Goal: Information Seeking & Learning: Check status

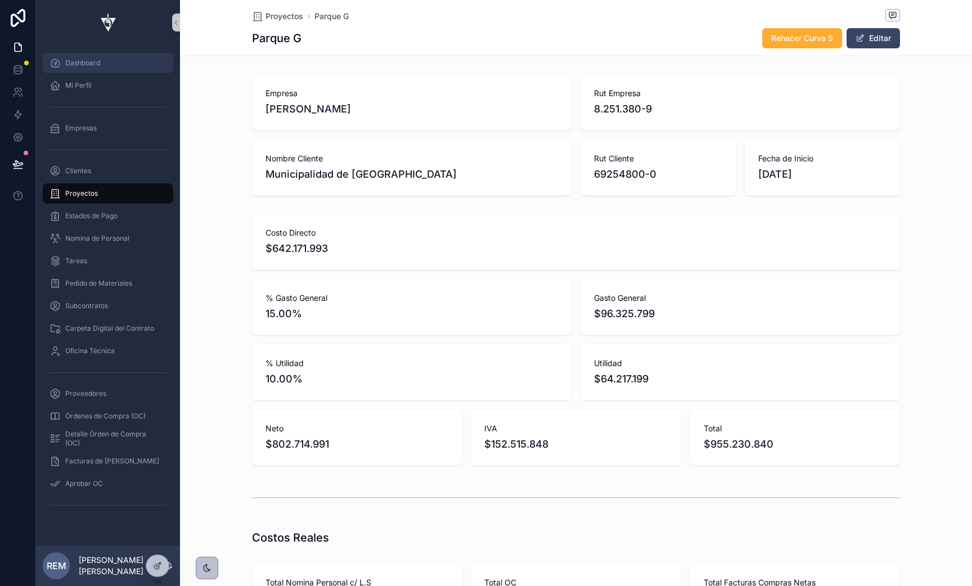
scroll to position [1663, 0]
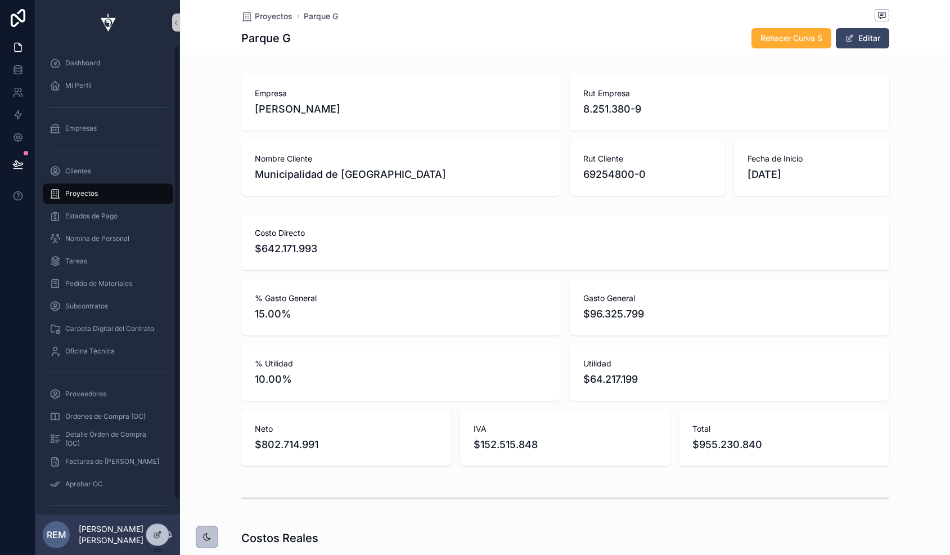
scroll to position [0, 647]
click at [86, 401] on div "Proveedores" at bounding box center [108, 394] width 117 height 18
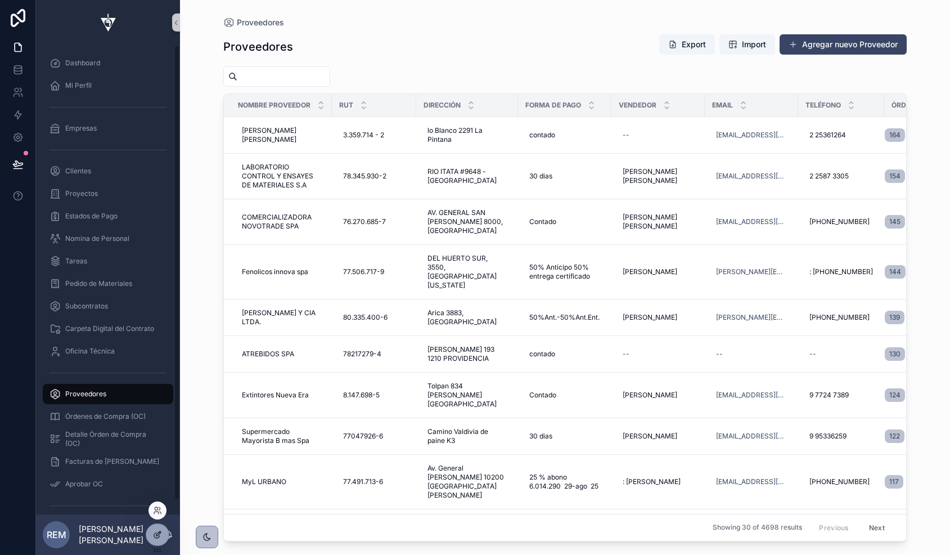
click at [146, 538] on div at bounding box center [157, 534] width 23 height 21
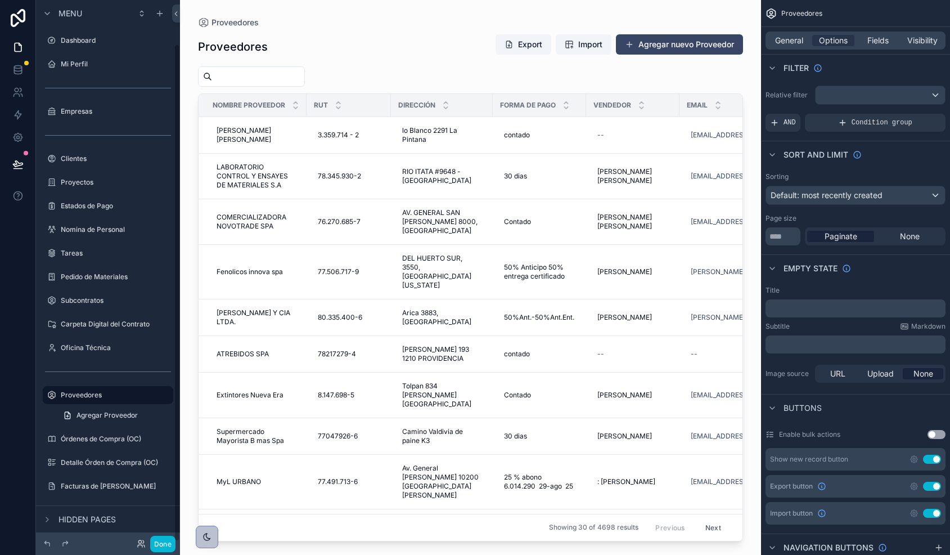
scroll to position [47, 0]
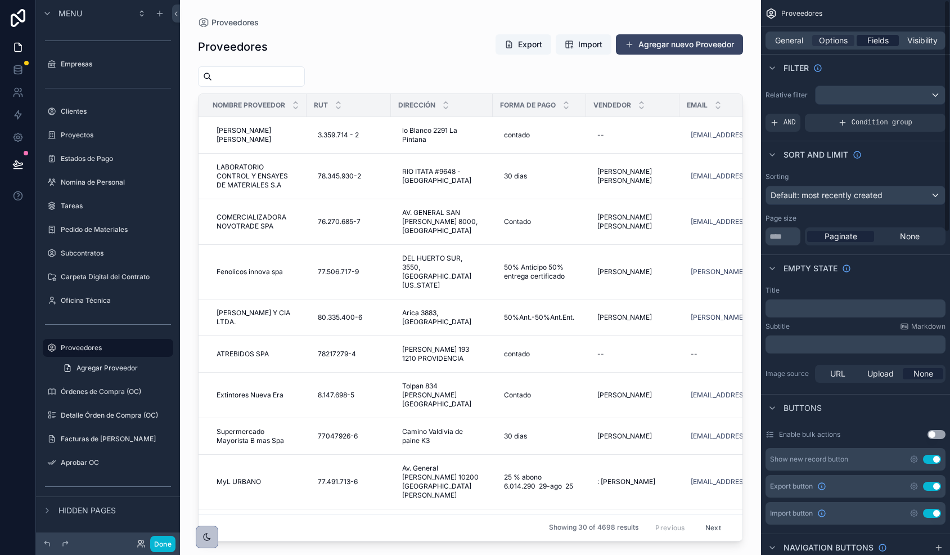
click at [882, 39] on span "Fields" at bounding box center [878, 40] width 21 height 11
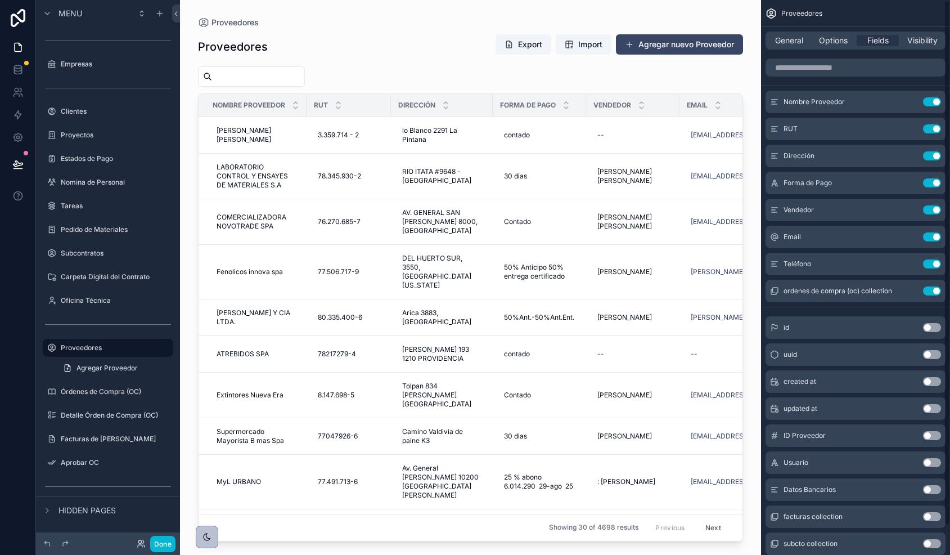
scroll to position [32, 0]
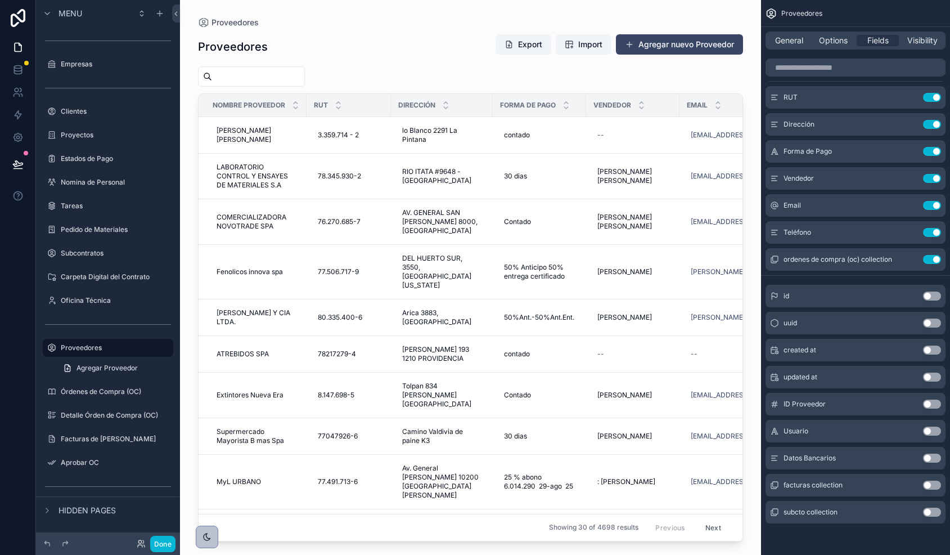
click at [928, 457] on button "Use setting" at bounding box center [932, 457] width 18 height 9
click at [487, 222] on div "scrollable content" at bounding box center [470, 270] width 581 height 541
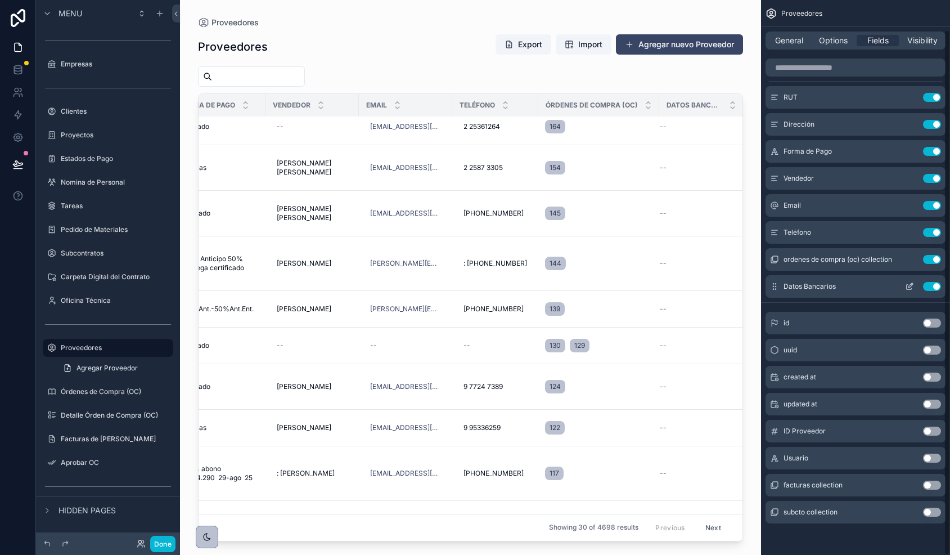
click at [910, 284] on icon "scrollable content" at bounding box center [911, 285] width 5 height 5
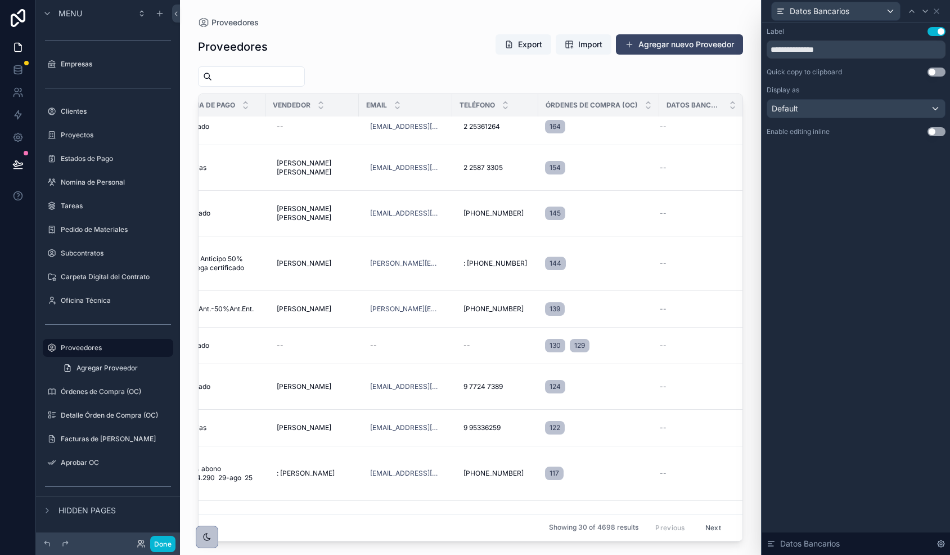
click at [933, 134] on button "Use setting" at bounding box center [937, 131] width 18 height 9
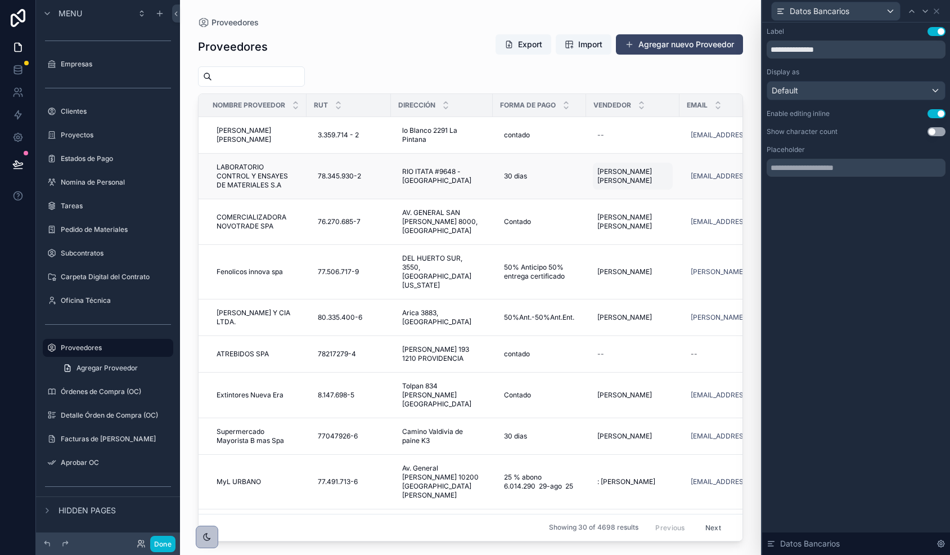
scroll to position [9, 321]
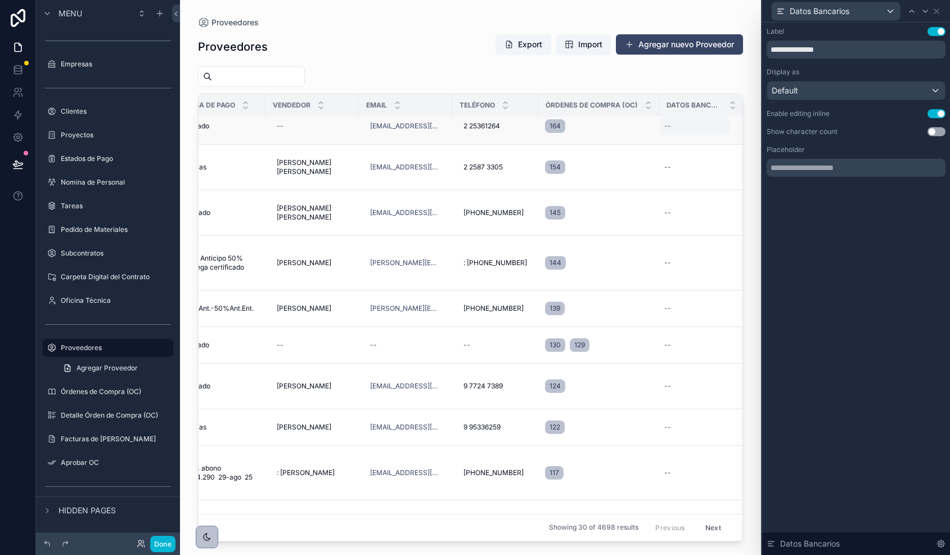
click at [670, 126] on div "--" at bounding box center [695, 126] width 70 height 18
click at [682, 136] on textarea "scrollable content" at bounding box center [717, 149] width 107 height 34
click at [677, 74] on div "scrollable content" at bounding box center [470, 76] width 545 height 20
click at [937, 10] on icon at bounding box center [937, 11] width 5 height 5
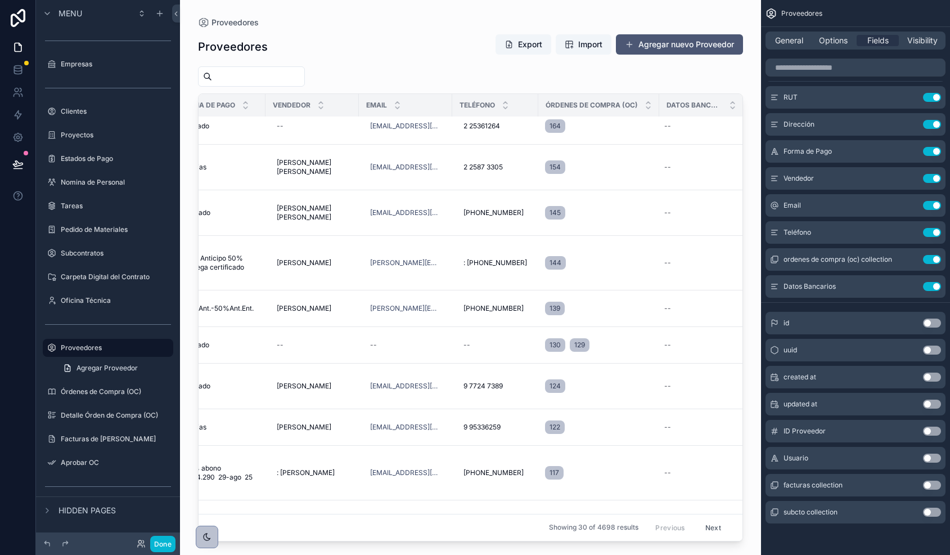
click at [658, 43] on button "Agregar nuevo Proveedor" at bounding box center [679, 44] width 127 height 20
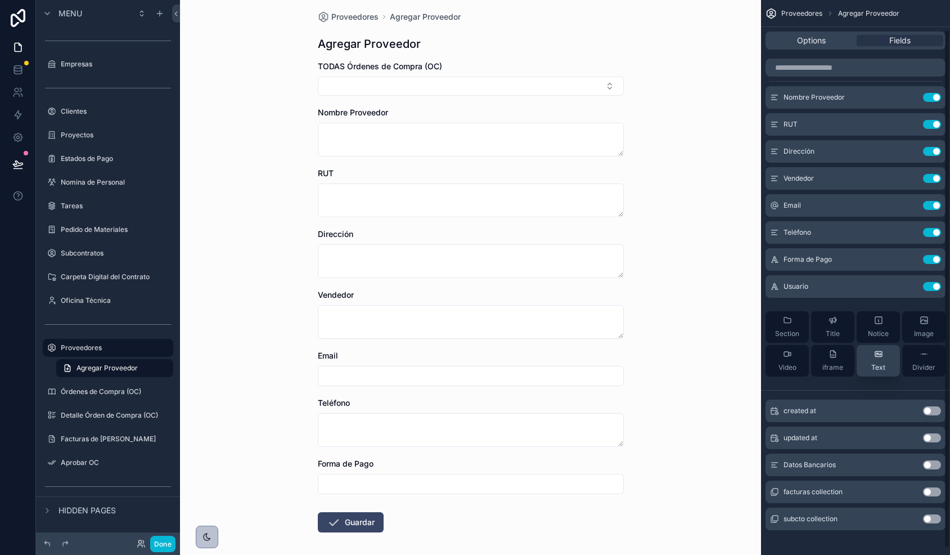
scroll to position [38, 0]
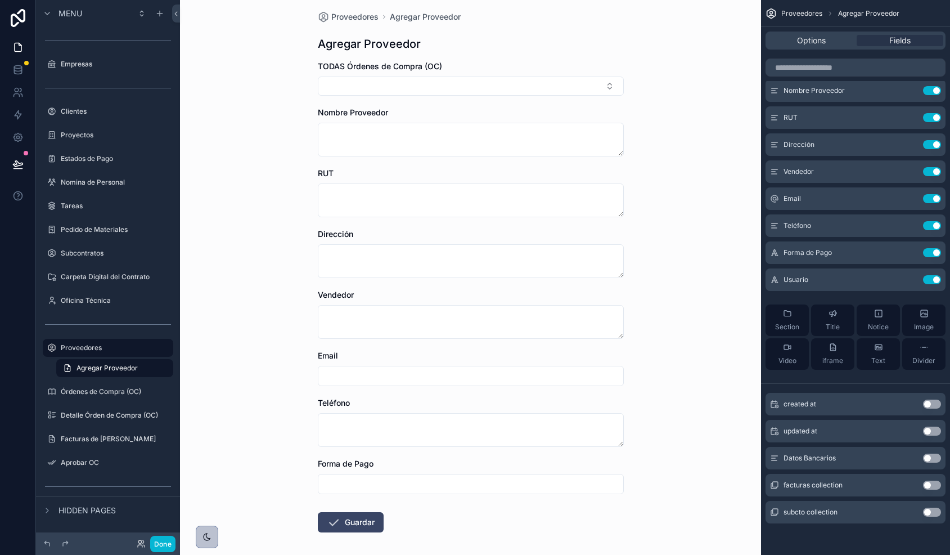
click at [930, 460] on button "Use setting" at bounding box center [932, 457] width 18 height 9
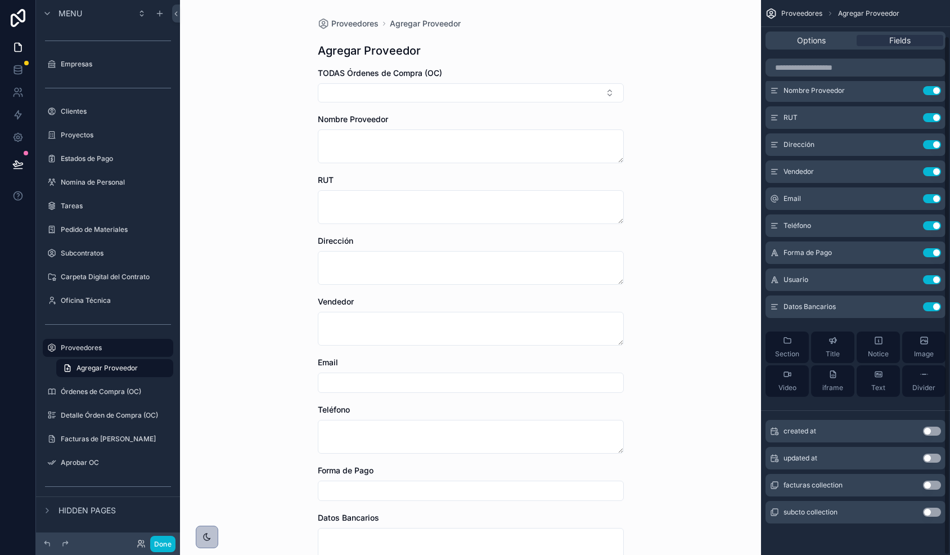
scroll to position [117, 0]
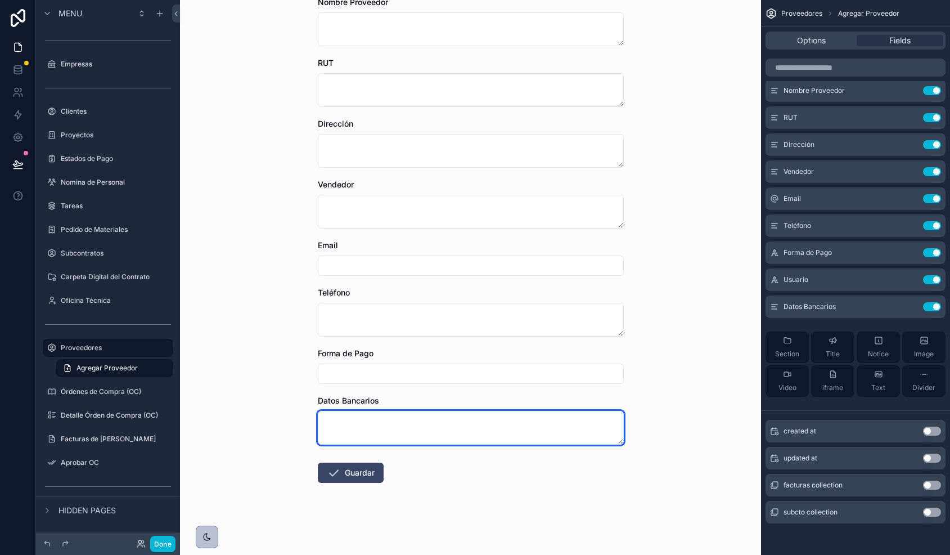
click at [357, 434] on textarea "scrollable content" at bounding box center [471, 428] width 306 height 34
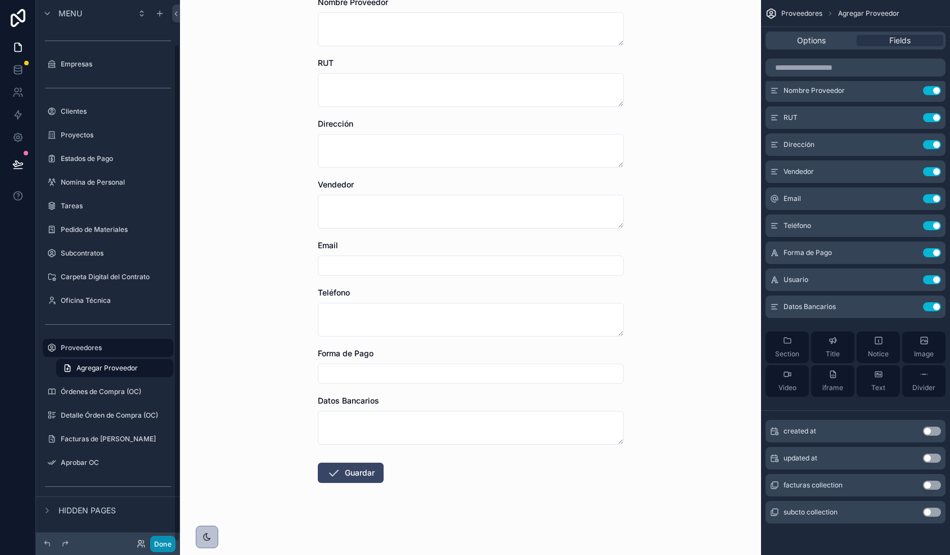
click at [160, 546] on button "Done" at bounding box center [162, 544] width 25 height 16
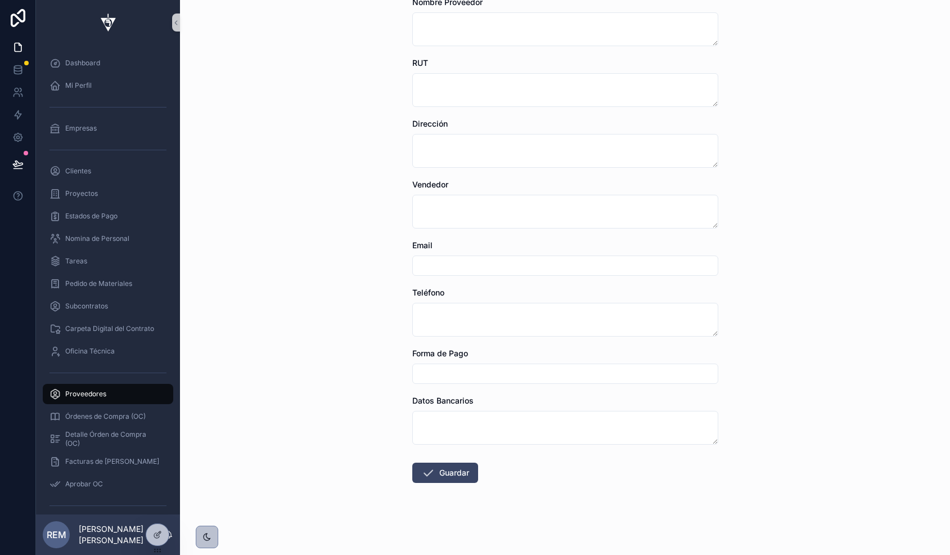
scroll to position [0, 0]
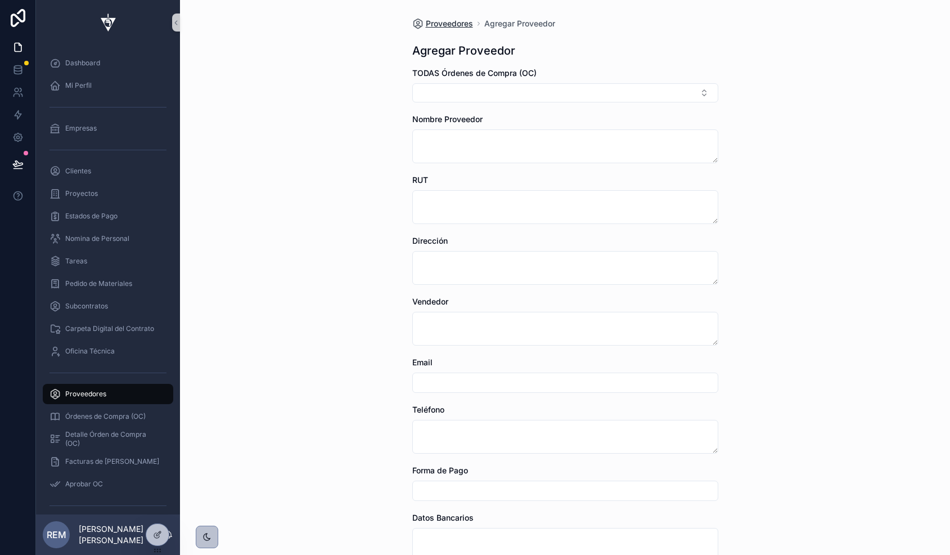
click at [456, 25] on span "Proveedores" at bounding box center [449, 23] width 47 height 11
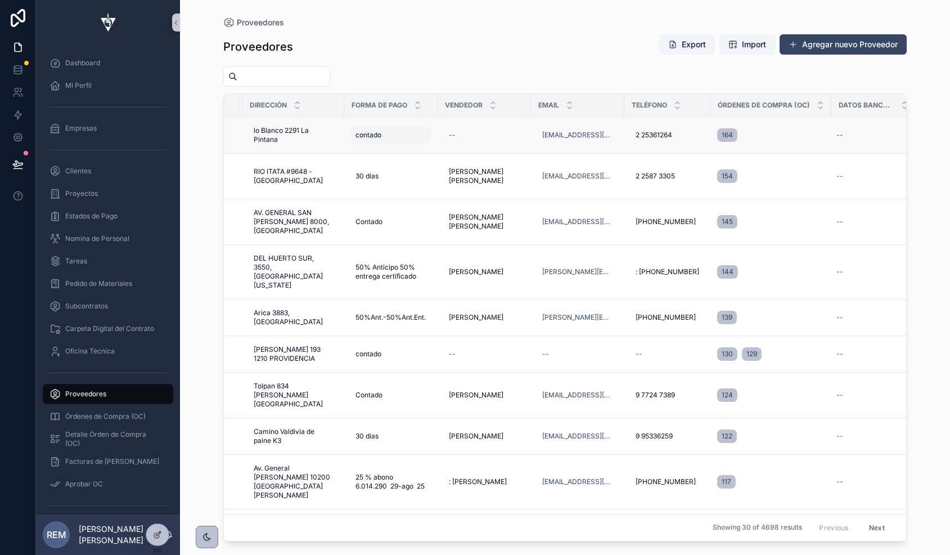
scroll to position [0, 178]
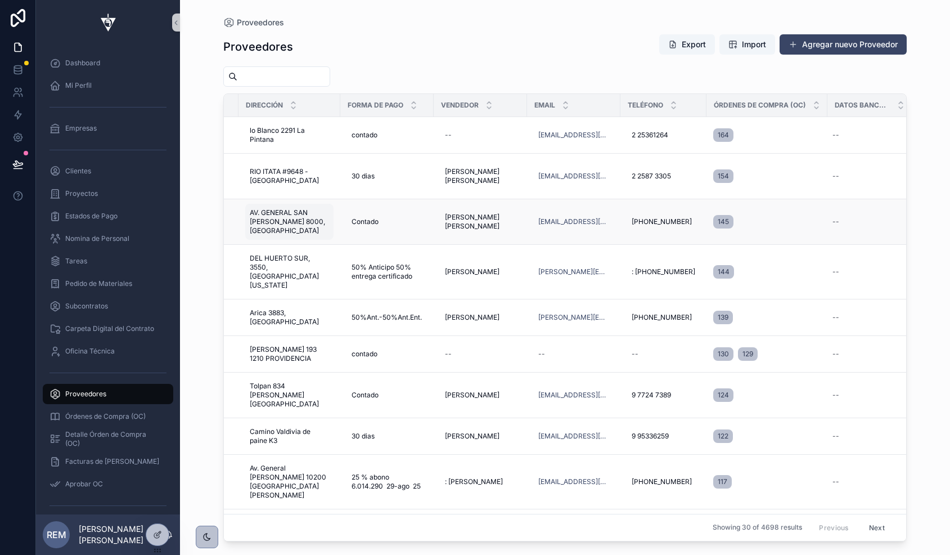
click at [277, 215] on span "AV. GENERAL SAN [PERSON_NAME] 8000, [GEOGRAPHIC_DATA]" at bounding box center [289, 221] width 79 height 27
click at [388, 230] on icon "scrollable content" at bounding box center [387, 227] width 9 height 9
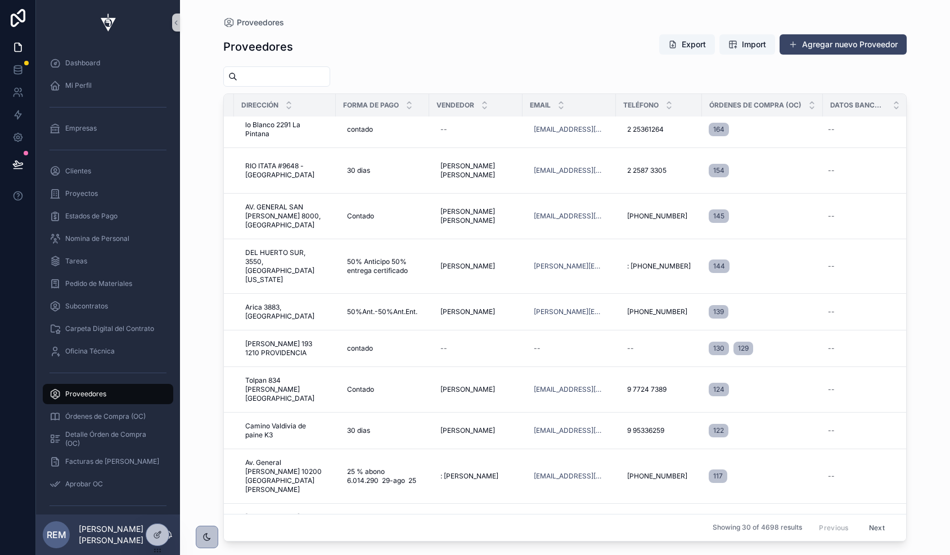
click at [79, 392] on span "Proveedores" at bounding box center [85, 393] width 41 height 9
click at [100, 181] on link "Clientes" at bounding box center [108, 171] width 131 height 20
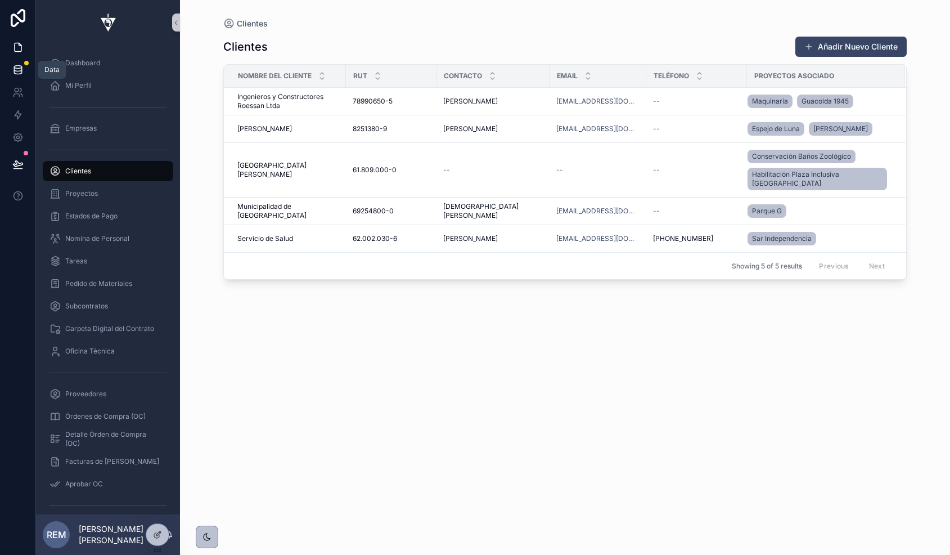
click at [23, 64] on link at bounding box center [17, 70] width 35 height 23
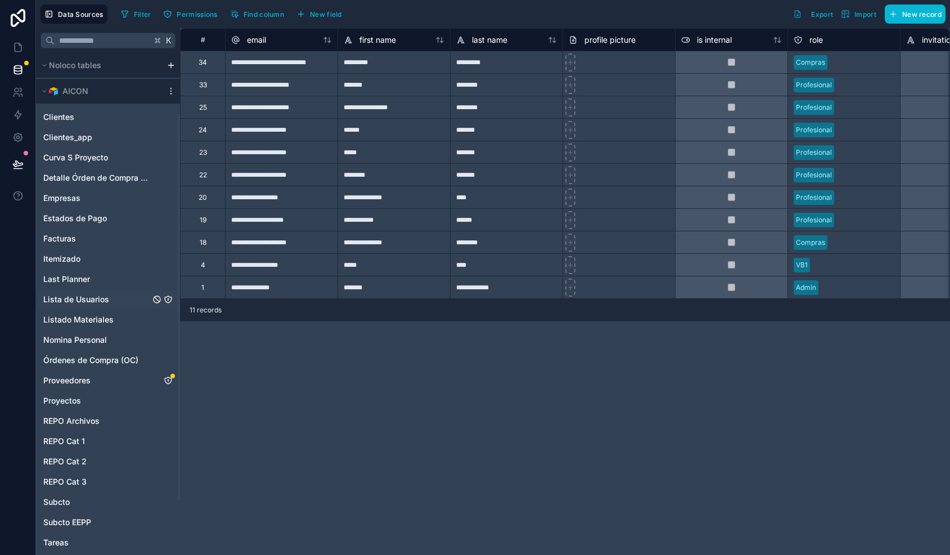
scroll to position [150, 0]
click at [72, 377] on span "Proveedores" at bounding box center [66, 378] width 47 height 11
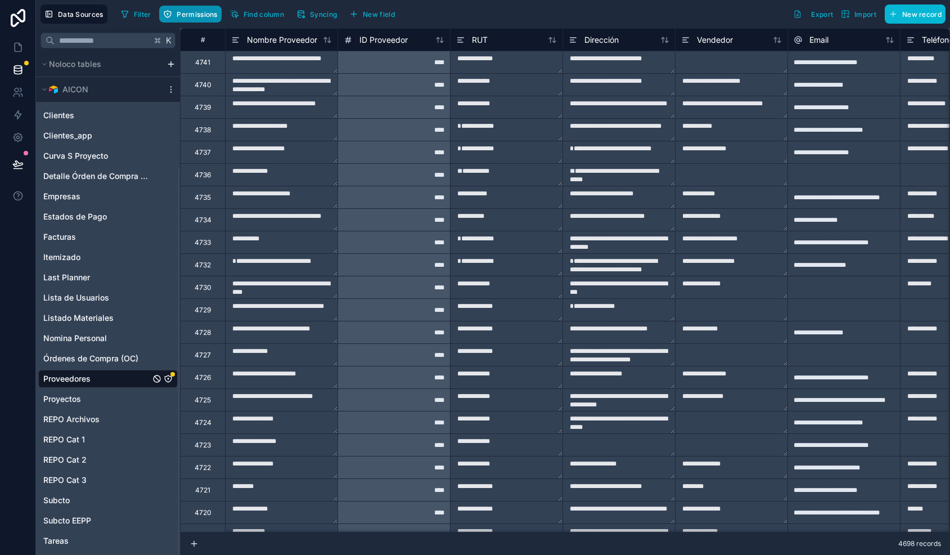
click at [203, 6] on button "Permissions" at bounding box center [190, 14] width 62 height 17
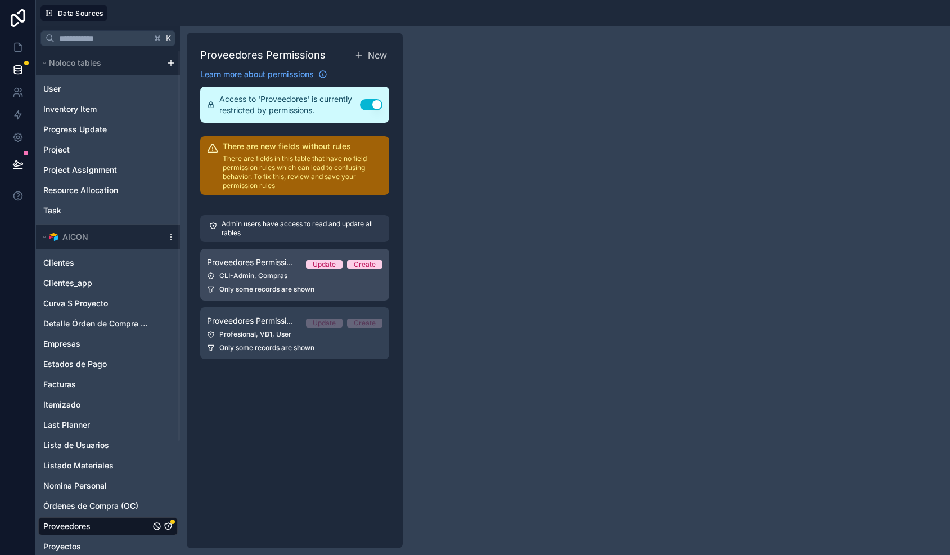
click at [239, 270] on link "Proveedores Permission 1 Update Create CLI-Admin, Compras Only some records are…" at bounding box center [294, 275] width 189 height 52
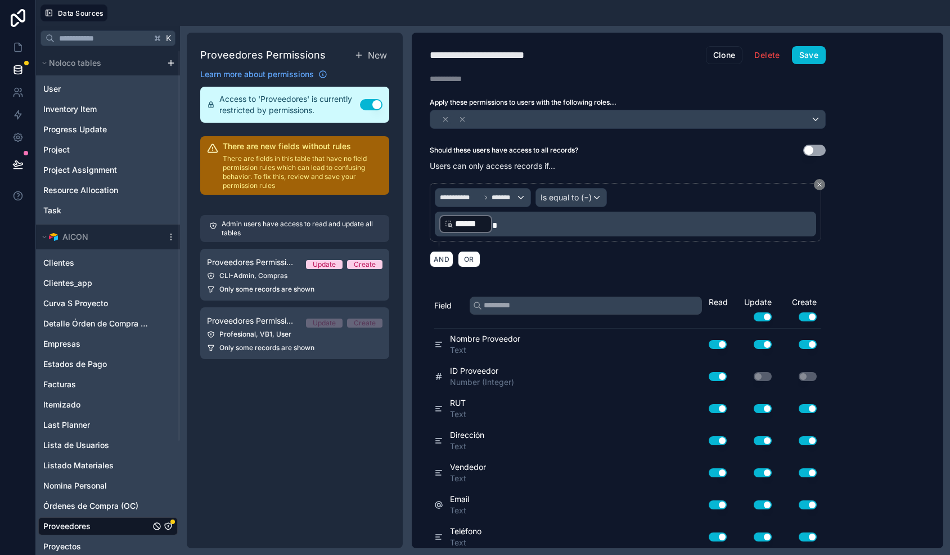
scroll to position [197, 0]
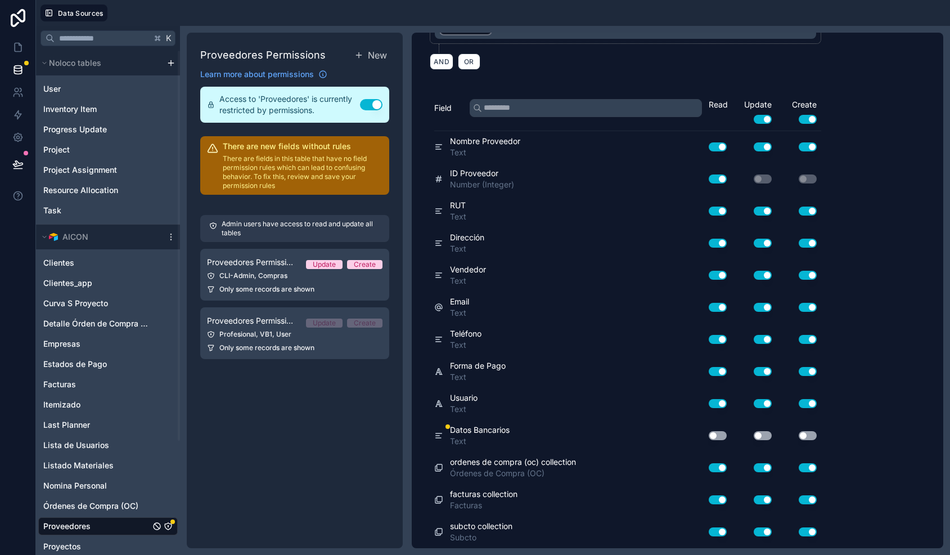
click at [727, 439] on div "Use setting" at bounding box center [713, 435] width 36 height 18
click at [771, 436] on button "Use setting" at bounding box center [763, 435] width 18 height 9
click at [801, 434] on button "Use setting" at bounding box center [808, 435] width 18 height 9
click at [716, 432] on button "Use setting" at bounding box center [718, 435] width 18 height 9
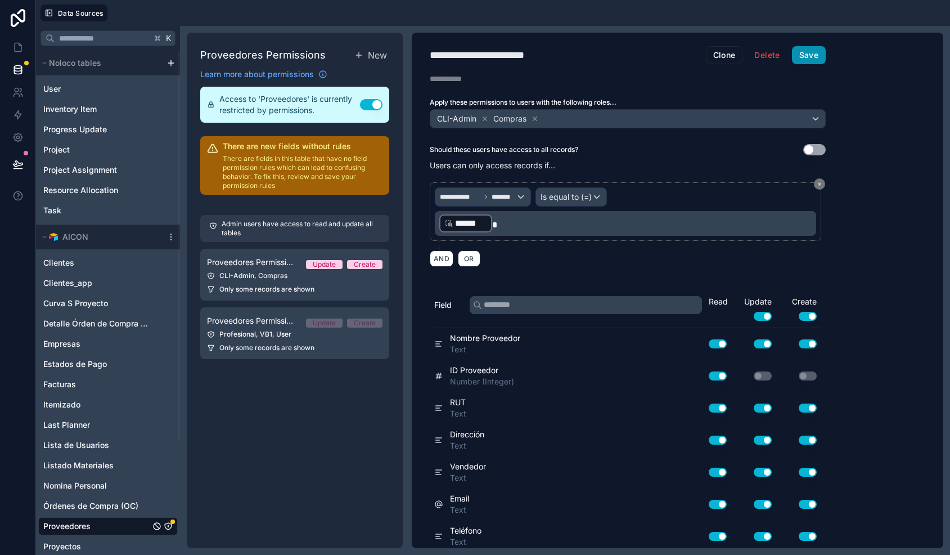
click at [815, 56] on button "Save" at bounding box center [809, 55] width 34 height 18
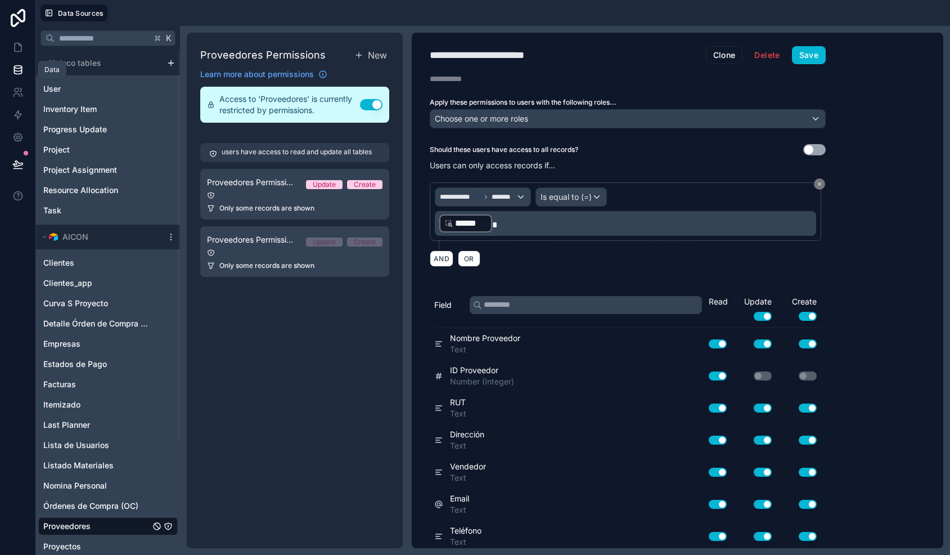
click at [18, 59] on link at bounding box center [17, 70] width 35 height 23
click at [20, 50] on icon at bounding box center [17, 47] width 11 height 11
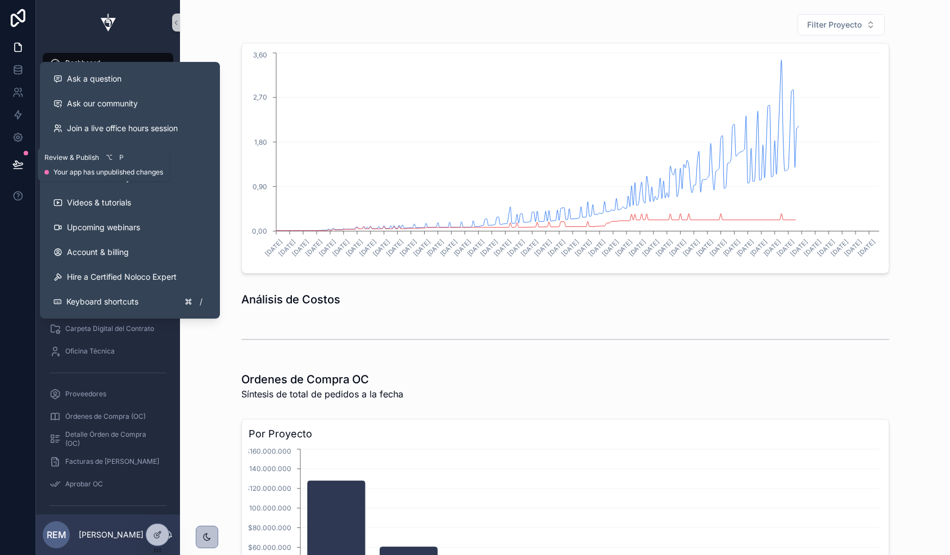
click at [21, 165] on icon at bounding box center [17, 164] width 11 height 11
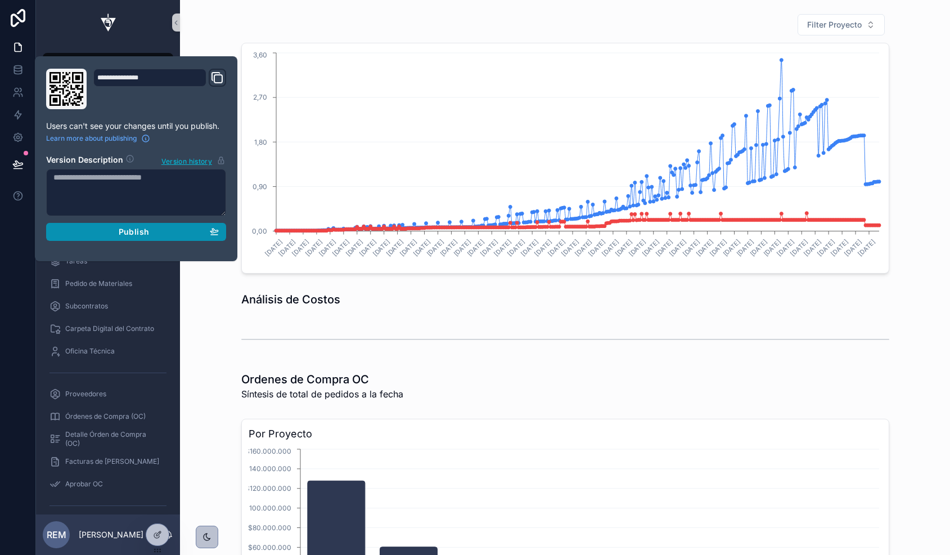
click at [122, 233] on span "Publish" at bounding box center [134, 232] width 30 height 10
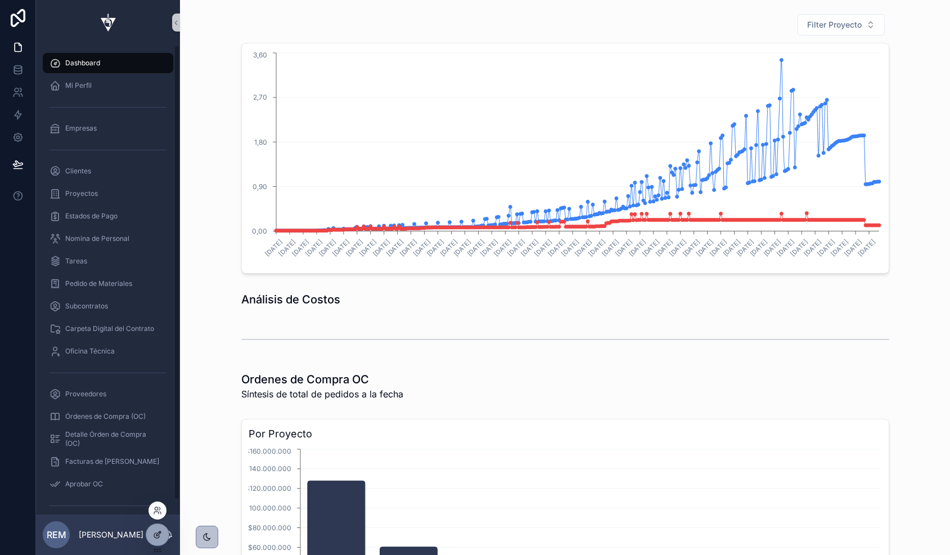
click at [149, 528] on div at bounding box center [157, 534] width 23 height 21
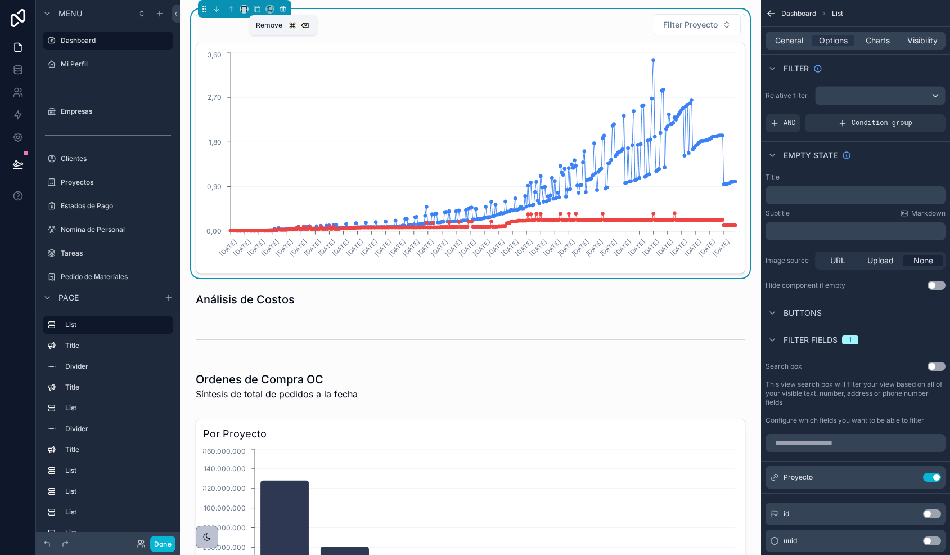
click at [286, 11] on icon "scrollable content" at bounding box center [283, 9] width 8 height 8
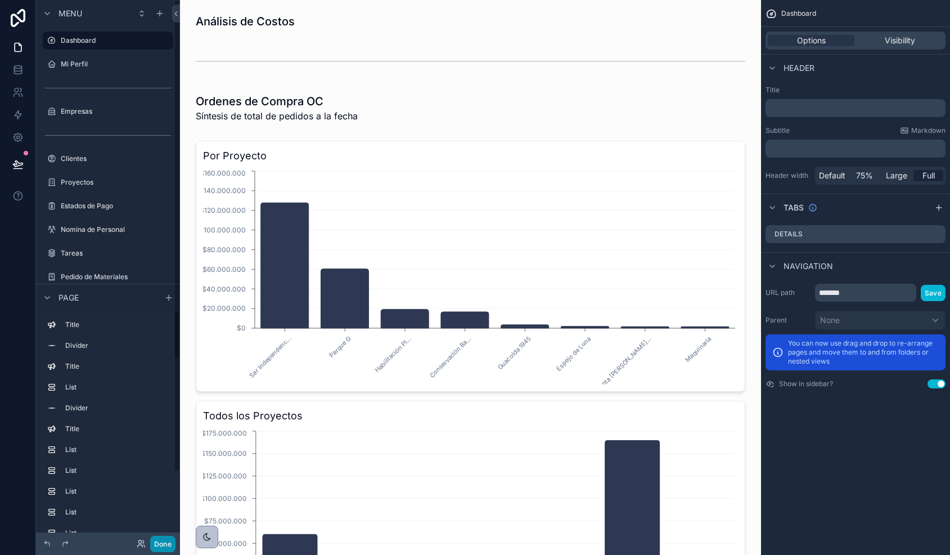
click at [163, 544] on button "Done" at bounding box center [162, 544] width 25 height 16
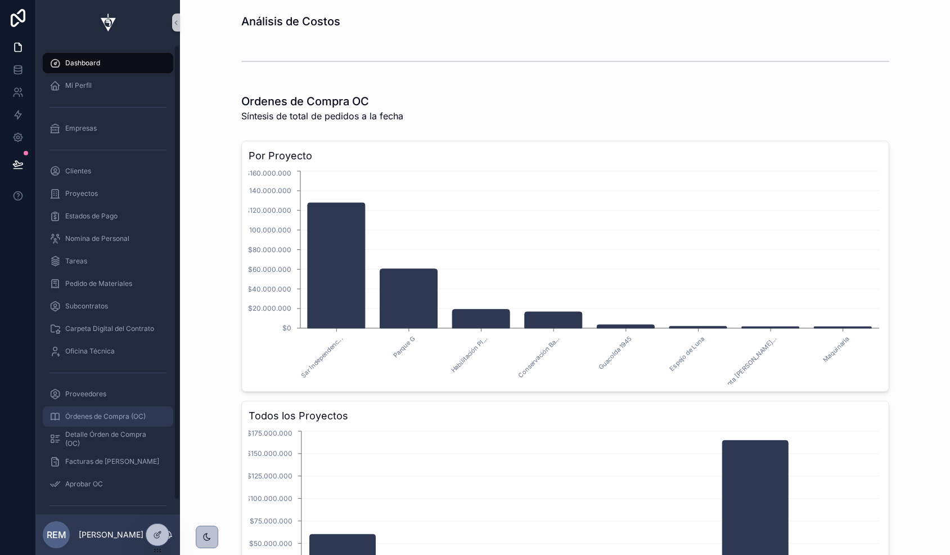
click at [98, 418] on span "Órdenes de Compra (OC)" at bounding box center [105, 416] width 80 height 9
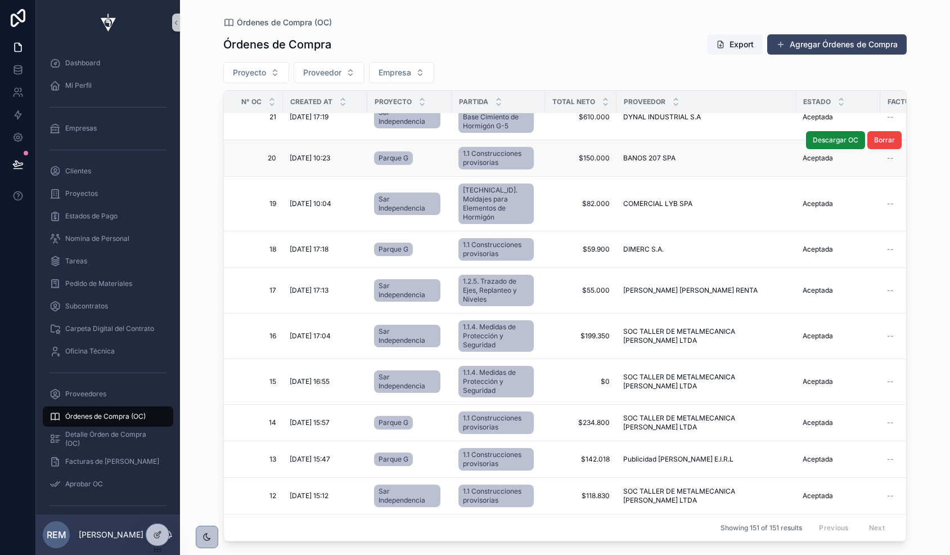
scroll to position [6472, 0]
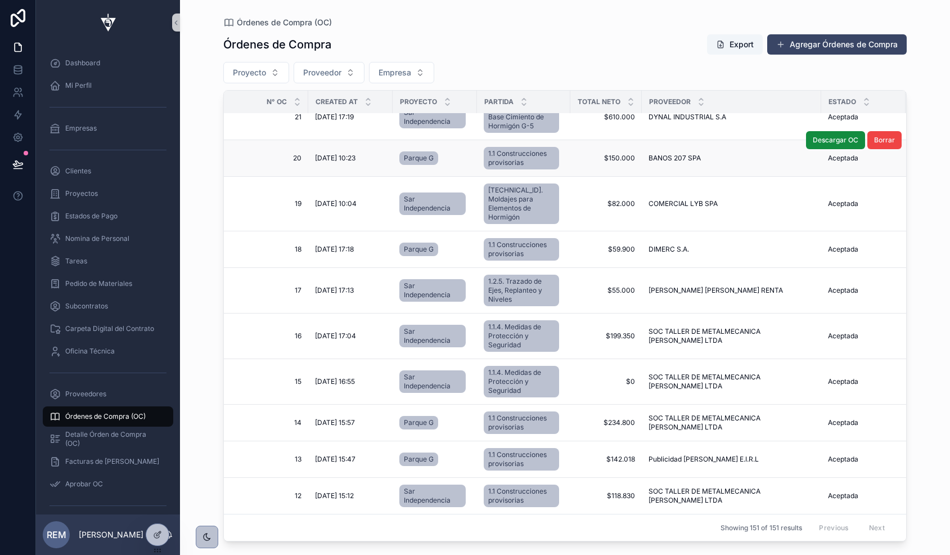
click at [326, 154] on span "[DATE] 10:23" at bounding box center [335, 158] width 41 height 9
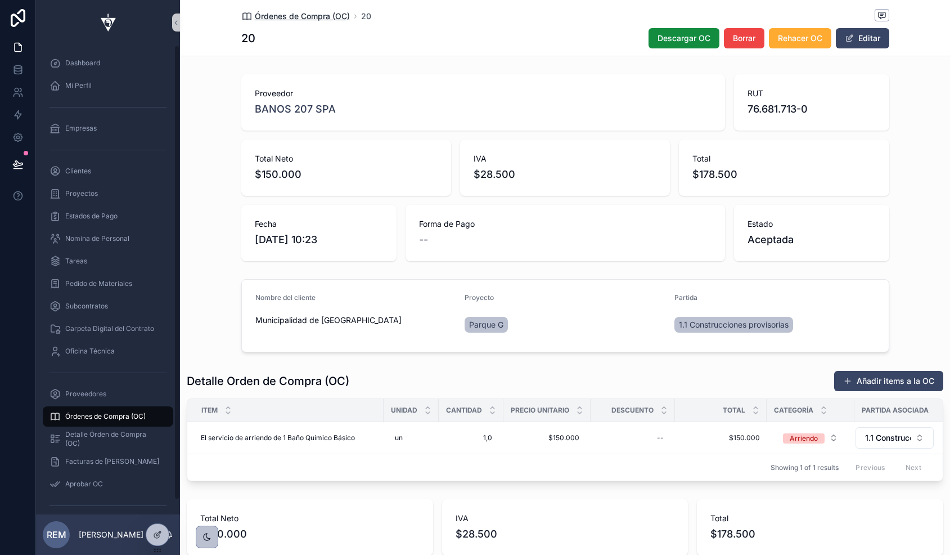
click at [295, 16] on span "Órdenes de Compra (OC)" at bounding box center [302, 16] width 95 height 11
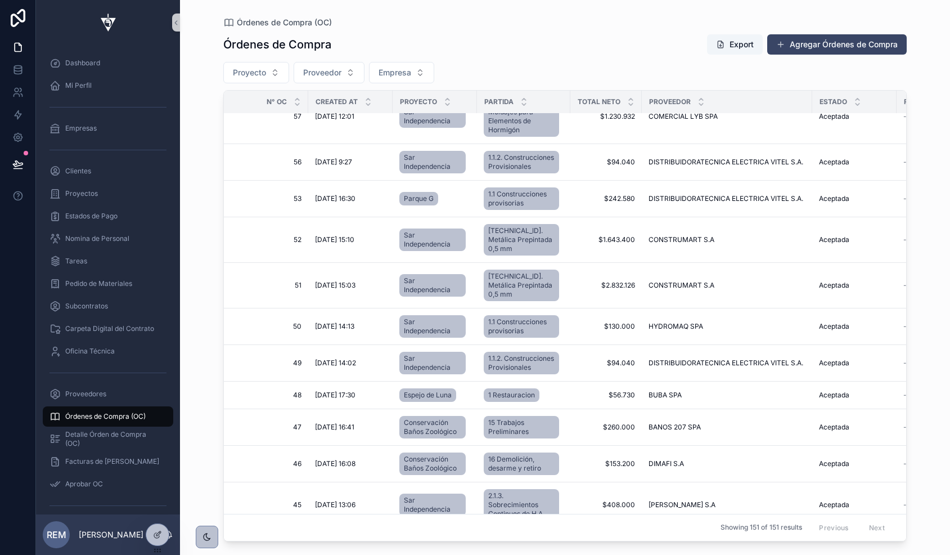
scroll to position [6490, 0]
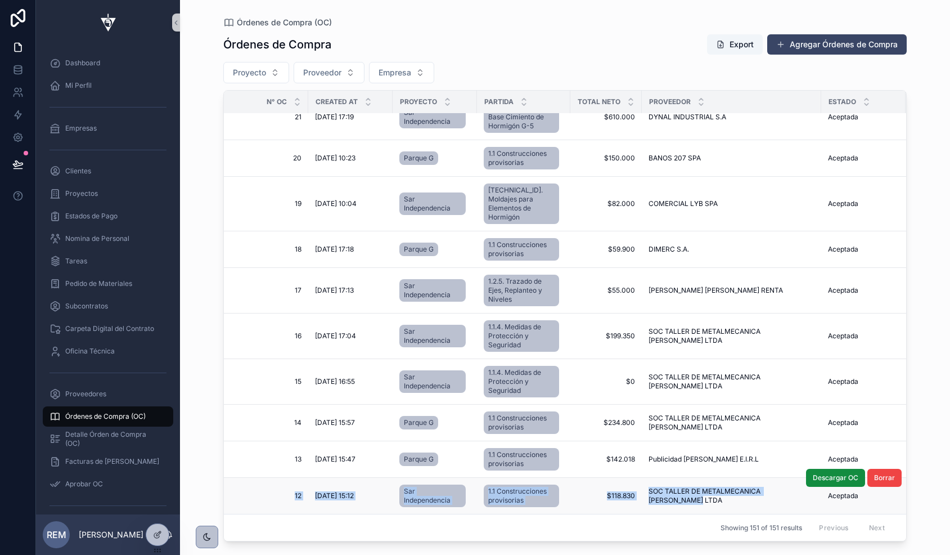
drag, startPoint x: 254, startPoint y: 485, endPoint x: 678, endPoint y: 499, distance: 423.9
click at [678, 499] on tr "12 12 [DATE] 15:12 [DATE] 15:12 Sar Independencia 1.1 Construcciones provisoria…" at bounding box center [754, 496] width 1061 height 37
copy tr "12 12 [DATE] 15:12 [DATE] 15:12 Sar Independencia 1.1 Construcciones provisoria…"
click at [333, 492] on span "[DATE] 15:12" at bounding box center [334, 495] width 39 height 9
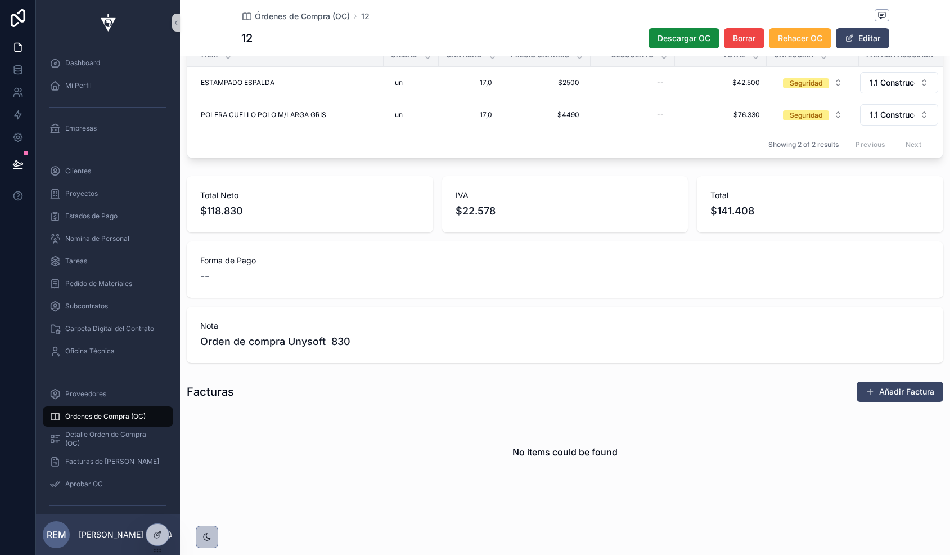
scroll to position [371, 0]
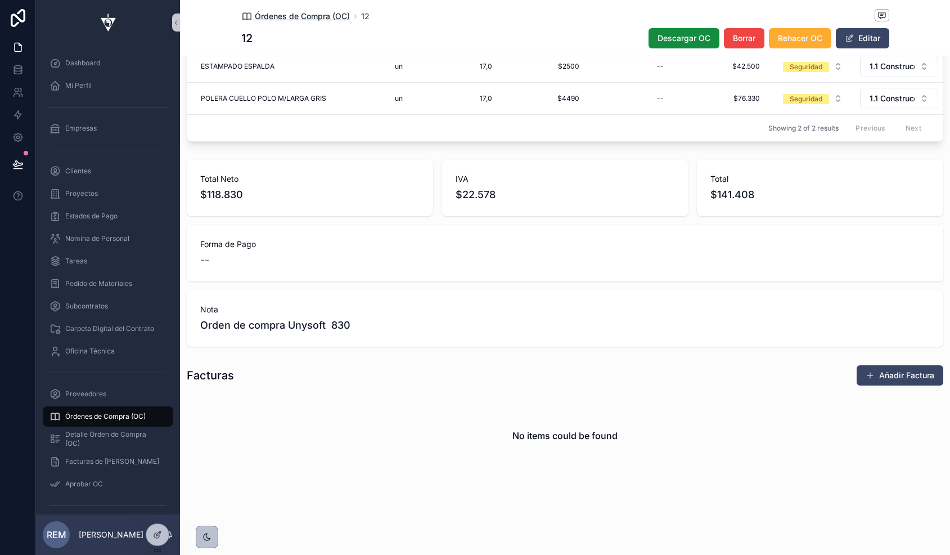
click at [273, 14] on span "Órdenes de Compra (OC)" at bounding box center [302, 16] width 95 height 11
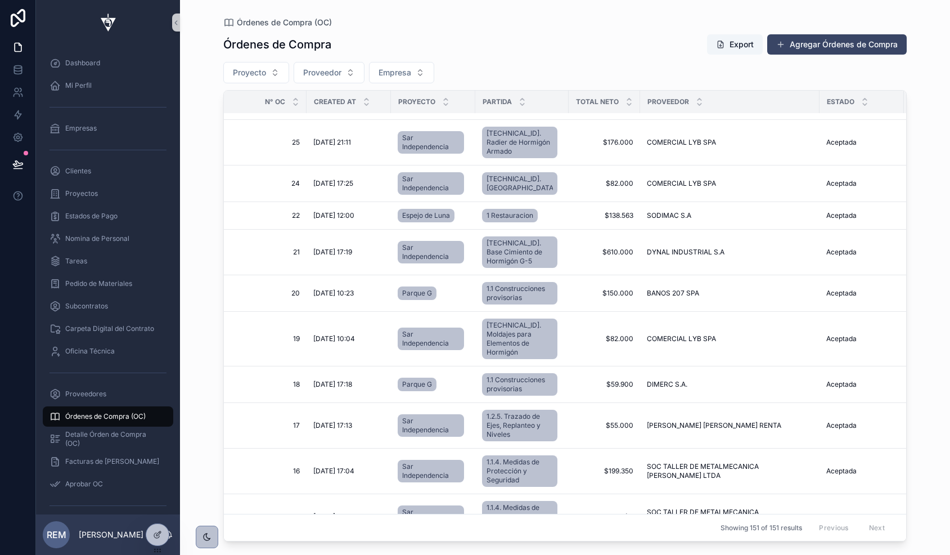
scroll to position [6490, 2]
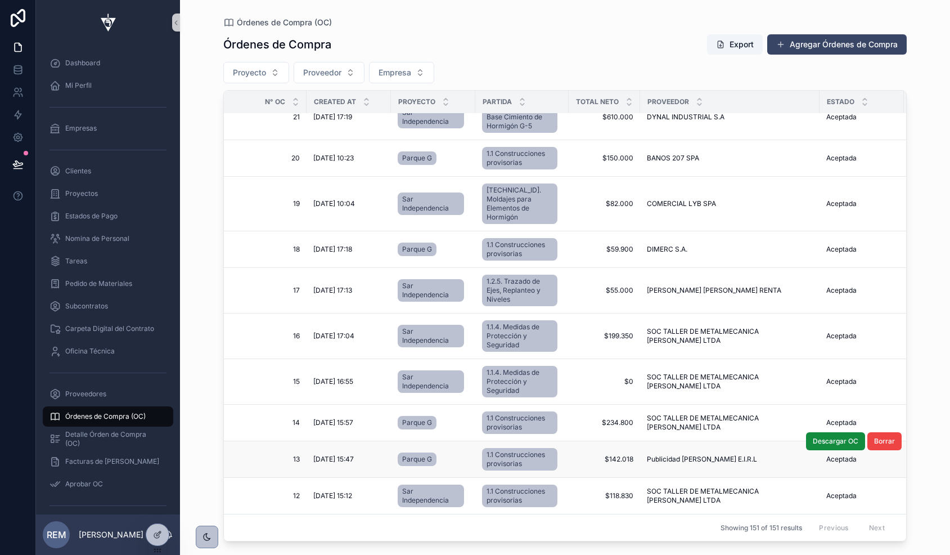
click at [338, 455] on span "[DATE] 15:47" at bounding box center [333, 459] width 41 height 9
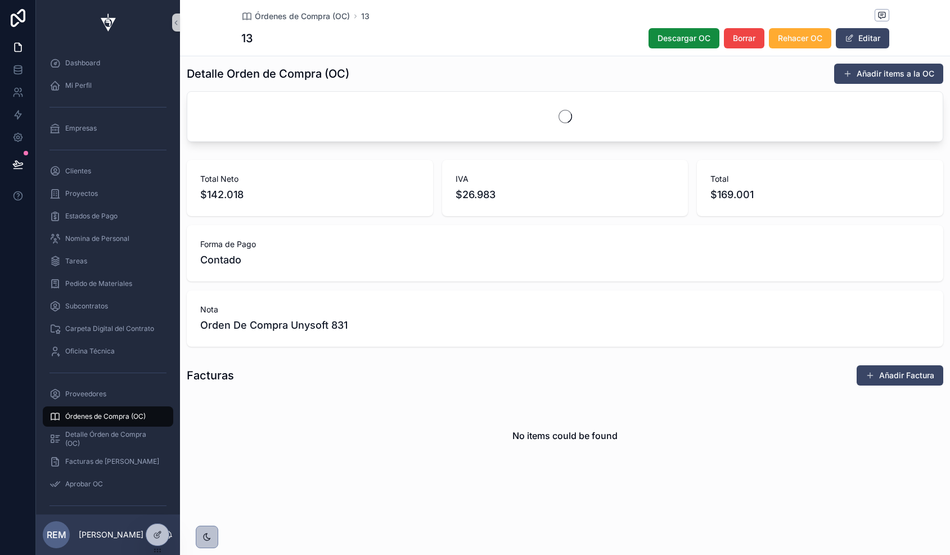
scroll to position [371, 0]
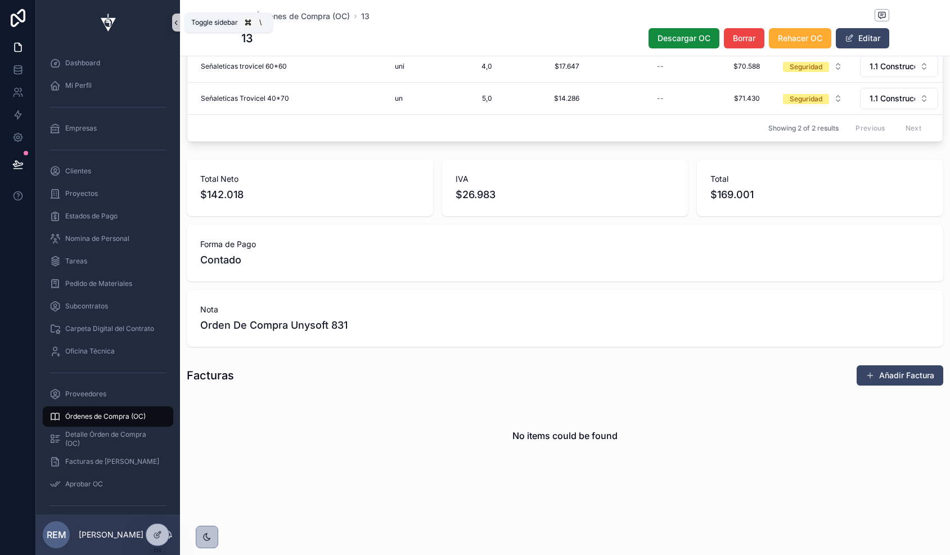
click at [175, 24] on icon "scrollable content" at bounding box center [176, 23] width 8 height 8
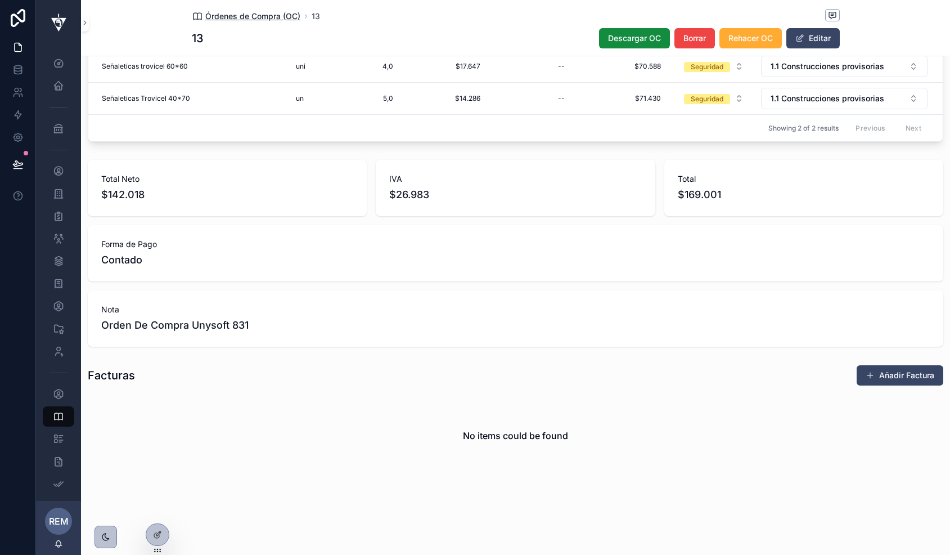
click at [224, 12] on span "Órdenes de Compra (OC)" at bounding box center [252, 16] width 95 height 11
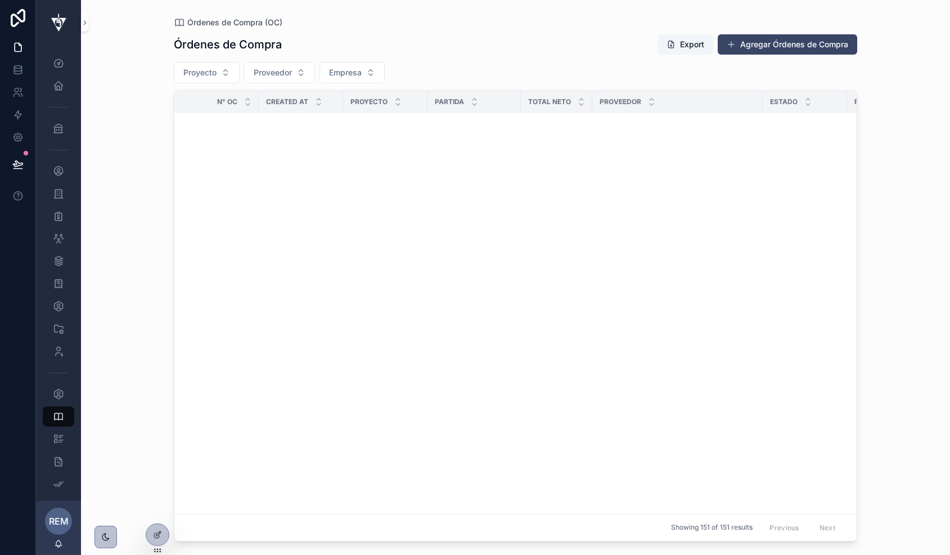
scroll to position [6490, 2]
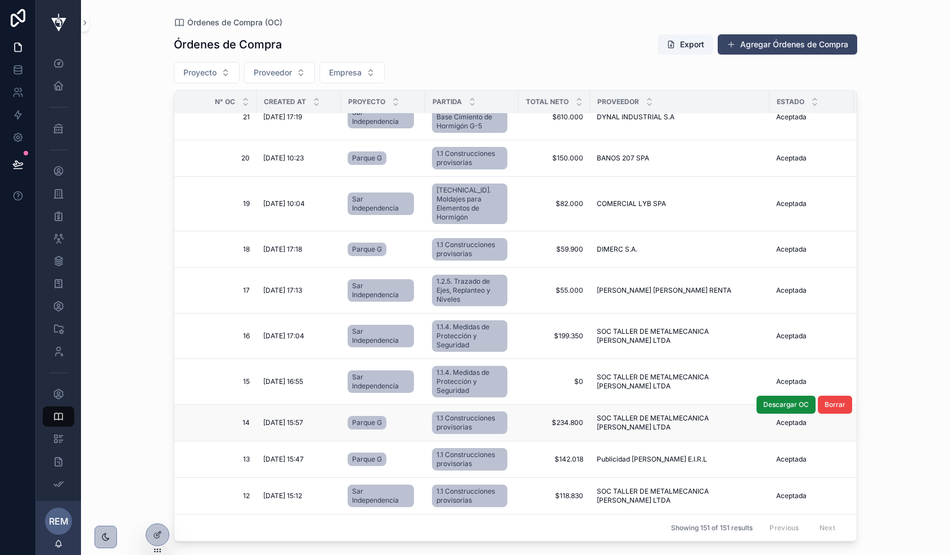
click at [277, 418] on span "[DATE] 15:57" at bounding box center [283, 422] width 40 height 9
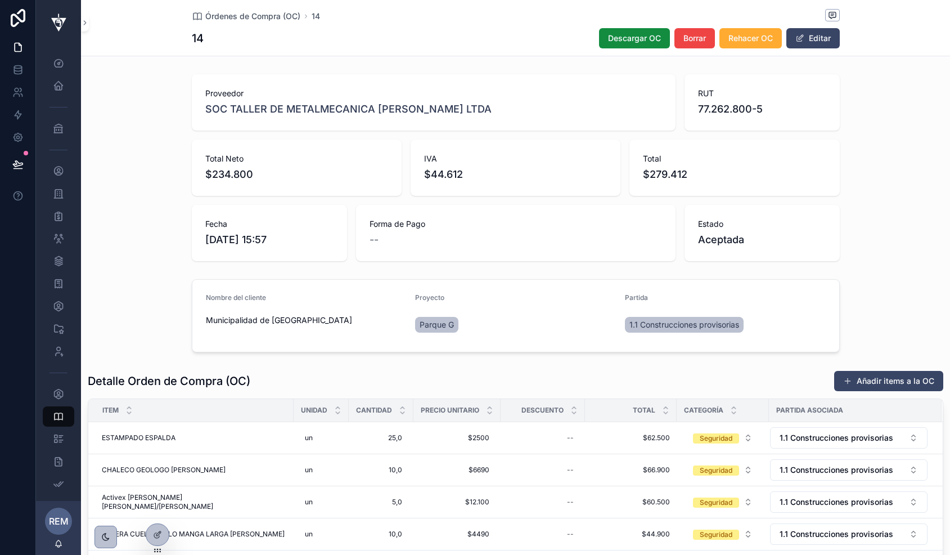
scroll to position [435, 0]
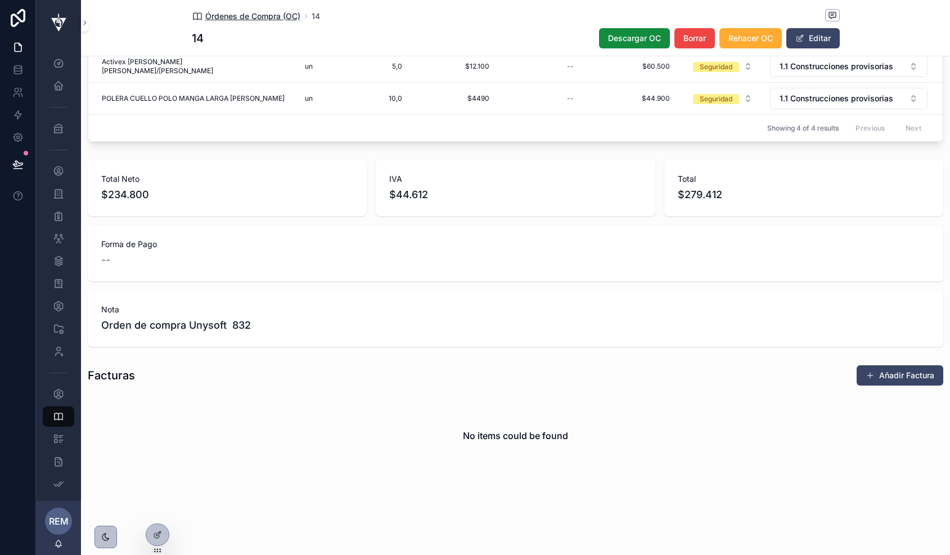
click at [221, 15] on span "Órdenes de Compra (OC)" at bounding box center [252, 16] width 95 height 11
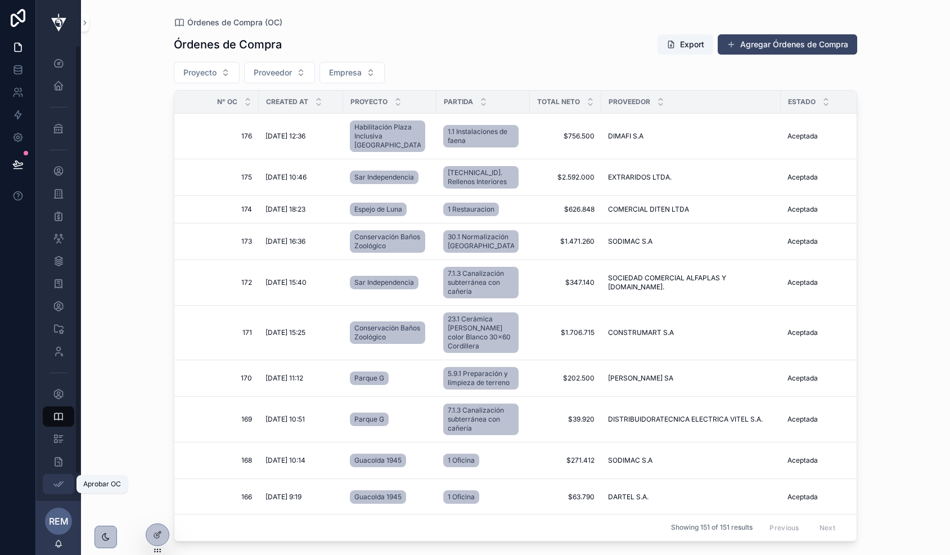
click at [66, 482] on div "Aprobar OC" at bounding box center [59, 484] width 18 height 18
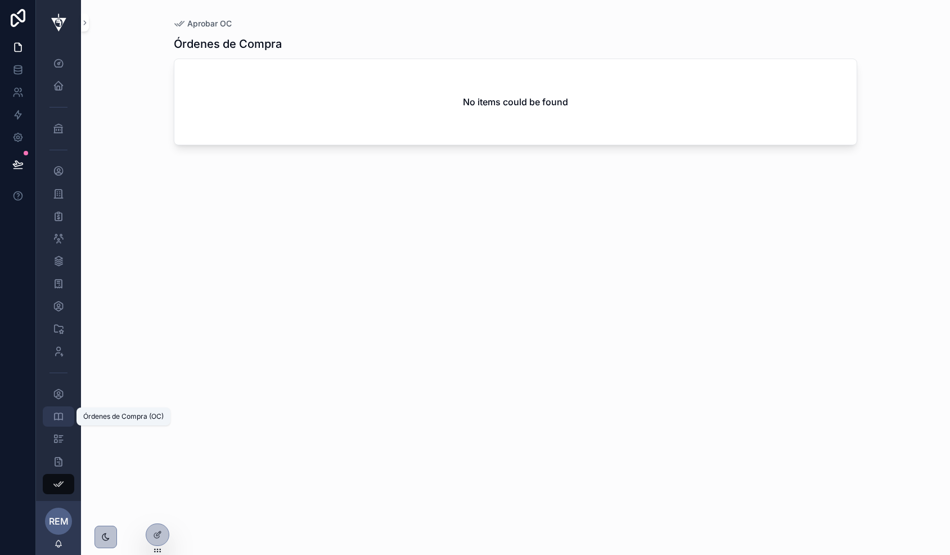
click at [55, 420] on icon "scrollable content" at bounding box center [58, 416] width 11 height 11
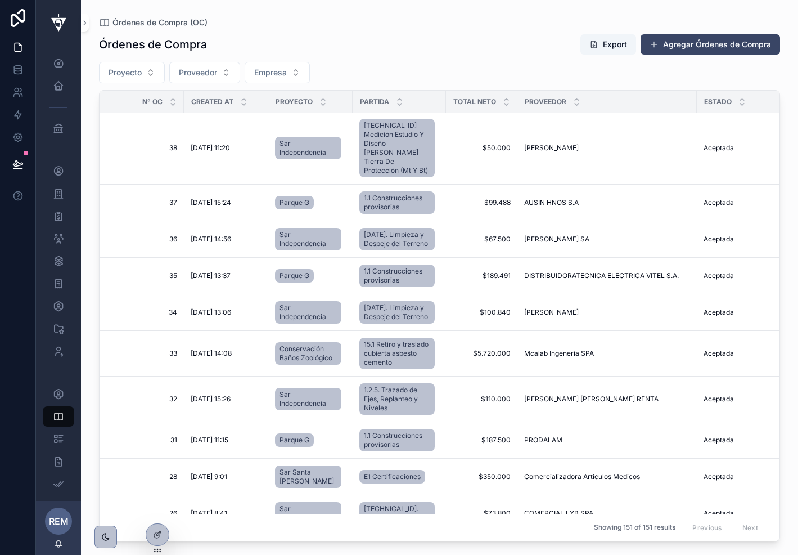
scroll to position [5823, 0]
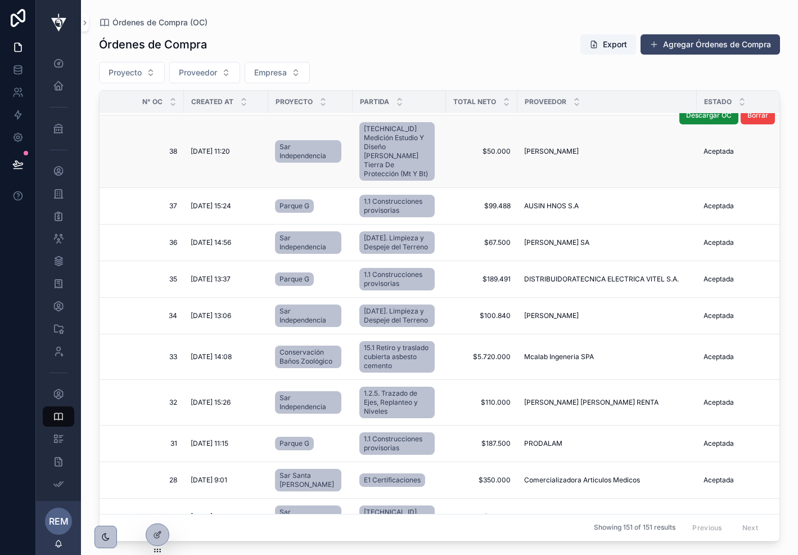
click at [186, 188] on td "[DATE] 11:20 [DATE] 11:20" at bounding box center [226, 151] width 84 height 73
drag, startPoint x: 114, startPoint y: 187, endPoint x: 659, endPoint y: 192, distance: 545.8
click at [659, 188] on tr "38 38 [DATE] 11:20 [DATE] 11:20 Sar Independencia [TECHNICAL_ID] Medición Estud…" at bounding box center [630, 151] width 1061 height 73
copy tr "38 38 [DATE] 11:20 [DATE] 11:20 Sar Independencia [TECHNICAL_ID] Medición Estud…"
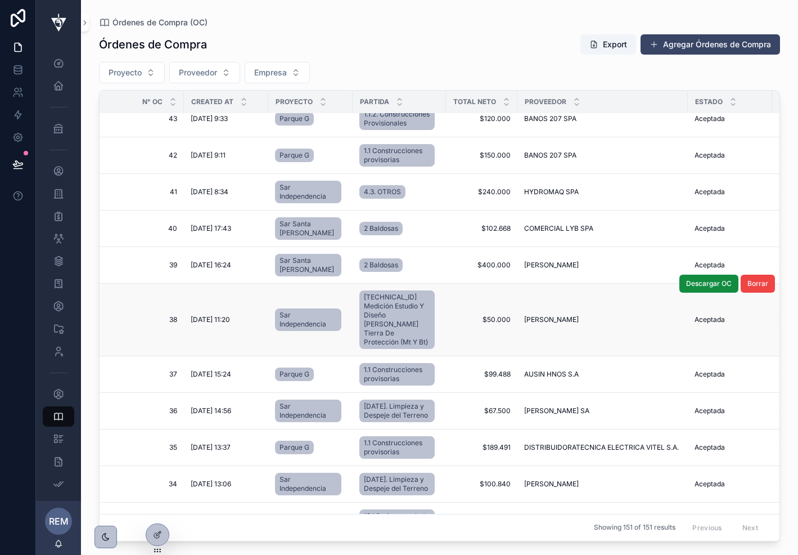
scroll to position [5637, 0]
drag, startPoint x: 127, startPoint y: 318, endPoint x: 533, endPoint y: 339, distance: 407.3
click at [533, 283] on tr "39 39 [DATE] 16:24 [DATE] 16:24 Sar Santa [PERSON_NAME] 2 Baldosas $400.000 $40…" at bounding box center [626, 264] width 1052 height 37
copy tr "39 39 [DATE] 16:24 [DATE] 16:24 Sar Santa [PERSON_NAME] 2 Baldosas $400.000 $40…"
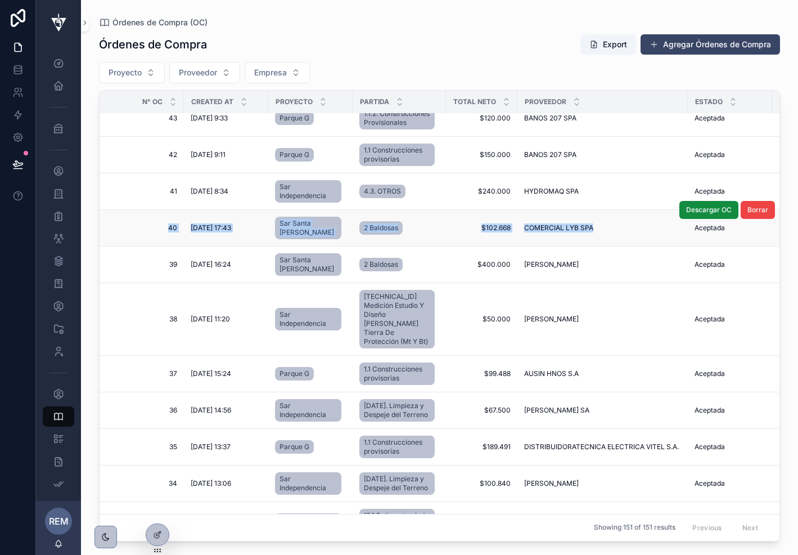
drag, startPoint x: 125, startPoint y: 279, endPoint x: 652, endPoint y: 288, distance: 526.7
click at [652, 246] on tr "40 40 [DATE] 17:43 [DATE] 17:43 Sar Santa [PERSON_NAME] 2 Baldosas $102.668 $10…" at bounding box center [626, 228] width 1052 height 37
copy tr "40 40 [DATE] 17:43 [DATE] 17:43 Sar Santa [PERSON_NAME] 2 Baldosas $102.668 $10…"
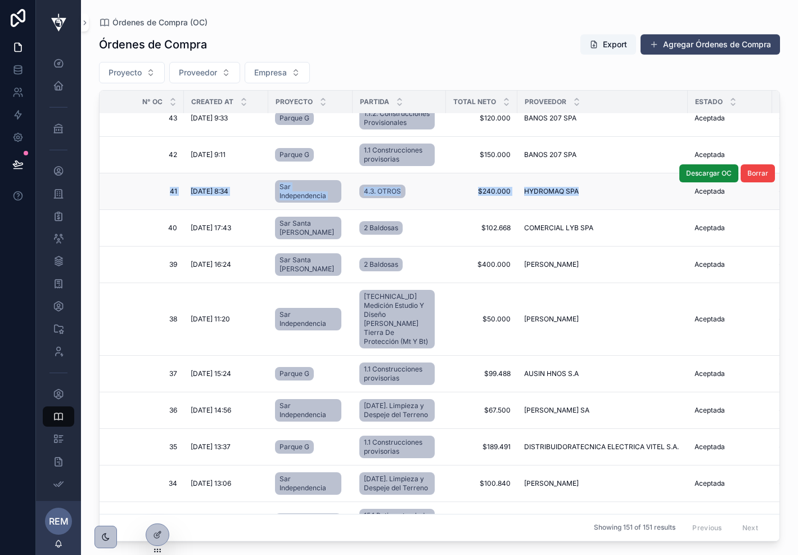
drag, startPoint x: 106, startPoint y: 254, endPoint x: 605, endPoint y: 253, distance: 498.5
click at [605, 210] on tr "41 41 [DATE] 8:34 [DATE] 8:34 Sar Independencia 4.3. OTROS $240.000 $240.000 HY…" at bounding box center [626, 191] width 1052 height 37
copy tr "41 41 [DATE] 8:34 [DATE] 8:34 Sar Independencia 4.3. OTROS $240.000 $240.000 HY…"
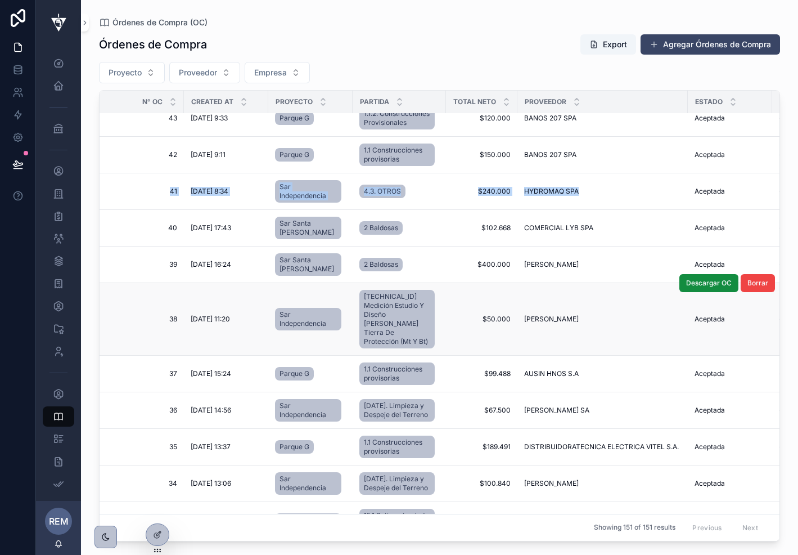
copy tr "41 41 [DATE] 8:34 [DATE] 8:34 Sar Independencia 4.3. OTROS $240.000 $240.000 HY…"
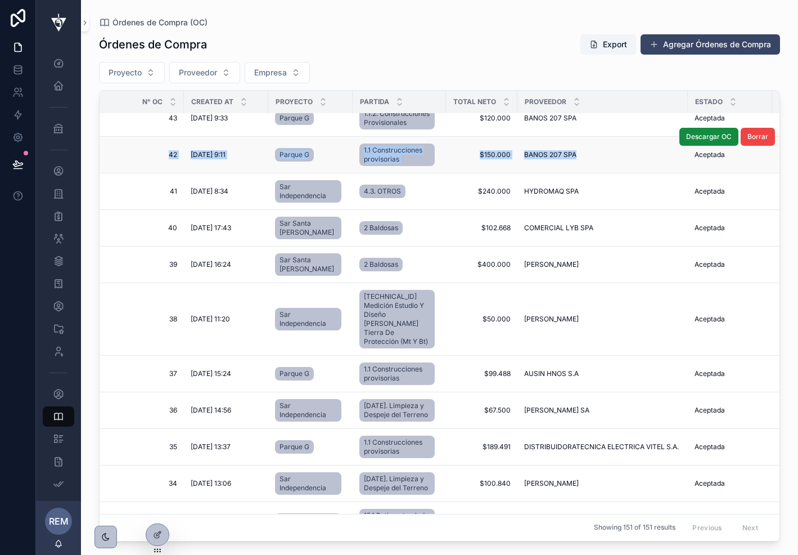
drag, startPoint x: 115, startPoint y: 199, endPoint x: 578, endPoint y: 214, distance: 462.7
click at [578, 173] on tr "42 42 [DATE] 9:11 [DATE] 9:11 Parque G 1.1 Construcciones provisorias $150.000 …" at bounding box center [626, 155] width 1052 height 37
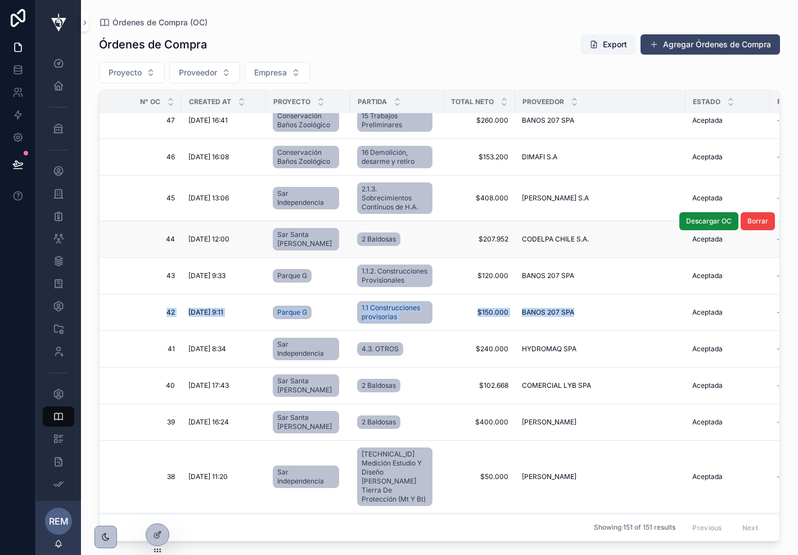
scroll to position [5459, 2]
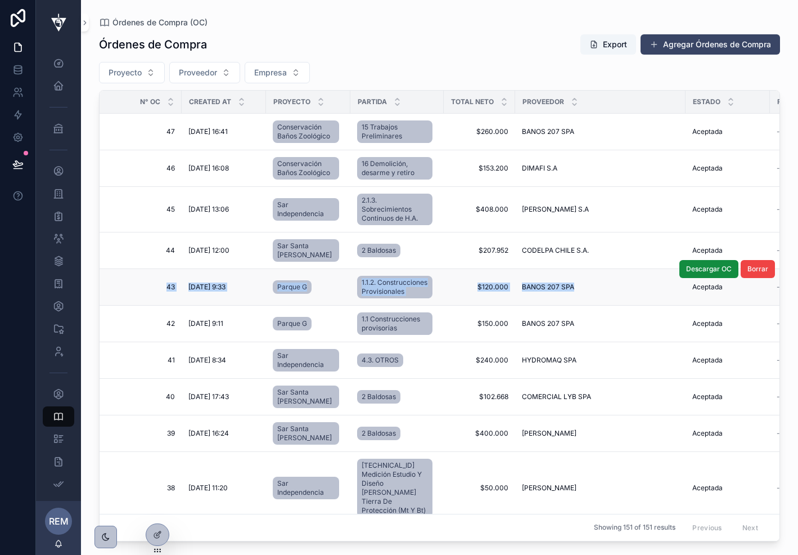
drag, startPoint x: 124, startPoint y: 331, endPoint x: 592, endPoint y: 358, distance: 468.9
click at [592, 306] on tr "43 43 [DATE] 9:33 [DATE] 9:33 Parque G 1.1.2. Construcciones Provisionales $120…" at bounding box center [623, 287] width 1052 height 37
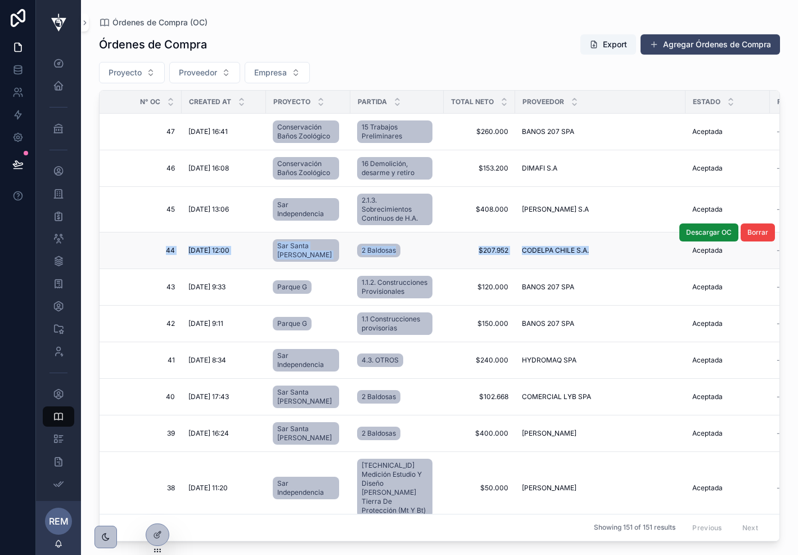
drag, startPoint x: 118, startPoint y: 290, endPoint x: 609, endPoint y: 308, distance: 491.0
click at [609, 269] on tr "44 44 [DATE] 12:00 [DATE] 12:00 Sar Santa [PERSON_NAME] 2 Baldosas $207.952 $20…" at bounding box center [623, 250] width 1052 height 37
copy tr "44 44 [DATE] 12:00 [DATE] 12:00 Sar Santa [PERSON_NAME] 2 Baldosas $207.952 $20…"
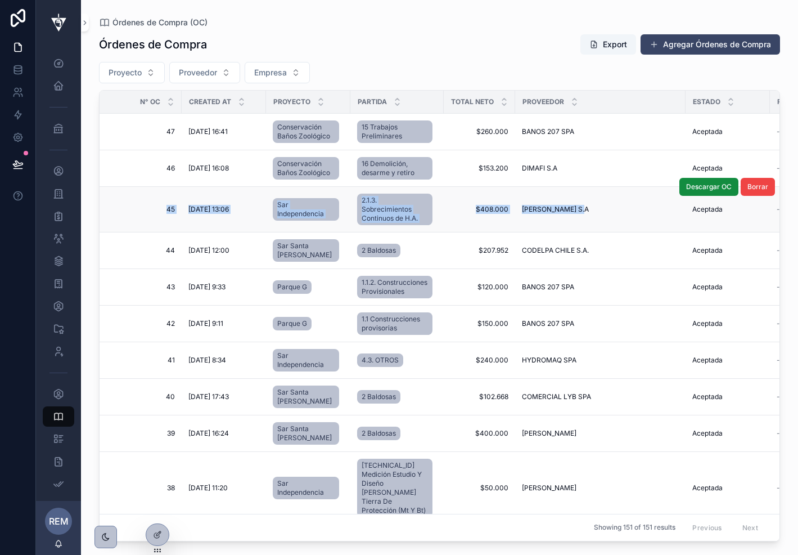
drag, startPoint x: 118, startPoint y: 240, endPoint x: 601, endPoint y: 270, distance: 484.2
click at [601, 232] on tr "45 45 [DATE] 13:06 [DATE] 13:06 Sar Independencia 2.1.3. Sobrecimientos Continu…" at bounding box center [623, 210] width 1052 height 46
copy tr "45 45 [DATE] 13:06 [DATE] 13:06 Sar Independencia 2.1.3. Sobrecimientos Continu…"
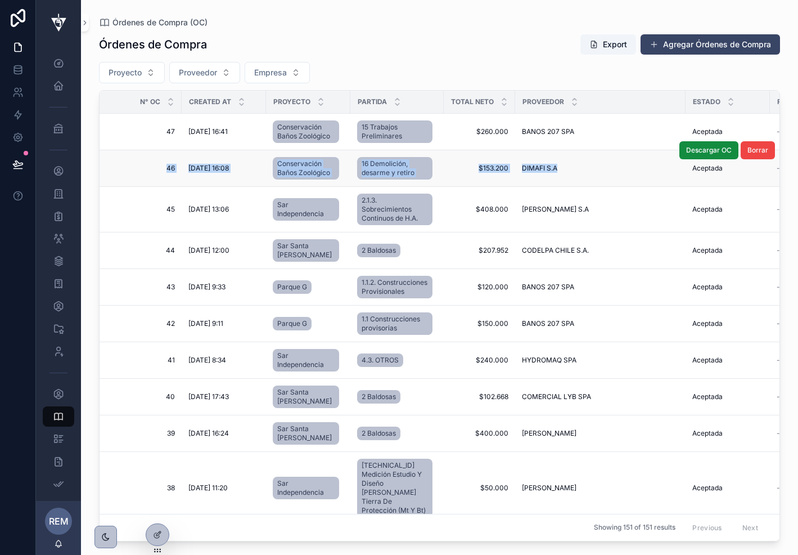
drag, startPoint x: 109, startPoint y: 203, endPoint x: 560, endPoint y: 215, distance: 451.4
click at [560, 187] on tr "46 46 [DATE] 16:08 [DATE] 16:08 Conservación Baños Zoológico 16 Demolición, des…" at bounding box center [623, 168] width 1052 height 37
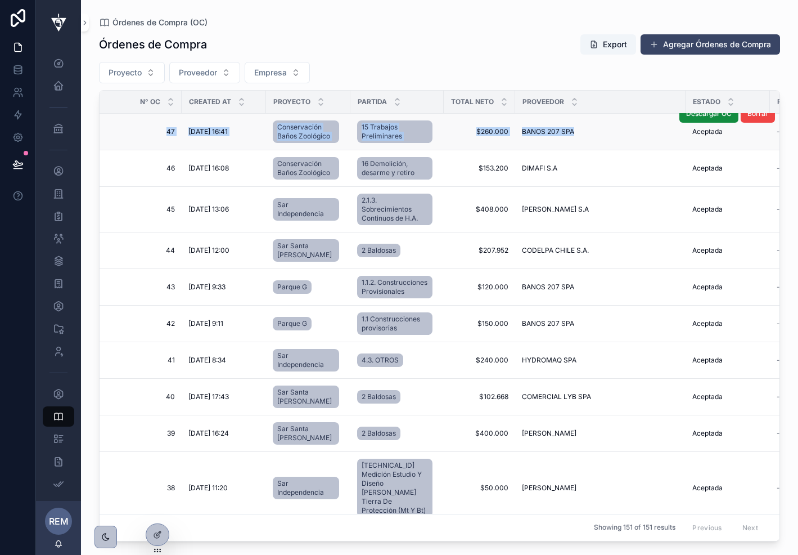
drag, startPoint x: 122, startPoint y: 166, endPoint x: 567, endPoint y: 182, distance: 444.8
click at [567, 150] on tr "47 47 [DATE] 16:41 [DATE] 16:41 Conservación Baños Zoológico 15 Trabajos Prelim…" at bounding box center [623, 132] width 1052 height 37
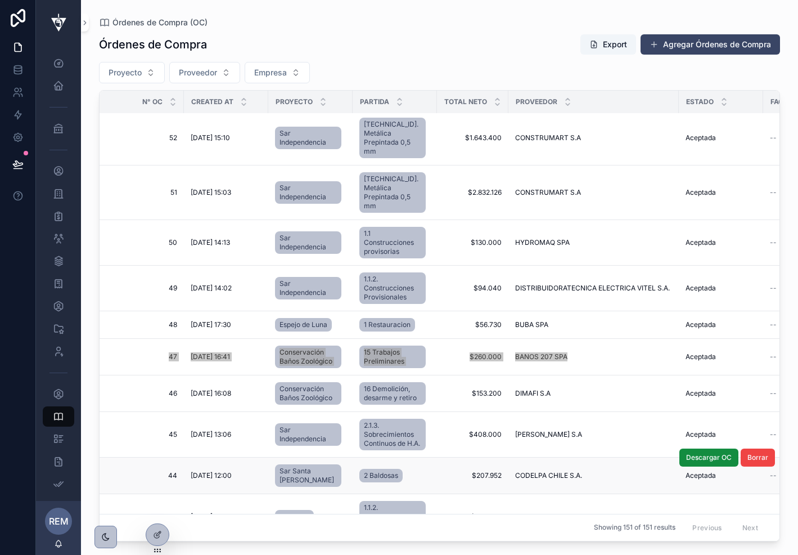
scroll to position [5303, 1]
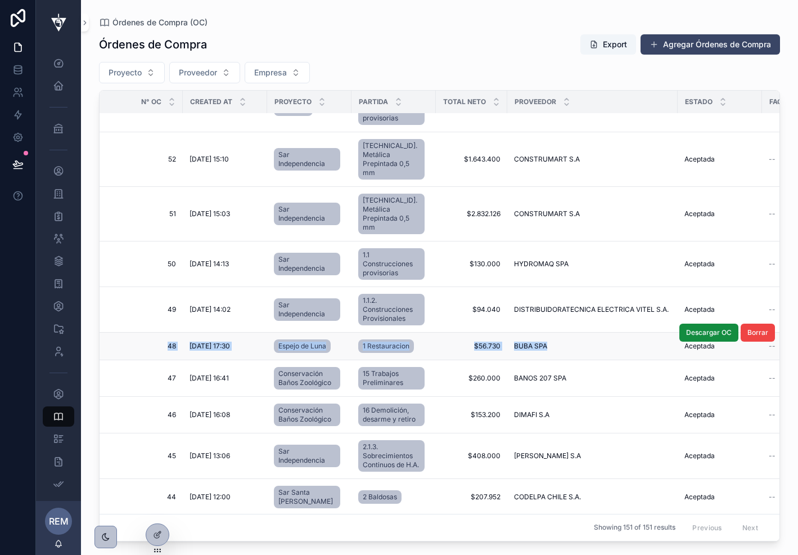
drag, startPoint x: 120, startPoint y: 293, endPoint x: 568, endPoint y: 303, distance: 447.4
click at [568, 333] on tr "48 48 [DATE] 17:30 [DATE] 17:30 [PERSON_NAME] 1 Restauracion $56.730 $56.730 BU…" at bounding box center [619, 347] width 1043 height 28
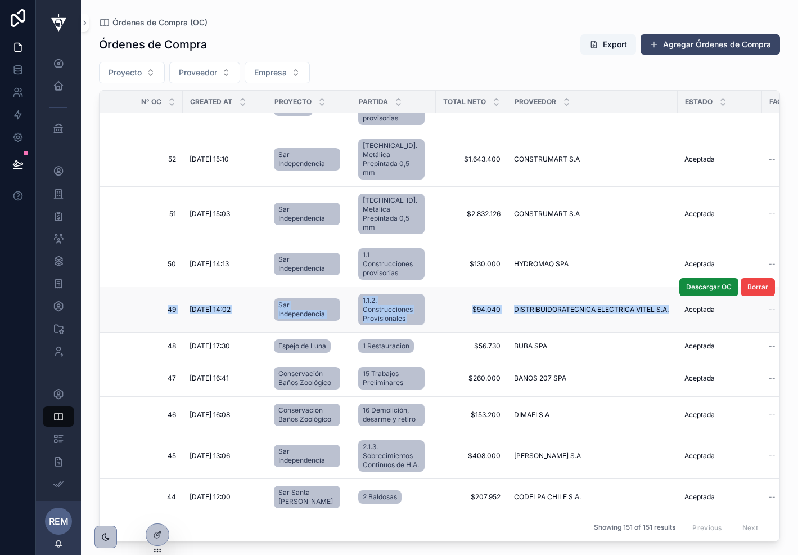
drag, startPoint x: 123, startPoint y: 249, endPoint x: 657, endPoint y: 275, distance: 534.6
click at [657, 287] on tr "49 49 [DATE] 14:02 [DATE] 14:02 Sar Independencia 1.1.2. Construcciones Provisi…" at bounding box center [619, 310] width 1043 height 46
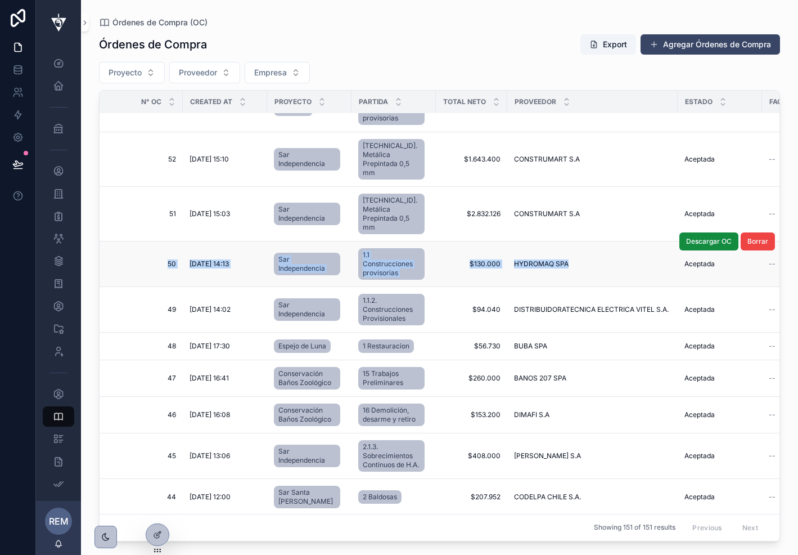
drag, startPoint x: 117, startPoint y: 205, endPoint x: 587, endPoint y: 222, distance: 470.1
click at [587, 241] on tr "50 50 [DATE] 14:13 [DATE] 14:13 Sar Independencia 1.1 Construcciones provisoria…" at bounding box center [619, 264] width 1043 height 46
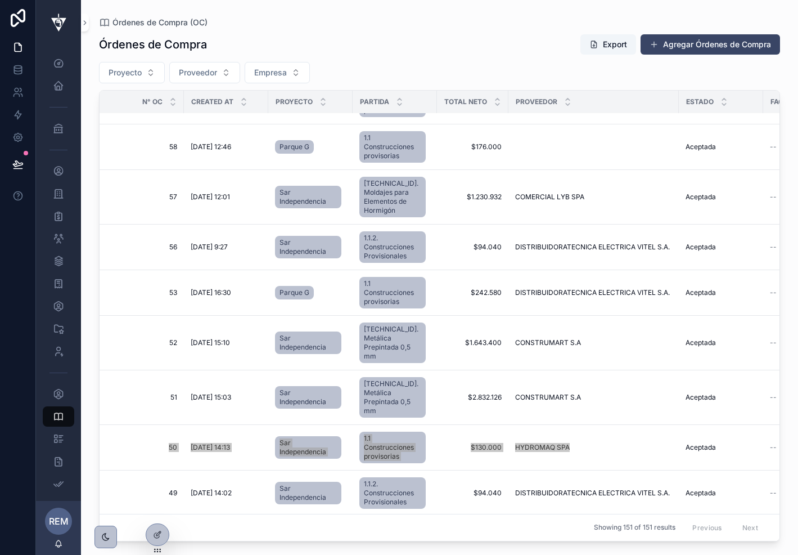
scroll to position [5141, 0]
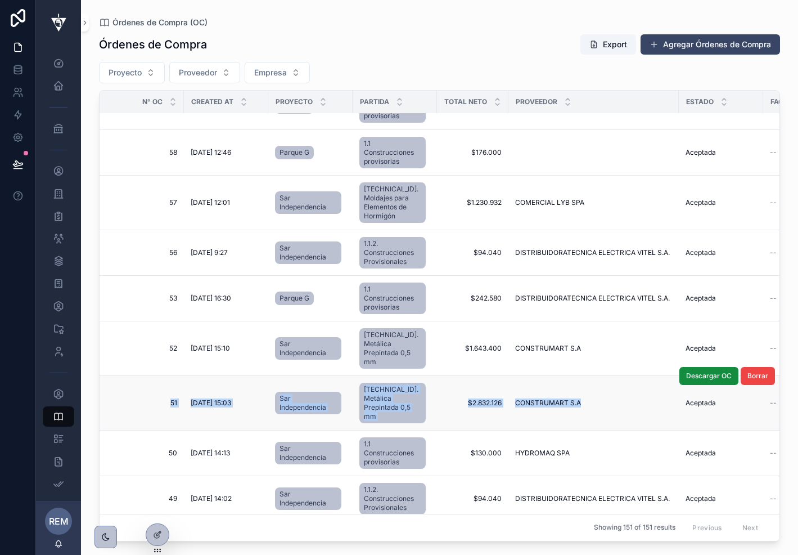
drag, startPoint x: 112, startPoint y: 322, endPoint x: 598, endPoint y: 339, distance: 486.4
click at [598, 376] on tr "51 51 [DATE] 15:03 [DATE] 15:03 Sar Independencia [TECHNICAL_ID]. Metálica Prep…" at bounding box center [621, 403] width 1043 height 55
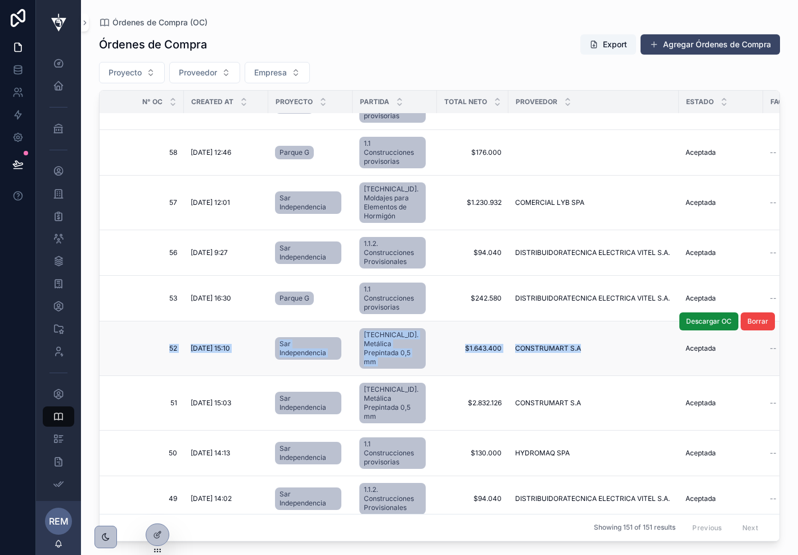
drag, startPoint x: 124, startPoint y: 276, endPoint x: 594, endPoint y: 303, distance: 470.6
click at [594, 321] on tr "52 52 [DATE] 15:10 [DATE] 15:10 Sar Independencia [TECHNICAL_ID]. Metálica Prep…" at bounding box center [621, 348] width 1043 height 55
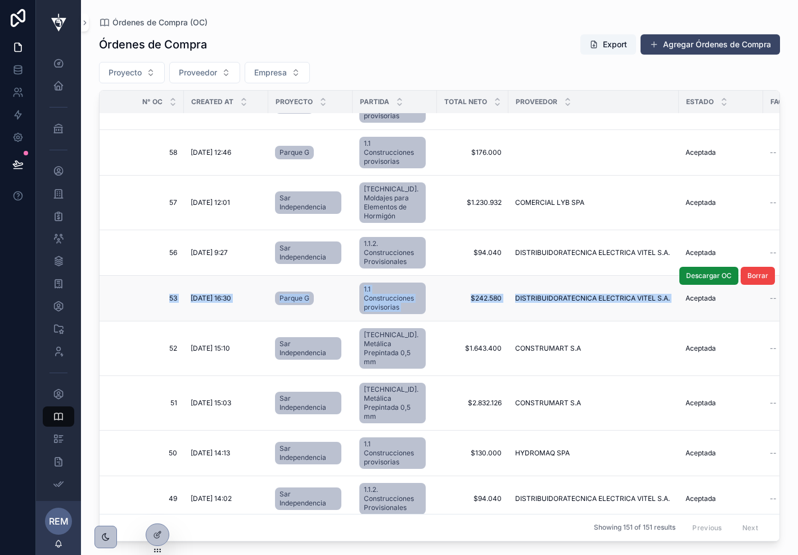
drag, startPoint x: 124, startPoint y: 232, endPoint x: 682, endPoint y: 245, distance: 558.3
click at [682, 276] on tr "53 53 [DATE] 16:30 [DATE] 16:30 Parque G 1.1 Construcciones provisorias $242.58…" at bounding box center [621, 299] width 1043 height 46
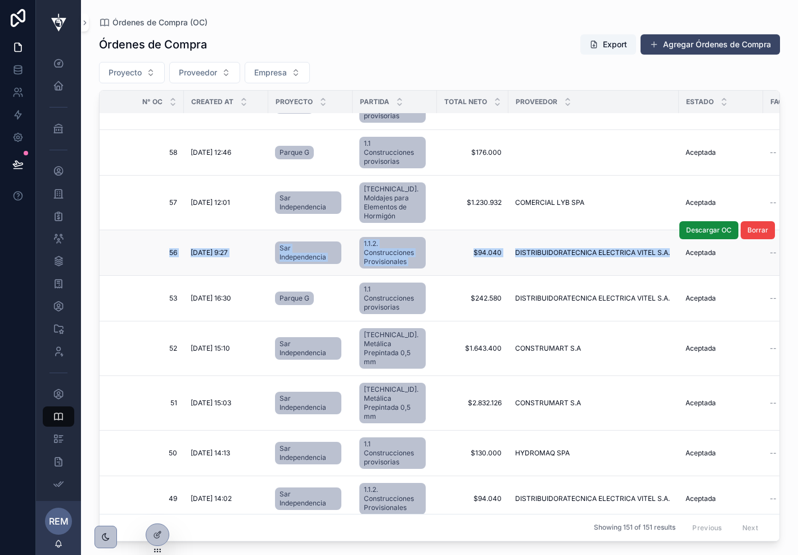
drag, startPoint x: 119, startPoint y: 187, endPoint x: 673, endPoint y: 202, distance: 555.0
click at [673, 230] on tr "56 56 [DATE] 9:27 [DATE] 9:27 Sar Independencia 1.1.2. Construcciones Provision…" at bounding box center [621, 253] width 1043 height 46
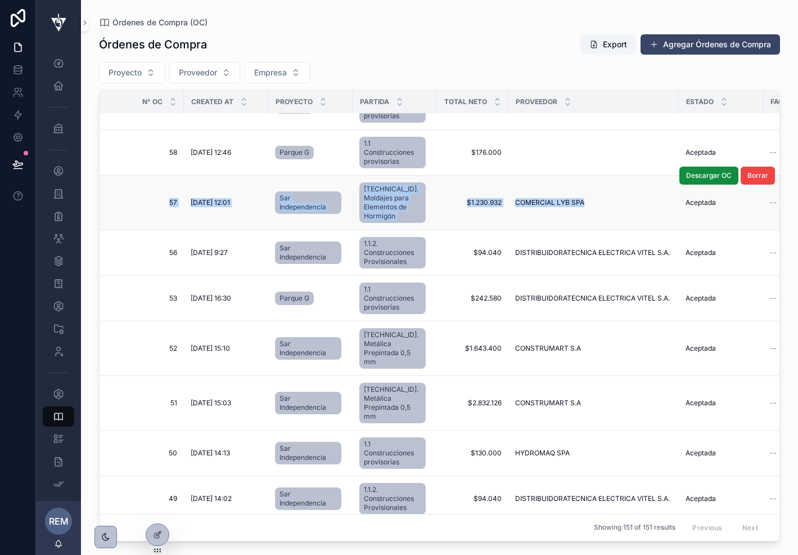
drag, startPoint x: 122, startPoint y: 140, endPoint x: 612, endPoint y: 158, distance: 489.8
click at [612, 176] on tr "57 57 [DATE] 12:01 [DATE] 12:01 Sar Independencia [TECHNICAL_ID]. Moldajes para…" at bounding box center [621, 203] width 1043 height 55
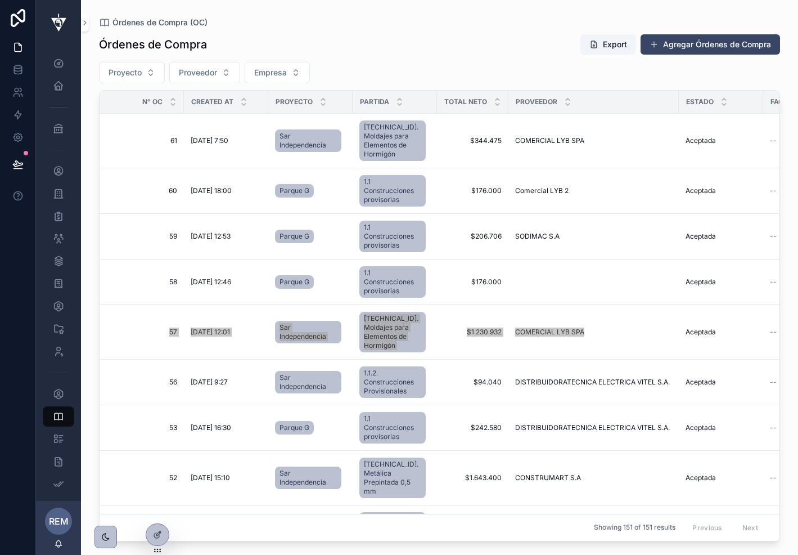
scroll to position [4988, 0]
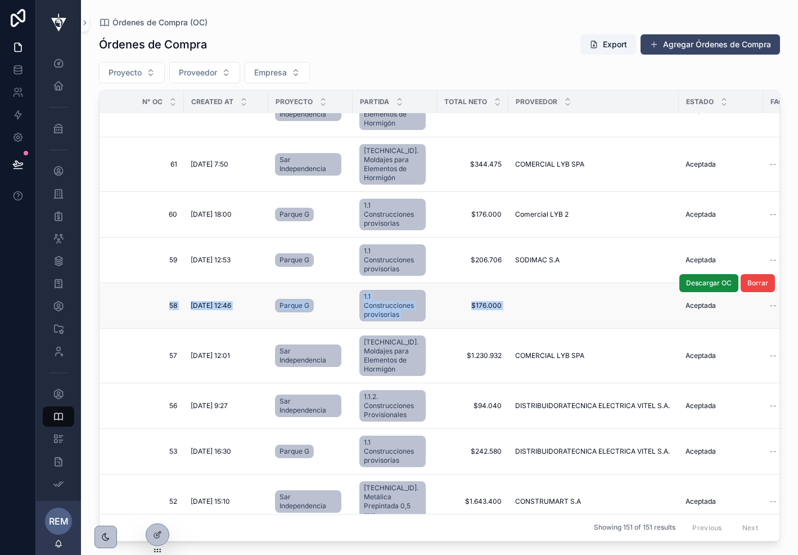
drag, startPoint x: 114, startPoint y: 248, endPoint x: 532, endPoint y: 265, distance: 417.8
click at [532, 283] on tr "58 58 [DATE] 12:46 [DATE] 12:46 Parque G 1.1 Construcciones provisorias $176.00…" at bounding box center [621, 306] width 1043 height 46
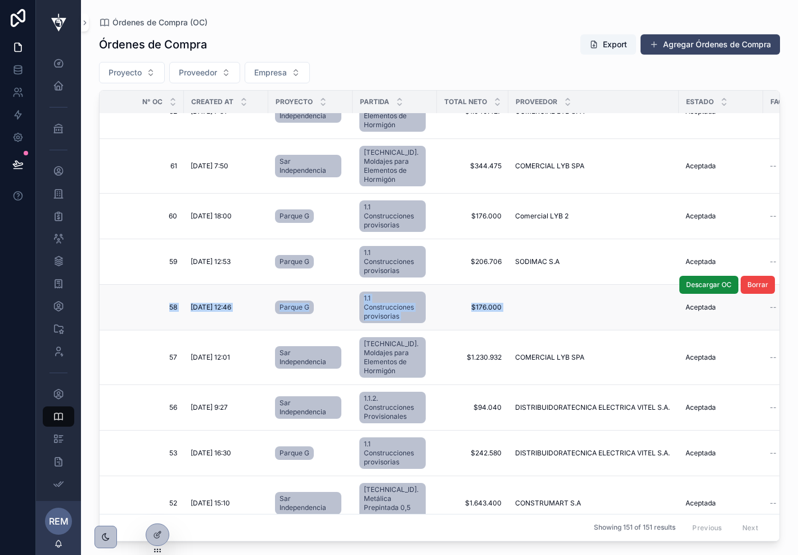
scroll to position [4982, 0]
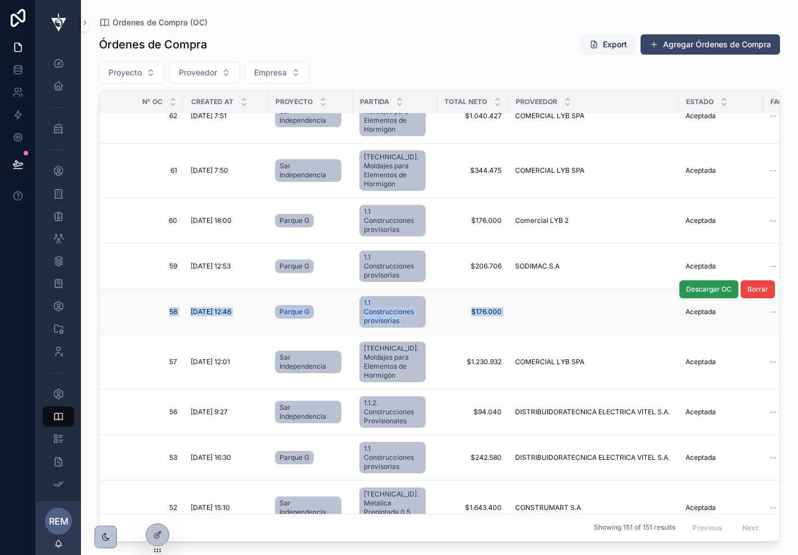
click at [707, 285] on span "Descargar OC" at bounding box center [709, 289] width 46 height 9
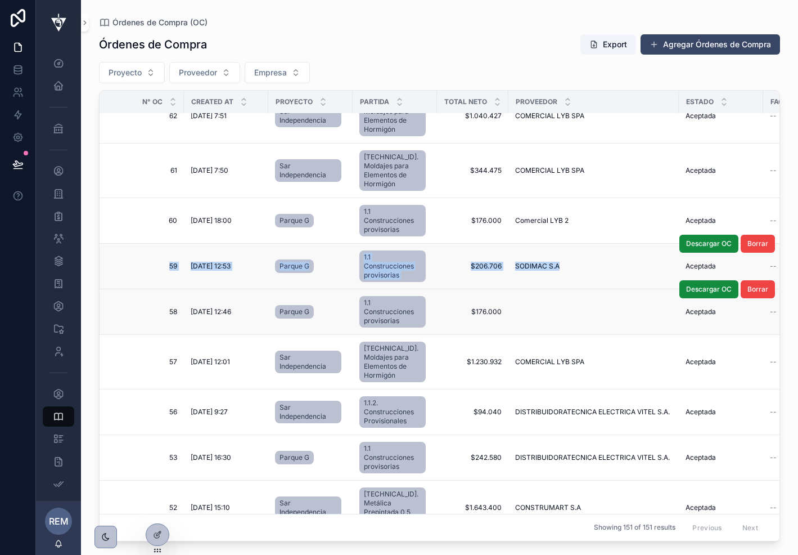
drag, startPoint x: 123, startPoint y: 214, endPoint x: 568, endPoint y: 217, distance: 445.1
click at [568, 244] on tr "59 59 [DATE] 12:53 [DATE] 12:53 Parque G 1.1 Construcciones provisorias $206.70…" at bounding box center [621, 267] width 1043 height 46
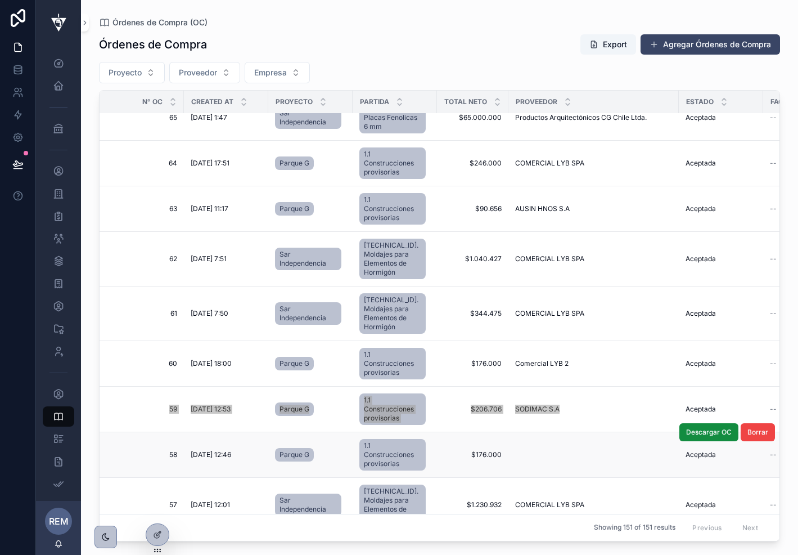
scroll to position [4849, 0]
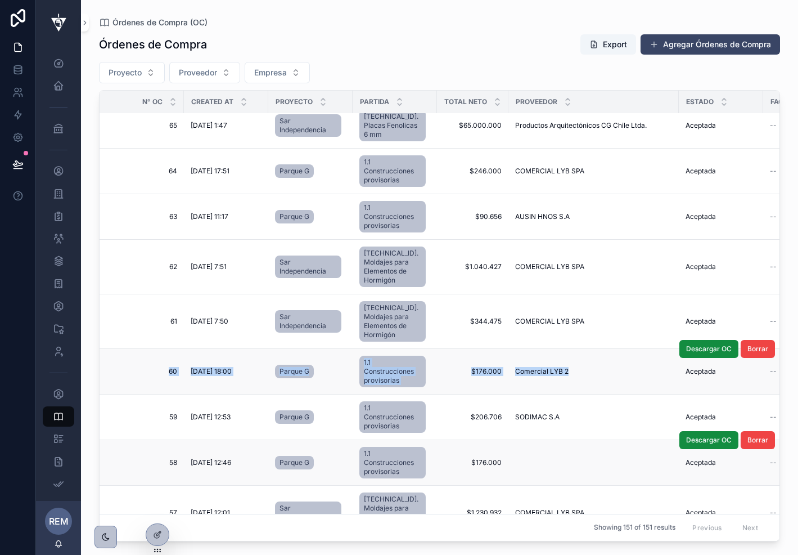
drag, startPoint x: 122, startPoint y: 295, endPoint x: 596, endPoint y: 308, distance: 474.5
click at [596, 349] on tr "60 60 [DATE] 18:00 [DATE] 18:00 Parque G 1.1 Construcciones provisorias $176.00…" at bounding box center [621, 372] width 1043 height 46
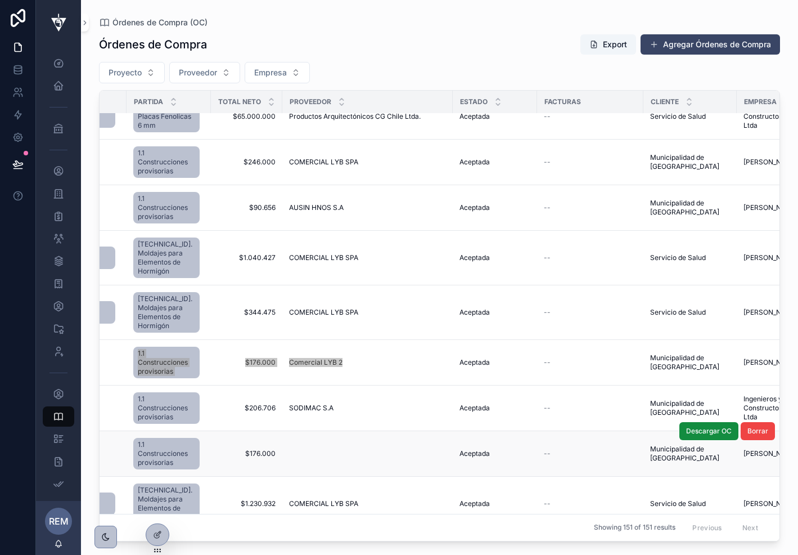
scroll to position [4858, 0]
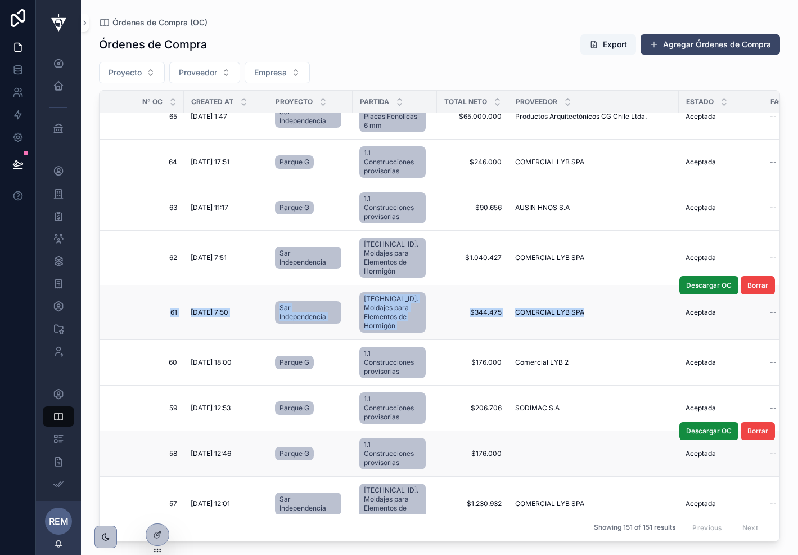
drag, startPoint x: 119, startPoint y: 241, endPoint x: 601, endPoint y: 254, distance: 481.8
click at [601, 285] on tr "61 61 [DATE] 7:50 [DATE] 7:50 Sar Independencia [TECHNICAL_ID]. Moldajes para E…" at bounding box center [621, 312] width 1043 height 55
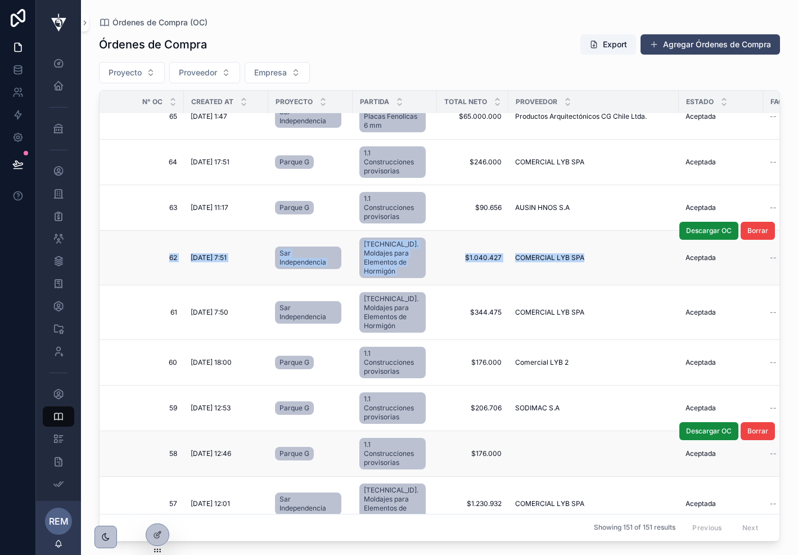
drag, startPoint x: 116, startPoint y: 192, endPoint x: 596, endPoint y: 211, distance: 480.3
click at [596, 231] on tr "62 62 [DATE] 7:51 [DATE] 7:51 Sar Independencia [TECHNICAL_ID]. Moldajes para E…" at bounding box center [621, 258] width 1043 height 55
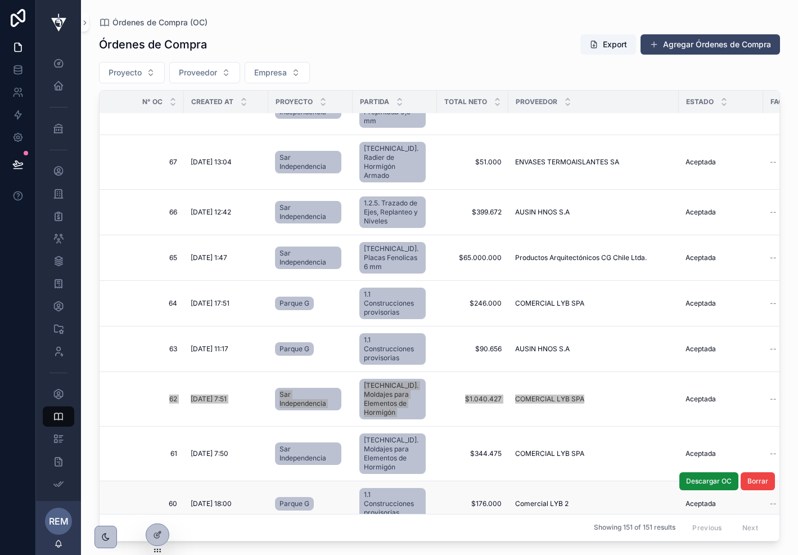
scroll to position [4706, 0]
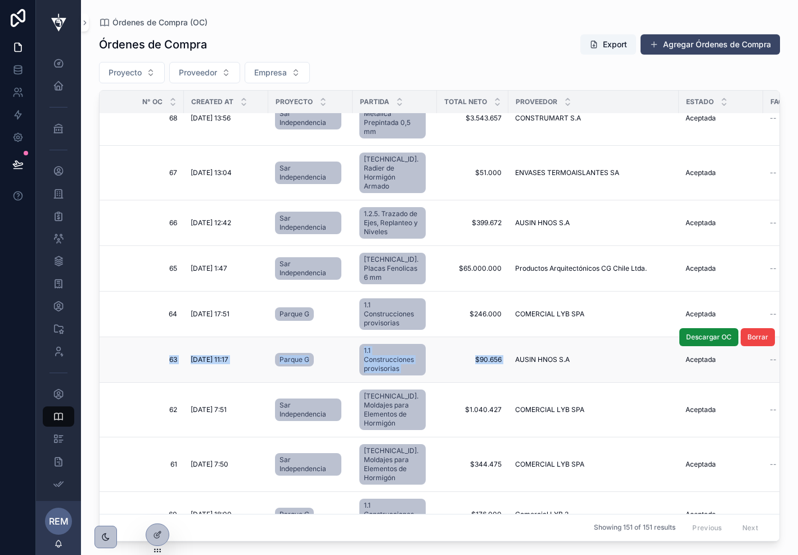
drag, startPoint x: 130, startPoint y: 300, endPoint x: 614, endPoint y: 308, distance: 484.5
click at [614, 337] on tr "63 63 [DATE] 11:17 [DATE] 11:17 Parque G 1.1 Construcciones provisorias $90.656…" at bounding box center [621, 360] width 1043 height 46
click at [598, 355] on div "[PERSON_NAME] HNOS S.A [PERSON_NAME] HNOS S.A" at bounding box center [593, 359] width 157 height 9
click at [120, 337] on td "63 63" at bounding box center [142, 360] width 84 height 46
drag, startPoint x: 120, startPoint y: 298, endPoint x: 581, endPoint y: 318, distance: 460.7
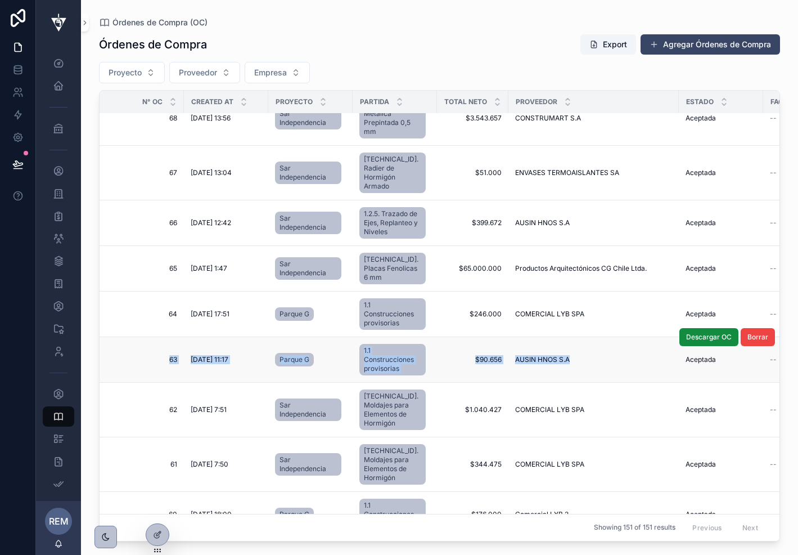
click at [581, 337] on tr "63 63 [DATE] 11:17 [DATE] 11:17 Parque G 1.1 Construcciones provisorias $90.656…" at bounding box center [621, 360] width 1043 height 46
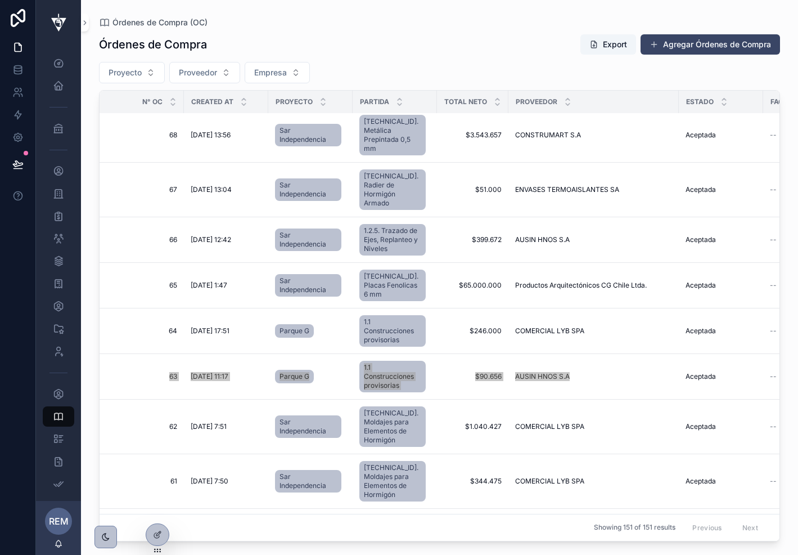
scroll to position [4670, 0]
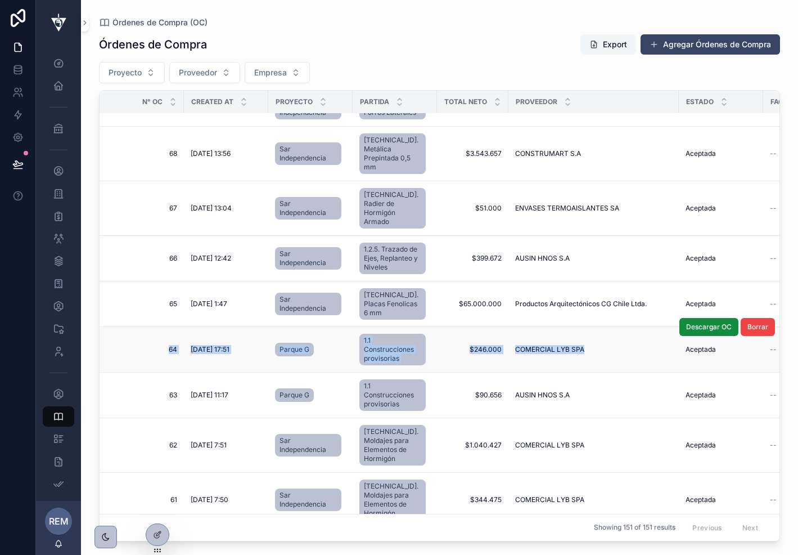
drag, startPoint x: 111, startPoint y: 293, endPoint x: 594, endPoint y: 304, distance: 482.9
click at [594, 327] on tr "64 64 [DATE] 17:51 [DATE] 17:51 Parque G 1.1 Construcciones provisorias $246.00…" at bounding box center [621, 350] width 1043 height 46
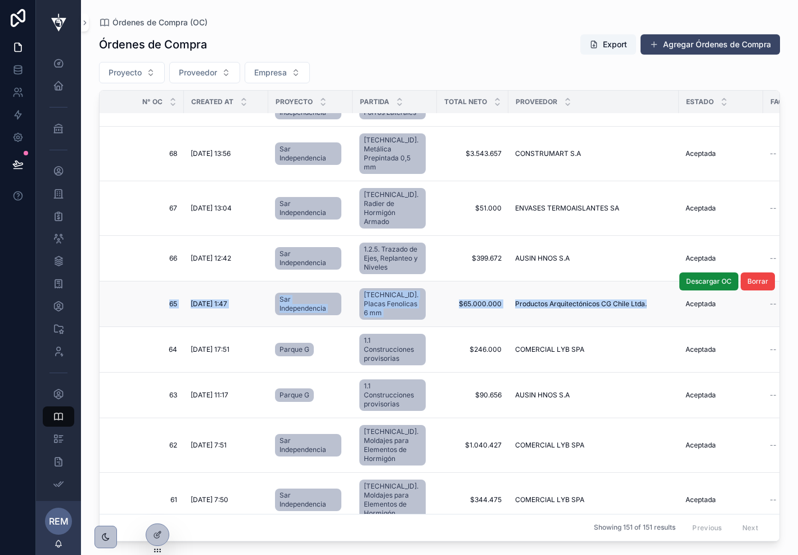
drag, startPoint x: 115, startPoint y: 251, endPoint x: 647, endPoint y: 266, distance: 532.5
click at [647, 281] on tr "65 65 [DATE] 1:47 [DATE] 1:47 Sar Independencia [TECHNICAL_ID]. Placas Fenolica…" at bounding box center [621, 304] width 1043 height 46
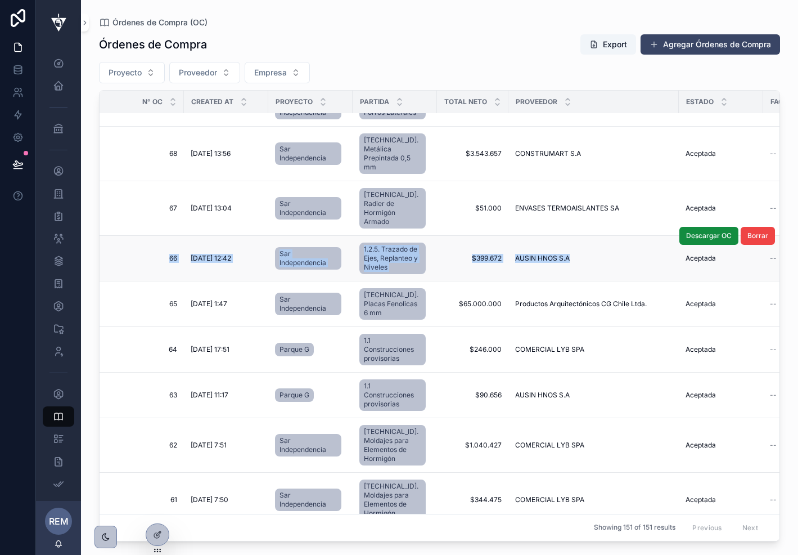
drag, startPoint x: 124, startPoint y: 206, endPoint x: 637, endPoint y: 233, distance: 513.2
click at [637, 236] on tr "66 66 [DATE] 12:42 [DATE] 12:42 Sar Independencia 1.2.5. Trazado de Ejes, Repla…" at bounding box center [621, 259] width 1043 height 46
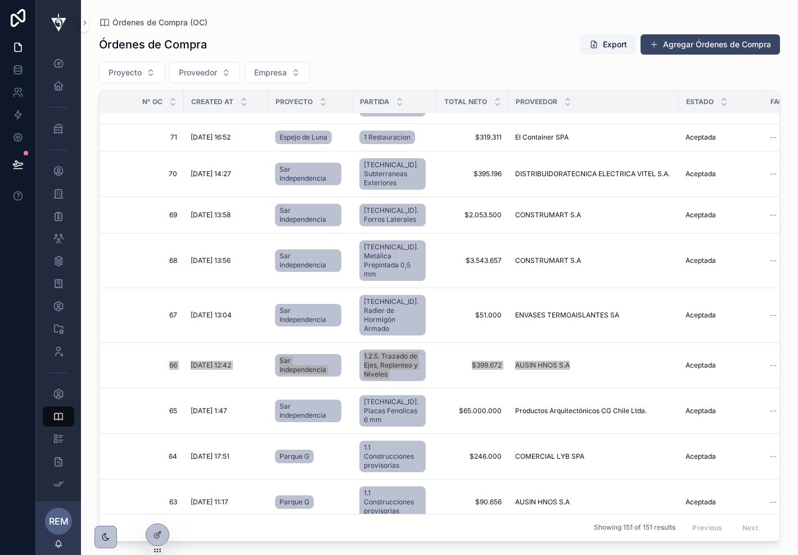
scroll to position [4551, 0]
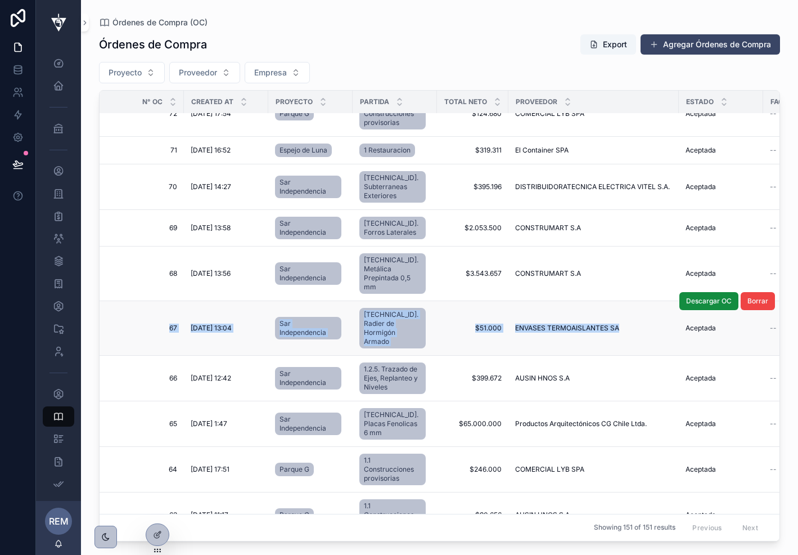
drag, startPoint x: 114, startPoint y: 286, endPoint x: 628, endPoint y: 298, distance: 515.0
click at [628, 301] on tr "67 67 [DATE] 13:04 [DATE] 13:04 Sar Independencia [TECHNICAL_ID]. Radier de Hor…" at bounding box center [621, 328] width 1043 height 55
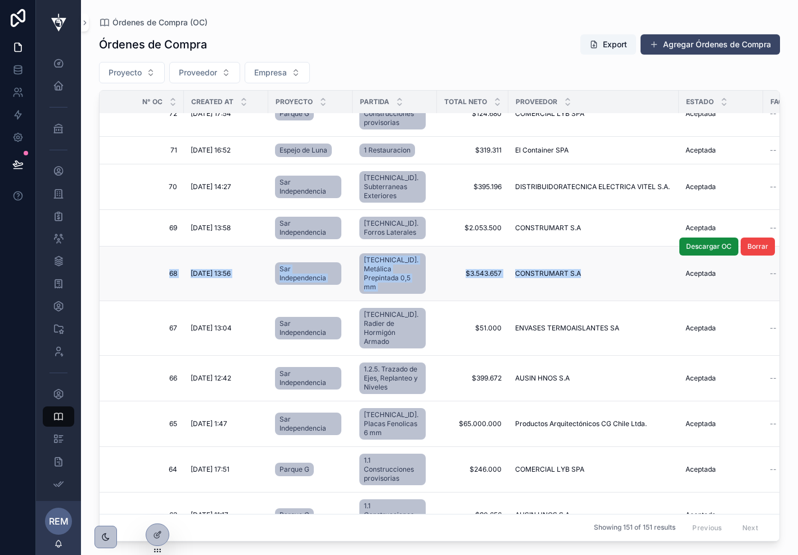
drag, startPoint x: 120, startPoint y: 236, endPoint x: 614, endPoint y: 254, distance: 493.8
click at [614, 254] on tr "68 68 [DATE] 13:56 [DATE] 13:56 Sar Independencia [TECHNICAL_ID]. Metálica Prep…" at bounding box center [621, 273] width 1043 height 55
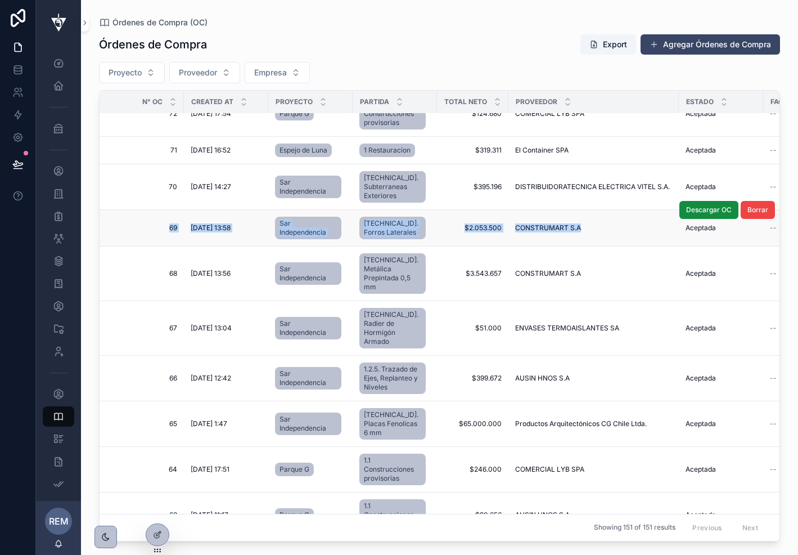
drag, startPoint x: 122, startPoint y: 192, endPoint x: 600, endPoint y: 209, distance: 478.5
click at [600, 210] on tr "69 69 [DATE] 13:58 [DATE] 13:58 Sar Independencia [TECHNICAL_ID]. Forros Latera…" at bounding box center [621, 228] width 1043 height 37
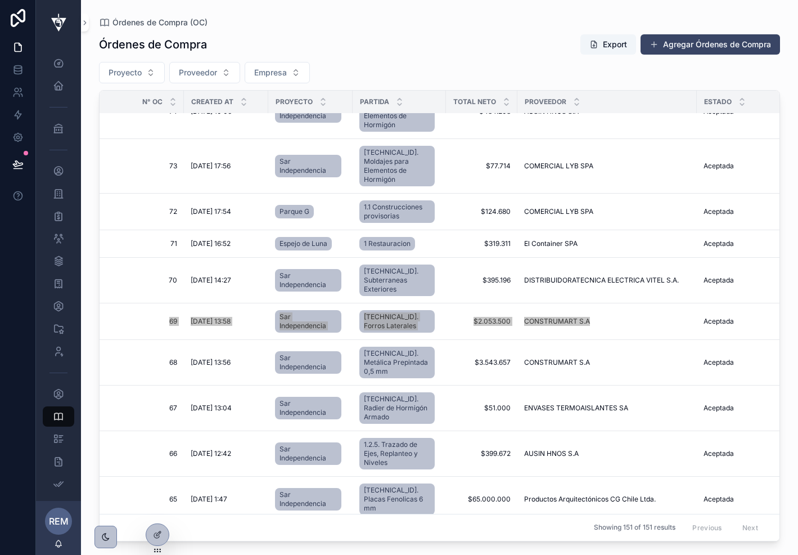
scroll to position [4377, 0]
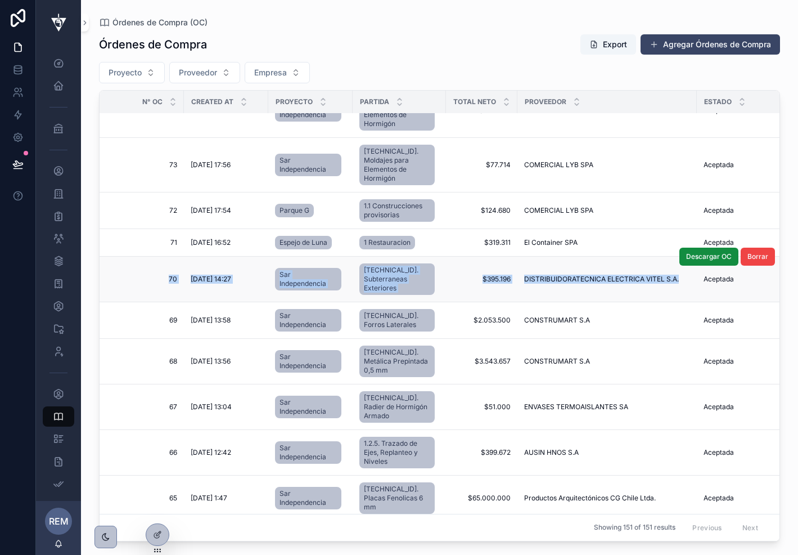
drag, startPoint x: 122, startPoint y: 329, endPoint x: 670, endPoint y: 342, distance: 547.6
click at [670, 302] on tr "70 70 [DATE] 14:27 [DATE] 14:27 Sar Independencia [TECHNICAL_ID]. Subterraneas …" at bounding box center [630, 280] width 1061 height 46
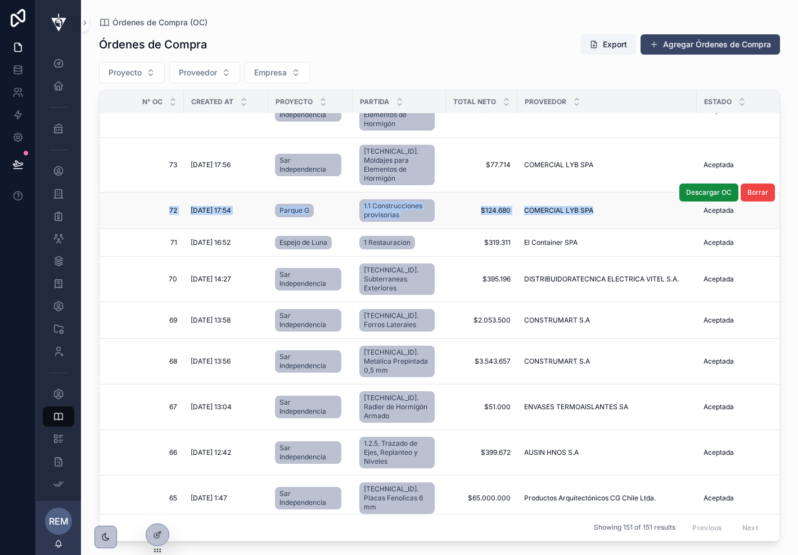
drag, startPoint x: 122, startPoint y: 259, endPoint x: 589, endPoint y: 266, distance: 467.6
click at [589, 229] on tr "72 72 [DATE] 17:54 [DATE] 17:54 Parque G 1.1 Construcciones provisorias $124.68…" at bounding box center [630, 210] width 1061 height 37
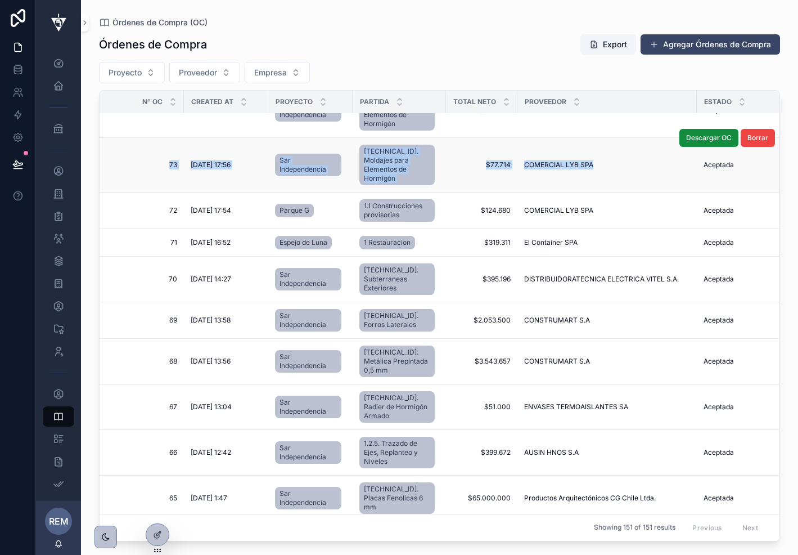
drag, startPoint x: 123, startPoint y: 212, endPoint x: 586, endPoint y: 231, distance: 464.0
click at [586, 192] on tr "73 73 [DATE] 17:56 [DATE] 17:56 Sar Independencia [TECHNICAL_ID]. Moldajes para…" at bounding box center [630, 165] width 1061 height 55
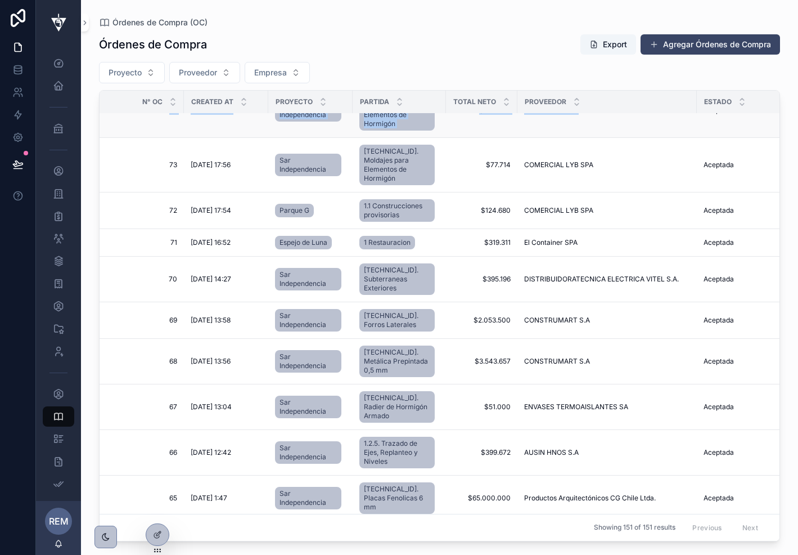
drag, startPoint x: 125, startPoint y: 165, endPoint x: 577, endPoint y: 182, distance: 452.7
click at [577, 138] on tr "74 74 [DATE] 10:06 [DATE] 10:06 Sar Independencia [TECHNICAL_ID]. Moldajes para…" at bounding box center [630, 110] width 1061 height 55
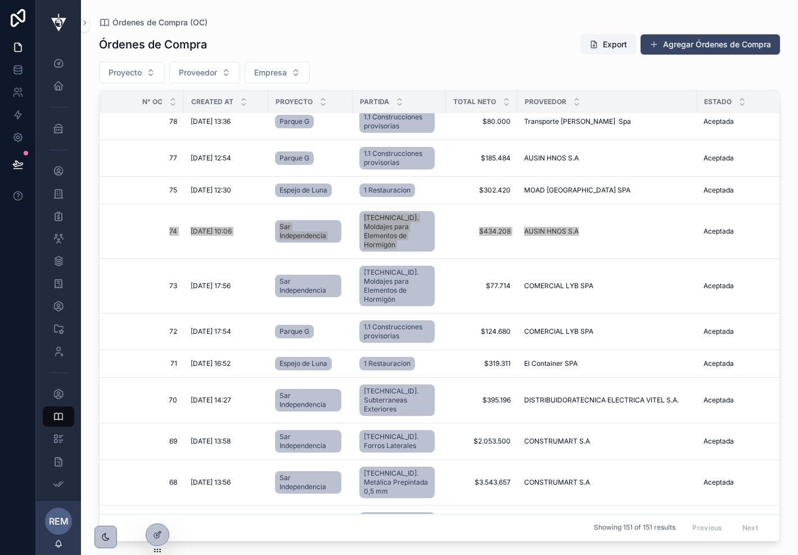
scroll to position [4246, 0]
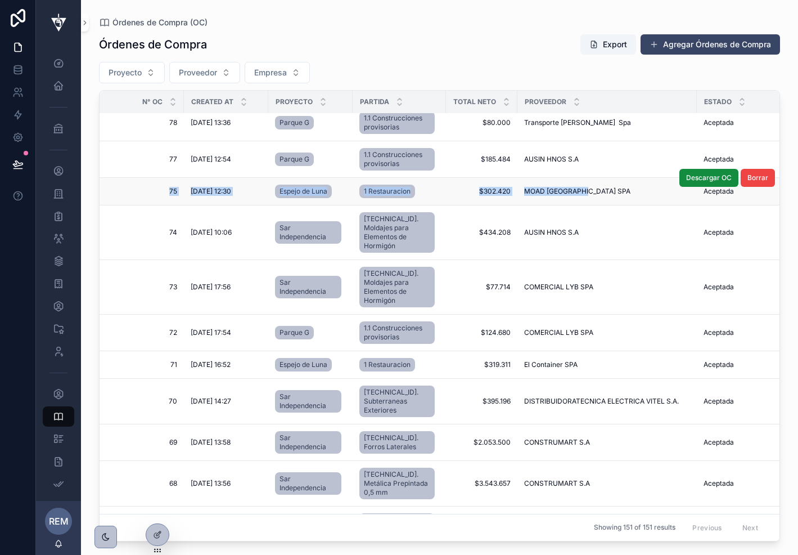
drag, startPoint x: 118, startPoint y: 263, endPoint x: 611, endPoint y: 271, distance: 493.5
click at [611, 205] on tr "75 75 [DATE] 12:30 [DATE] 12:30 [PERSON_NAME] 1 Restauracion $302.420 $302.420 …" at bounding box center [630, 192] width 1061 height 28
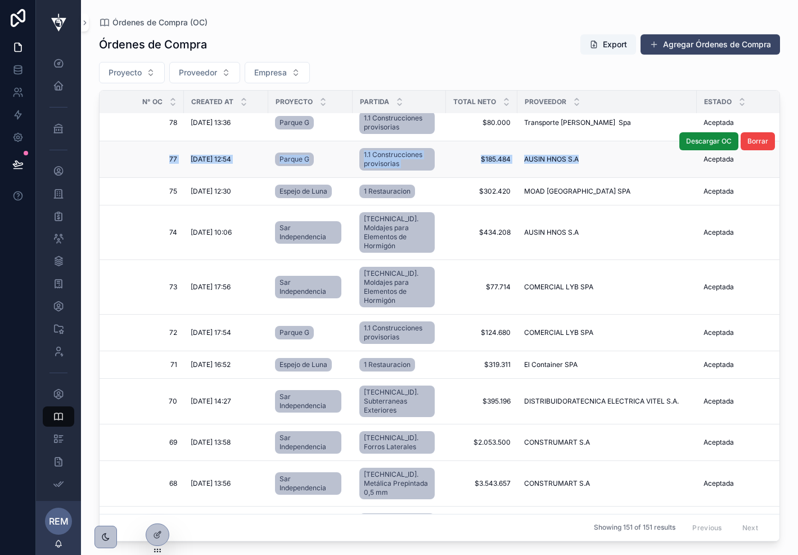
drag, startPoint x: 127, startPoint y: 218, endPoint x: 620, endPoint y: 238, distance: 493.3
click at [620, 178] on tr "77 77 [DATE] 12:54 [DATE] 12:54 Parque G 1.1 Construcciones provisorias $185.48…" at bounding box center [630, 159] width 1061 height 37
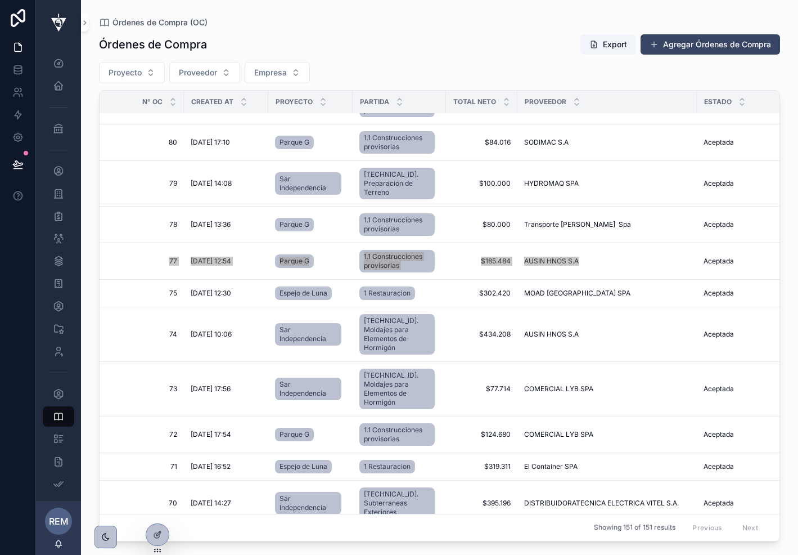
scroll to position [4117, 0]
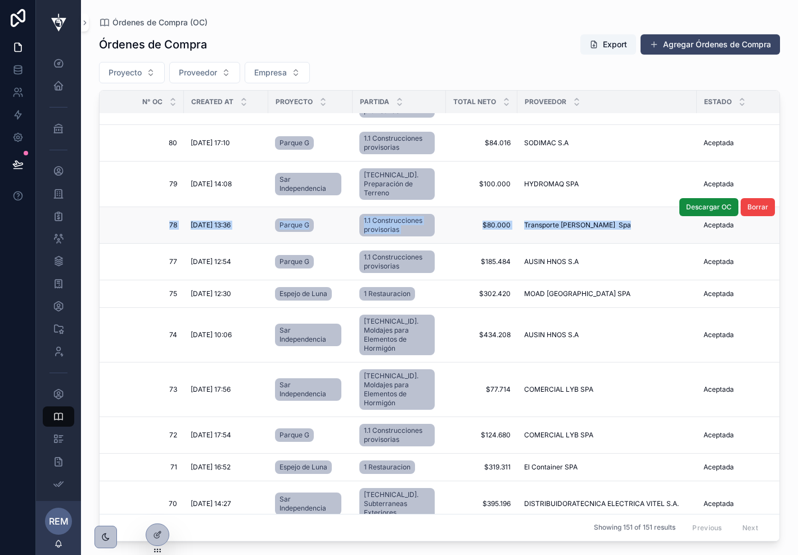
drag, startPoint x: 118, startPoint y: 308, endPoint x: 641, endPoint y: 320, distance: 523.4
click at [641, 244] on tr "78 78 [DATE] 13:36 [DATE] 13:36 Parque G 1.1 Construcciones provisorias $80.000…" at bounding box center [630, 225] width 1061 height 37
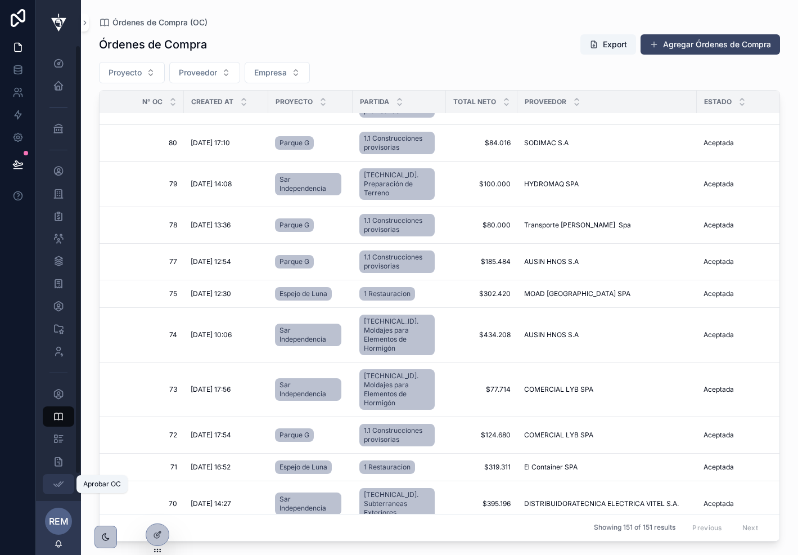
click at [58, 476] on div "Aprobar OC" at bounding box center [59, 484] width 18 height 18
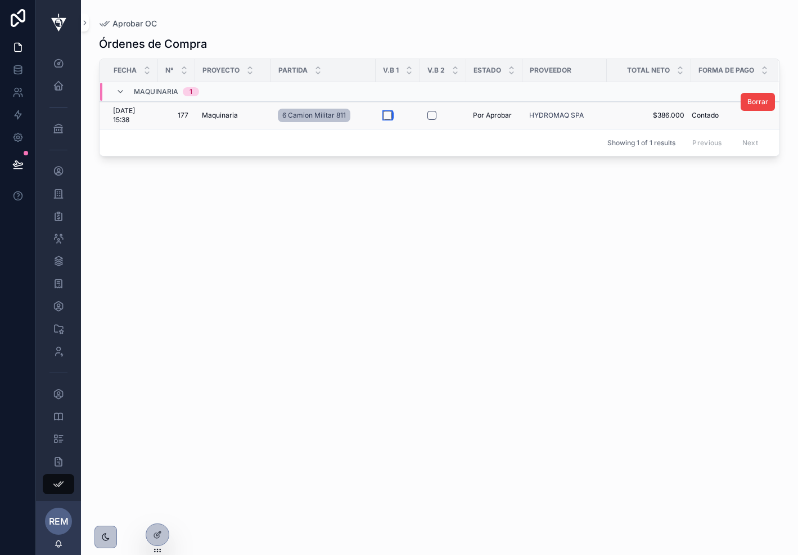
click at [388, 114] on button "scrollable content" at bounding box center [387, 115] width 9 height 9
click at [430, 115] on button "scrollable content" at bounding box center [432, 115] width 9 height 9
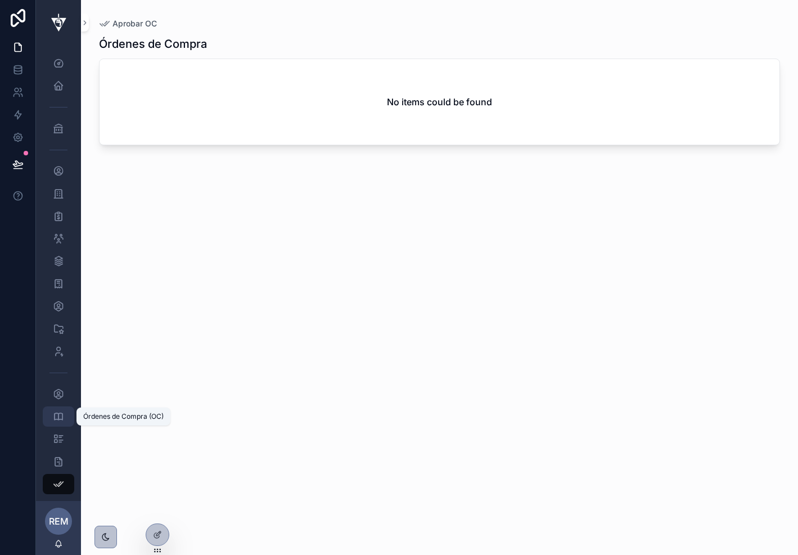
click at [57, 416] on icon "scrollable content" at bounding box center [58, 416] width 11 height 11
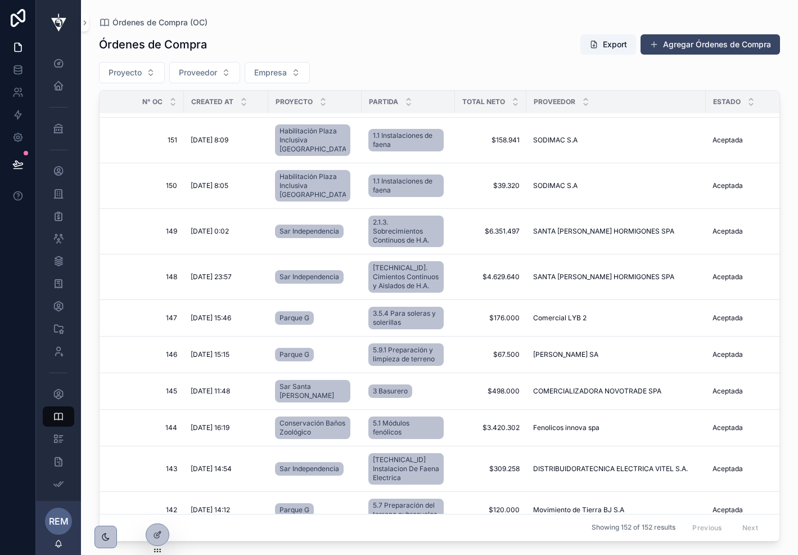
scroll to position [0, 7]
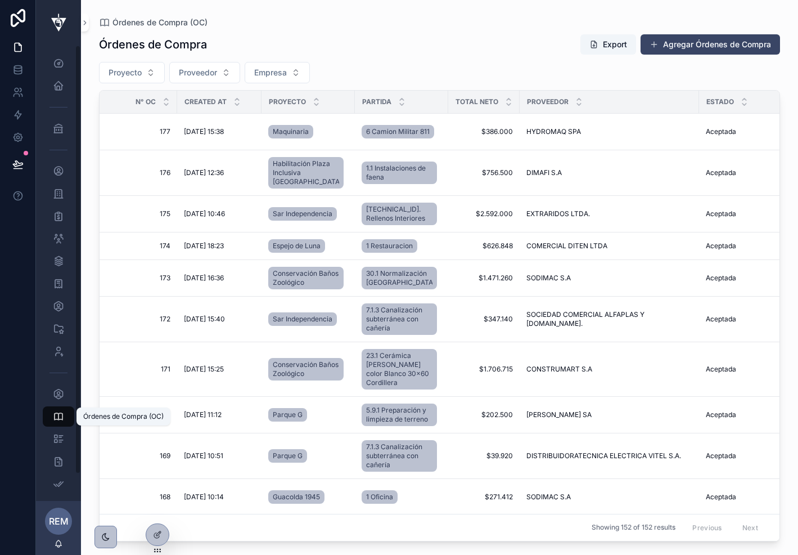
click at [57, 413] on icon "scrollable content" at bounding box center [58, 416] width 11 height 11
click at [57, 401] on div "Proveedores" at bounding box center [59, 394] width 18 height 18
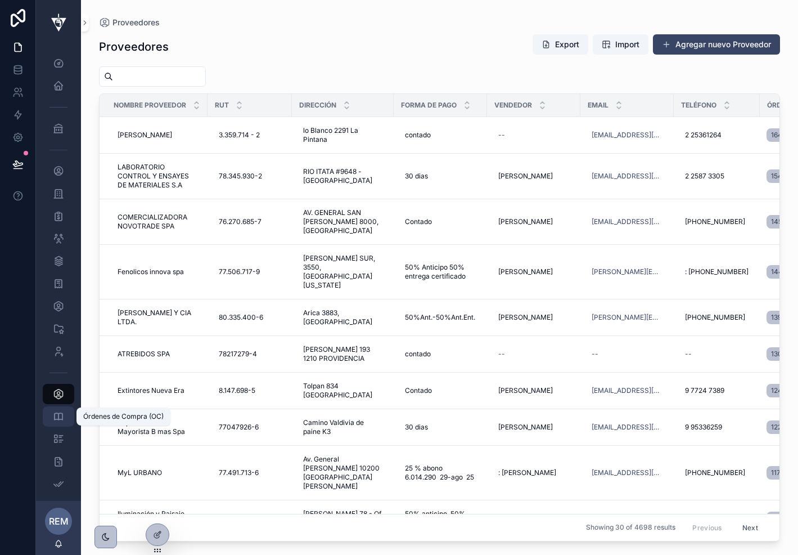
click at [58, 416] on icon "scrollable content" at bounding box center [58, 416] width 11 height 11
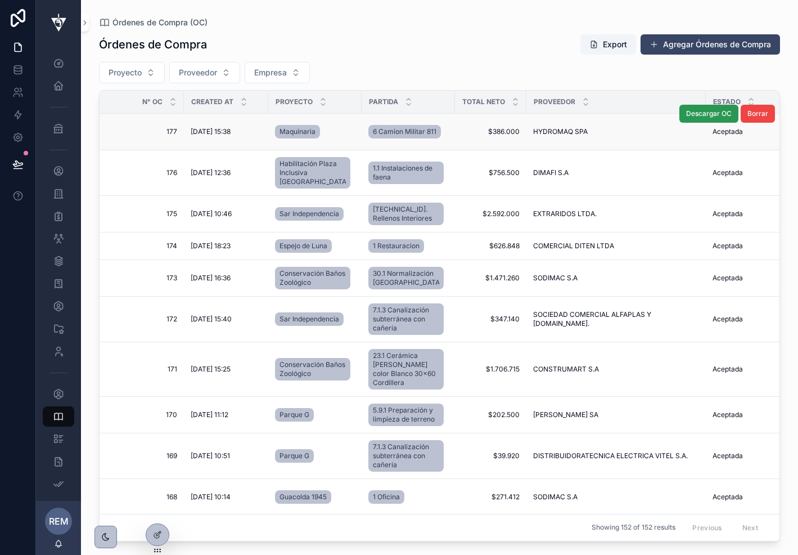
click at [699, 114] on span "Descargar OC" at bounding box center [709, 113] width 46 height 9
click at [57, 401] on div "Proveedores" at bounding box center [59, 394] width 18 height 18
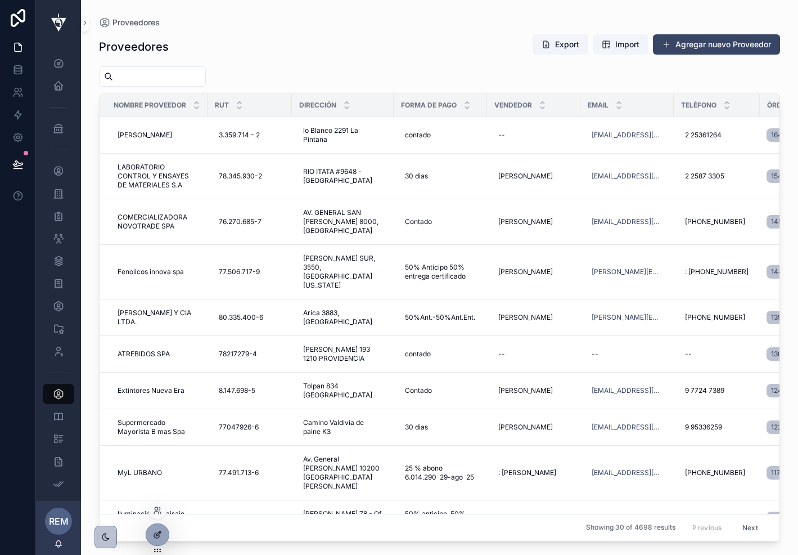
click at [164, 536] on div at bounding box center [157, 534] width 23 height 21
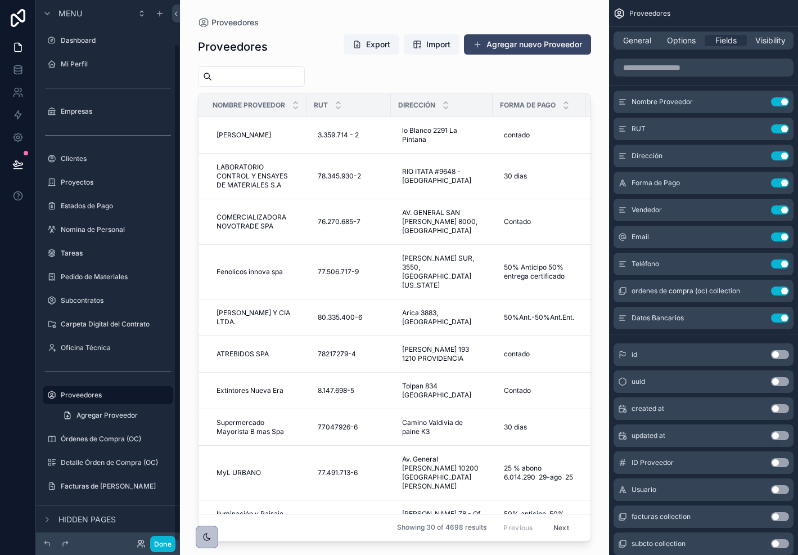
scroll to position [47, 0]
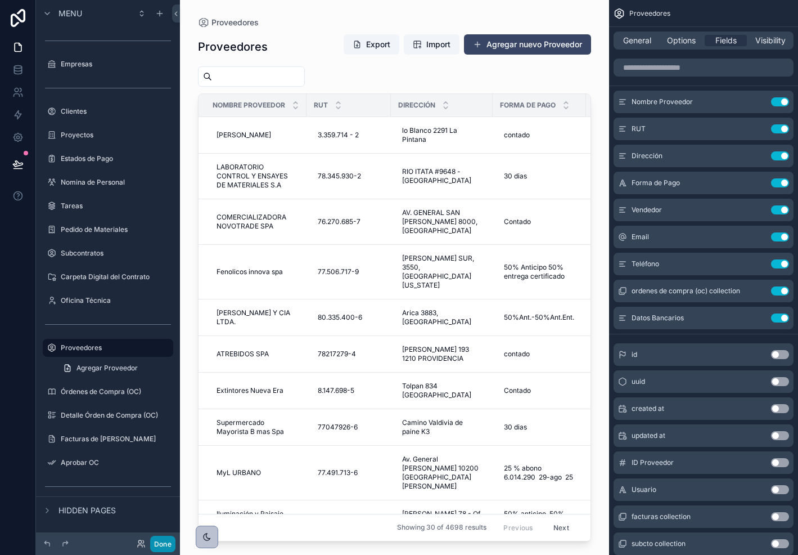
click at [163, 544] on button "Done" at bounding box center [162, 544] width 25 height 16
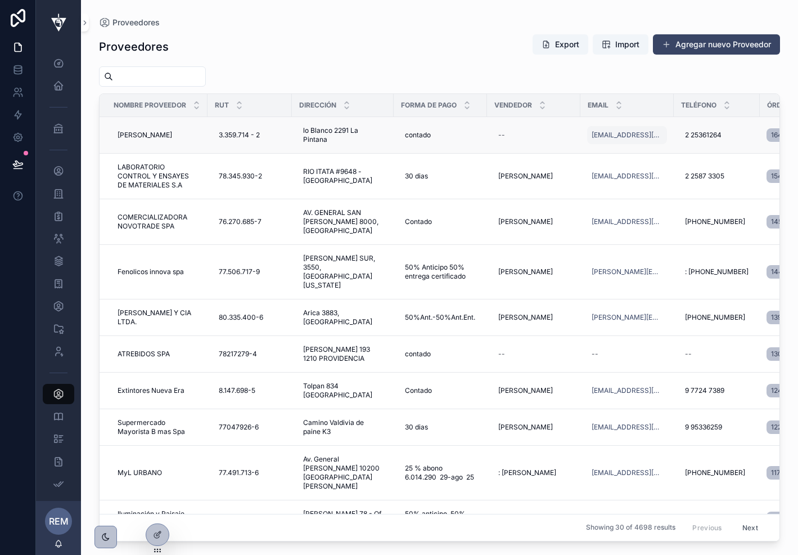
click at [616, 140] on div "[EMAIL_ADDRESS][DOMAIN_NAME]" at bounding box center [627, 135] width 80 height 18
click at [727, 148] on icon "scrollable content" at bounding box center [730, 150] width 9 height 9
click at [632, 131] on link "[EMAIL_ADDRESS][DOMAIN_NAME]" at bounding box center [627, 135] width 71 height 9
click at [60, 419] on icon "scrollable content" at bounding box center [58, 416] width 11 height 11
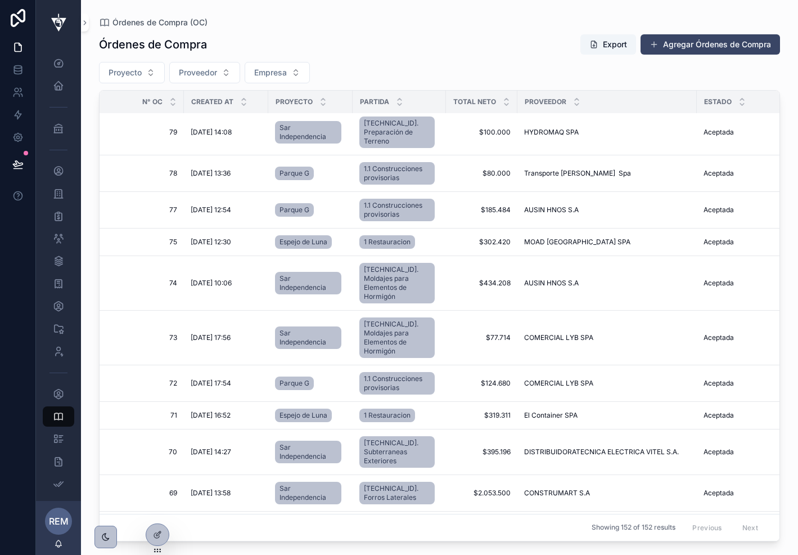
scroll to position [4224, 0]
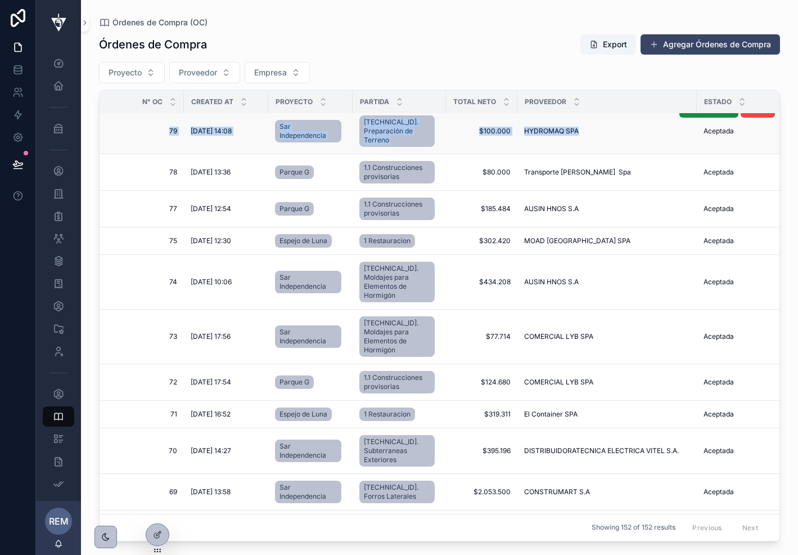
drag, startPoint x: 120, startPoint y: 185, endPoint x: 611, endPoint y: 208, distance: 491.1
click at [611, 154] on tr "79 79 [DATE] 14:08 [DATE] 14:08 Sar Independencia [TECHNICAL_ID]. Preparación d…" at bounding box center [630, 132] width 1061 height 46
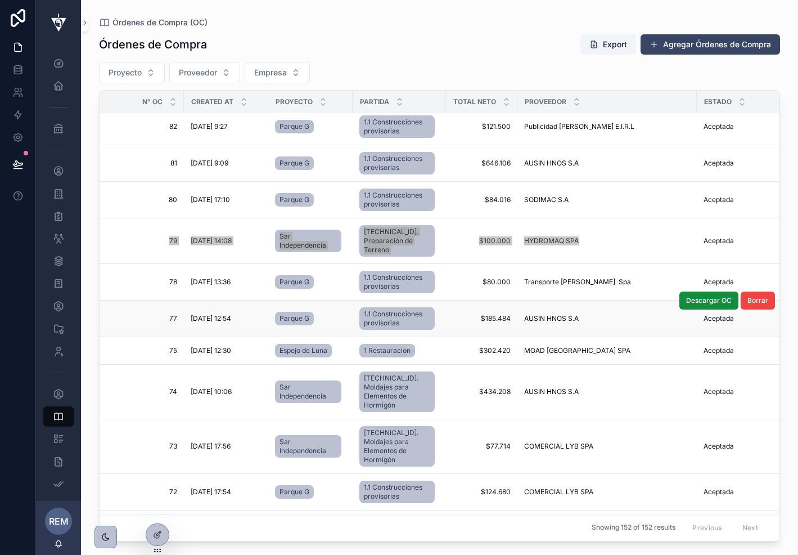
scroll to position [4094, 0]
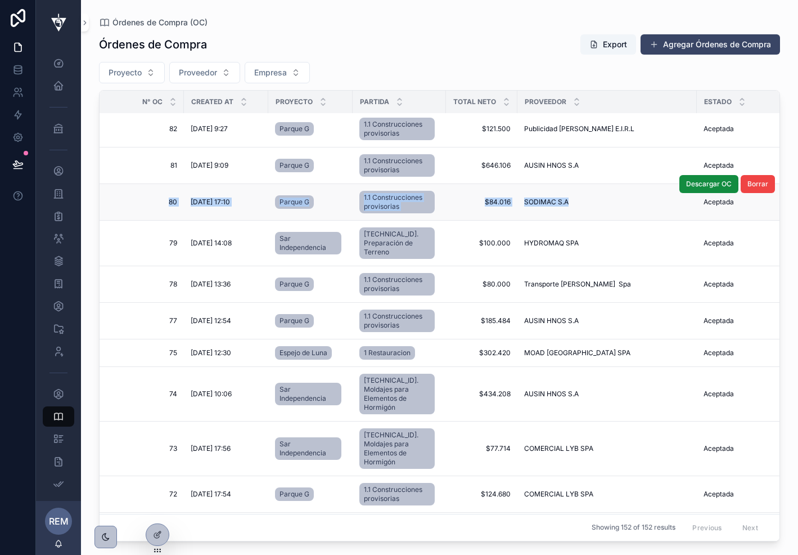
drag, startPoint x: 113, startPoint y: 276, endPoint x: 568, endPoint y: 296, distance: 455.6
click at [568, 221] on tr "80 80 [DATE] 17:10 [DATE] 17:10 Parque G 1.1 Construcciones provisorias $84.016…" at bounding box center [630, 202] width 1061 height 37
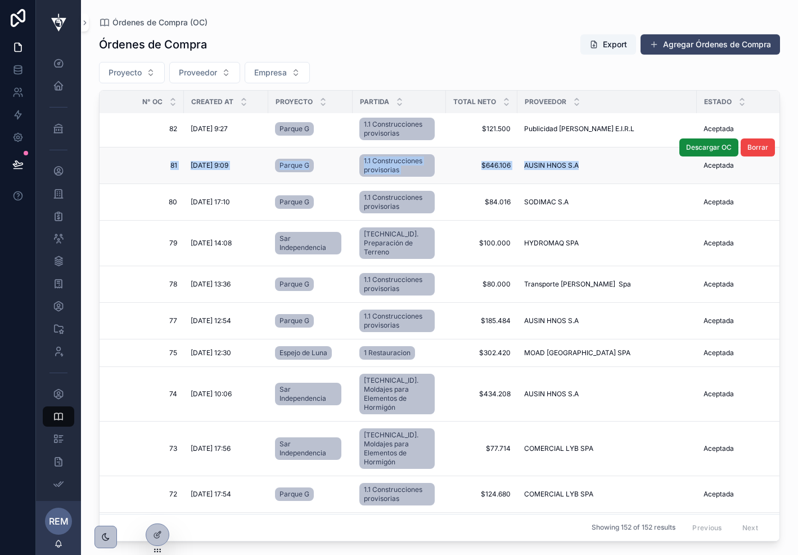
drag, startPoint x: 125, startPoint y: 228, endPoint x: 574, endPoint y: 241, distance: 449.2
click at [574, 184] on tr "81 81 [DATE] 9:09 [DATE] 9:09 Parque G 1.1 Construcciones provisorias $646.106 …" at bounding box center [630, 165] width 1061 height 37
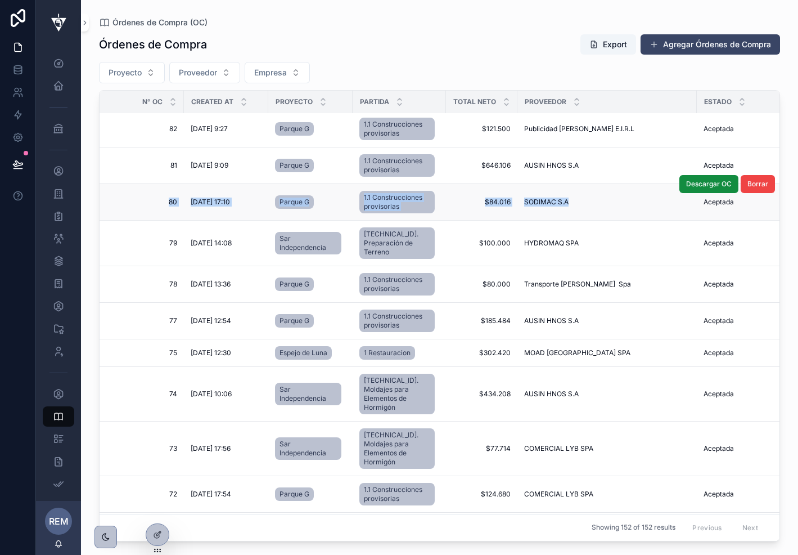
drag, startPoint x: 132, startPoint y: 271, endPoint x: 580, endPoint y: 290, distance: 448.8
click at [580, 221] on tr "80 80 [DATE] 17:10 [DATE] 17:10 Parque G 1.1 Construcciones provisorias $84.016…" at bounding box center [630, 202] width 1061 height 37
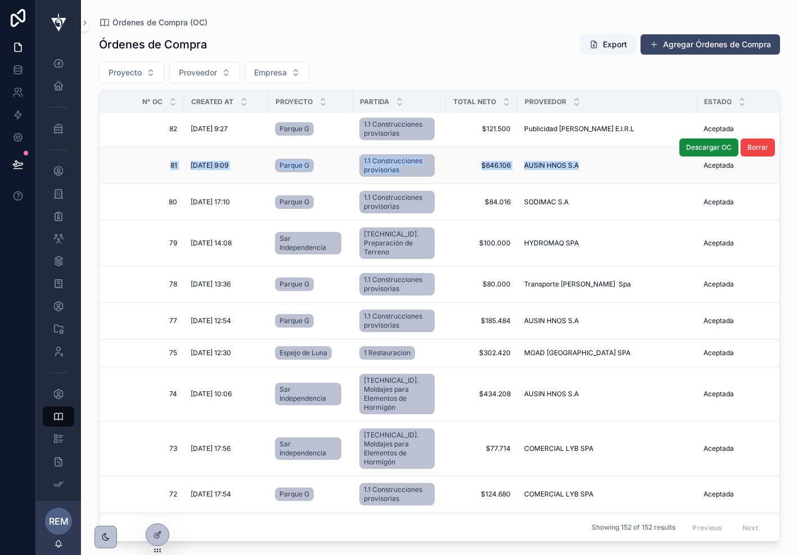
drag, startPoint x: 127, startPoint y: 225, endPoint x: 592, endPoint y: 242, distance: 465.6
click at [592, 184] on tr "81 81 [DATE] 9:09 [DATE] 9:09 Parque G 1.1 Construcciones provisorias $646.106 …" at bounding box center [630, 165] width 1061 height 37
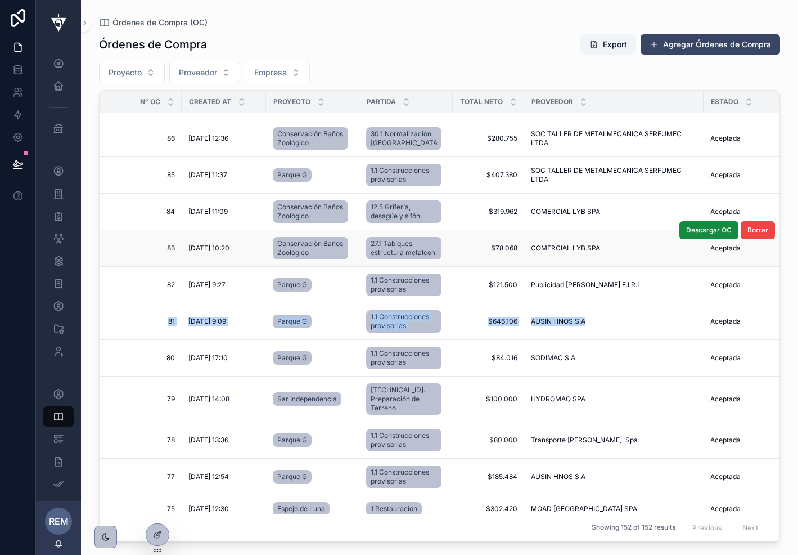
scroll to position [3929, 6]
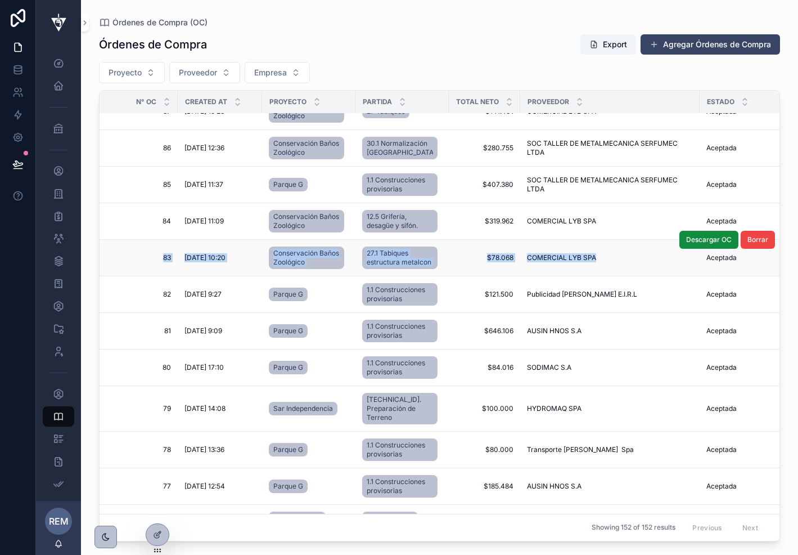
drag, startPoint x: 118, startPoint y: 306, endPoint x: 566, endPoint y: 330, distance: 449.0
click at [566, 276] on tr "83 83 [DATE] 10:20 [DATE] 10:20 Conservación Baños Zoológico 27.1 Tabiques estr…" at bounding box center [628, 258] width 1070 height 37
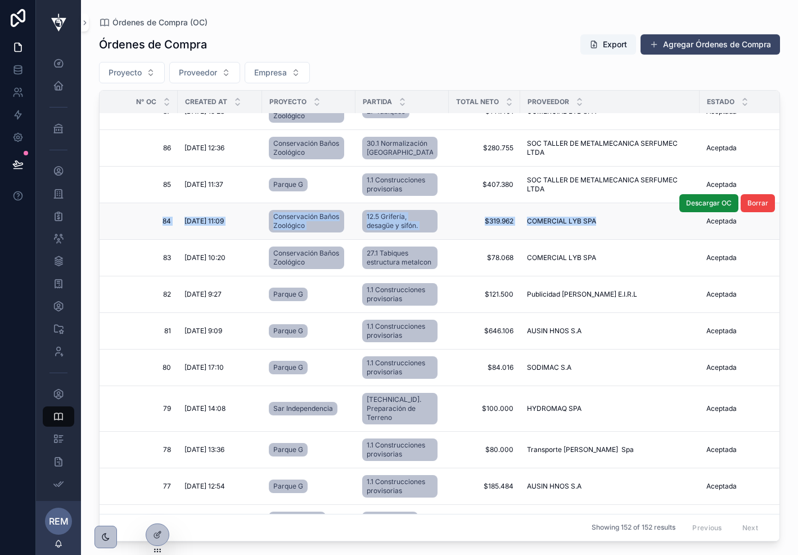
drag, startPoint x: 130, startPoint y: 263, endPoint x: 562, endPoint y: 281, distance: 431.9
click at [562, 240] on tr "84 84 [DATE] 11:09 [DATE] 11:09 Conservación Baños Zoológico 12.5 Grifería, des…" at bounding box center [628, 221] width 1070 height 37
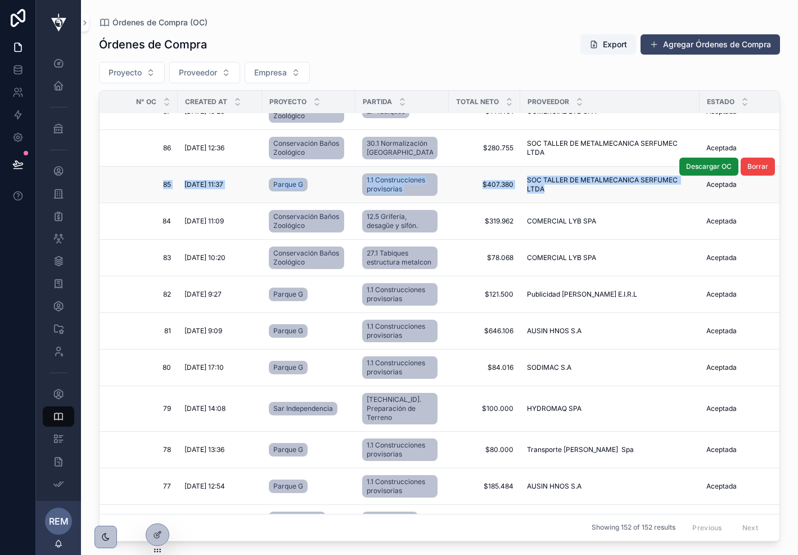
drag, startPoint x: 118, startPoint y: 217, endPoint x: 543, endPoint y: 241, distance: 426.0
click at [543, 203] on tr "85 85 [DATE] 11:37 [DATE] 11:37 Parque G 1.1 Construcciones provisorias $407.38…" at bounding box center [628, 185] width 1070 height 37
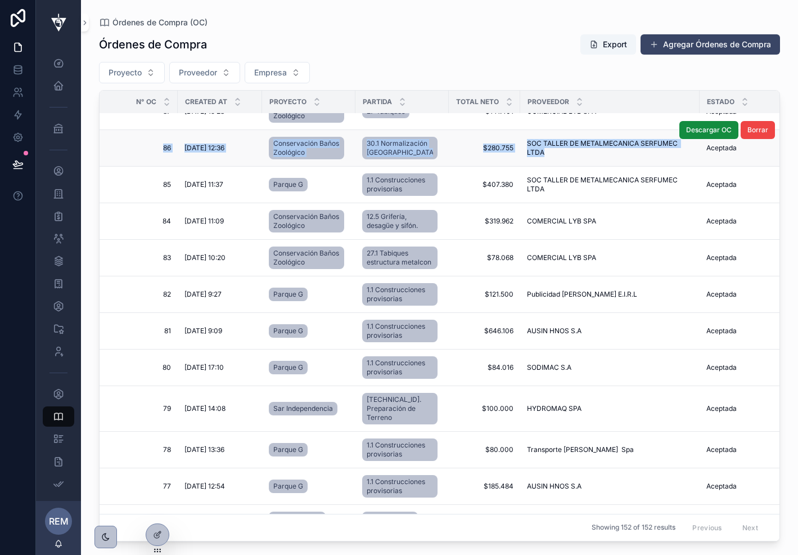
drag, startPoint x: 114, startPoint y: 179, endPoint x: 559, endPoint y: 191, distance: 444.7
click at [559, 167] on tr "86 86 [DATE] 12:36 [DATE] 12:36 Conservación Baños Zoológico 30.1 Normalización…" at bounding box center [628, 148] width 1070 height 37
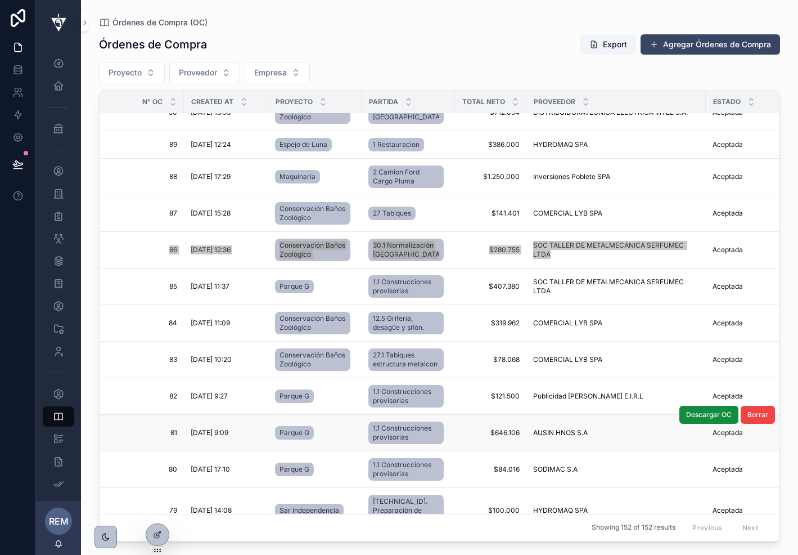
scroll to position [3806, 0]
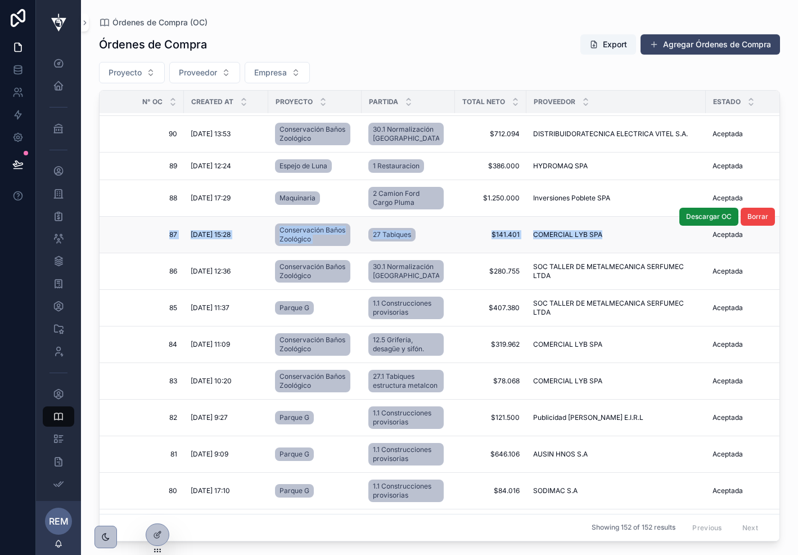
drag, startPoint x: 120, startPoint y: 260, endPoint x: 595, endPoint y: 271, distance: 475.6
click at [595, 253] on tr "87 87 [DATE] 15:28 [DATE] 15:28 Conservación Baños Zoológico 27 Tabiques $141.4…" at bounding box center [635, 235] width 1070 height 37
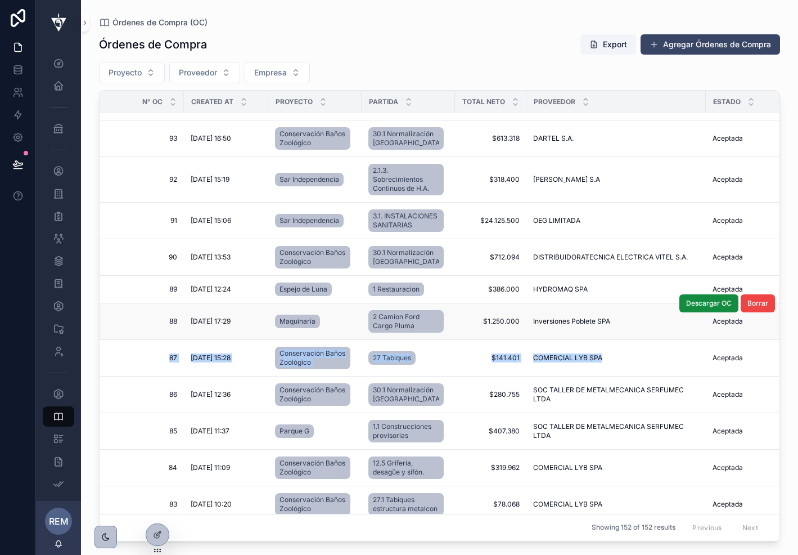
scroll to position [3680, 0]
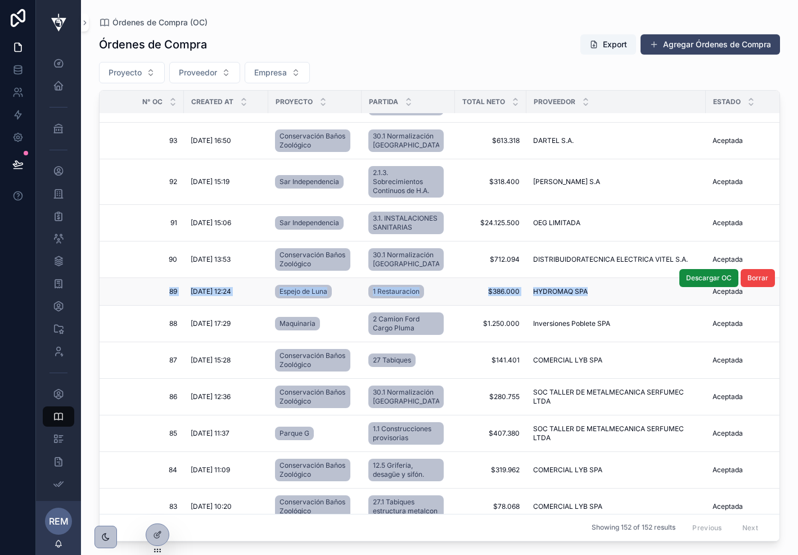
drag, startPoint x: 112, startPoint y: 320, endPoint x: 582, endPoint y: 332, distance: 470.5
click at [582, 306] on tr "89 89 [DATE] 12:24 [DATE] 12:24 [PERSON_NAME] 1 Restauracion $386.000 $386.000 …" at bounding box center [635, 292] width 1070 height 28
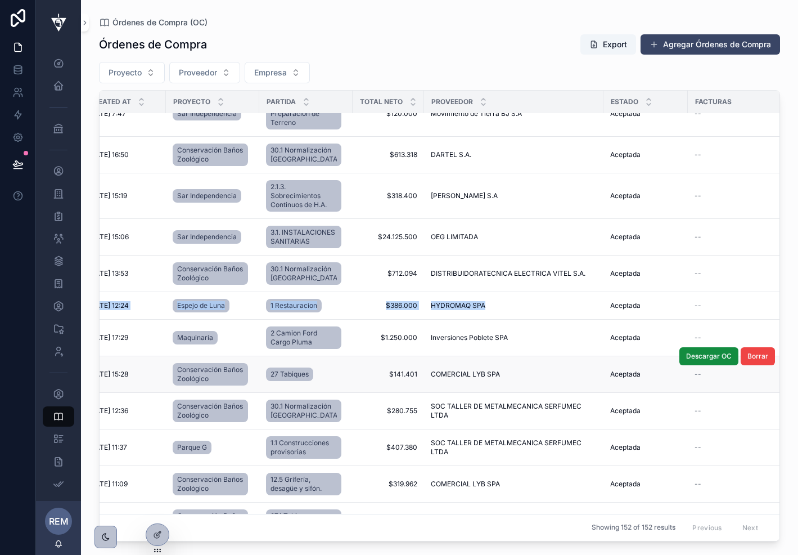
scroll to position [3666, 0]
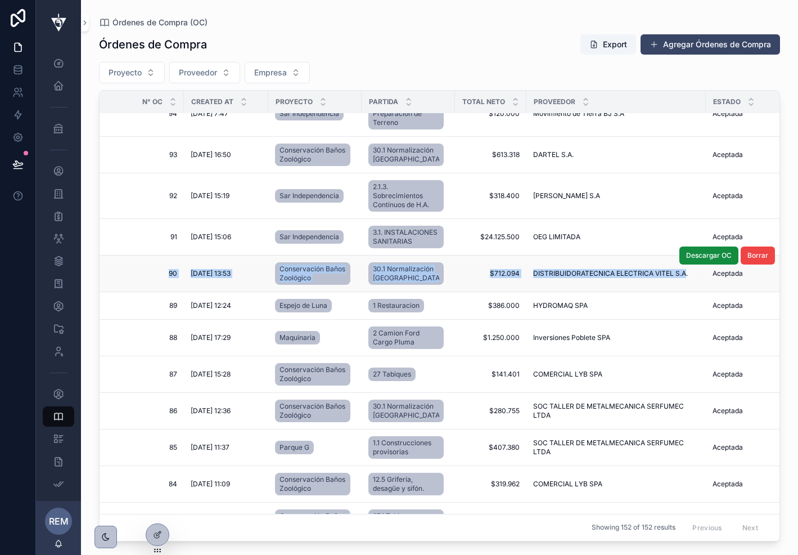
drag, startPoint x: 133, startPoint y: 290, endPoint x: 667, endPoint y: 308, distance: 534.3
click at [667, 292] on tr "90 90 [DATE] 13:53 [DATE] 13:53 Conservación Baños Zoológico 30.1 Normalización…" at bounding box center [635, 273] width 1070 height 37
drag, startPoint x: 125, startPoint y: 246, endPoint x: 571, endPoint y: 258, distance: 446.3
click at [571, 255] on tr "91 91 [DATE] 15:06 [DATE] 15:06 Sar Independencia 3.1. INSTALACIONES SANITARIAS…" at bounding box center [635, 237] width 1070 height 37
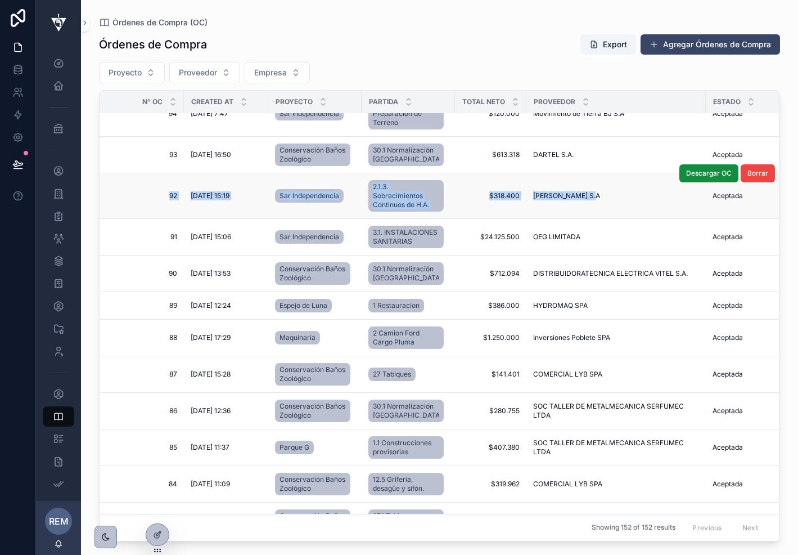
drag, startPoint x: 122, startPoint y: 190, endPoint x: 598, endPoint y: 214, distance: 476.6
click at [598, 214] on tr "92 92 [DATE] 15:19 [DATE] 15:19 Sar Independencia 2.1.3. Sobrecimientos Continu…" at bounding box center [635, 196] width 1070 height 46
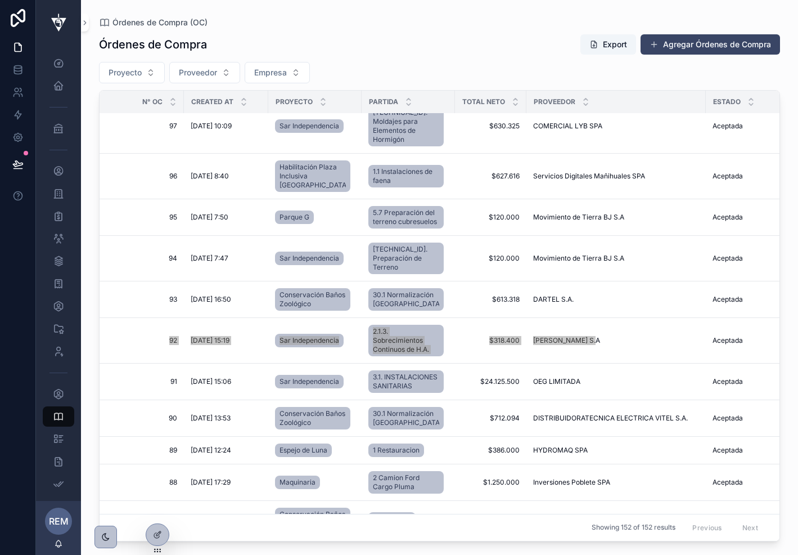
scroll to position [3504, 0]
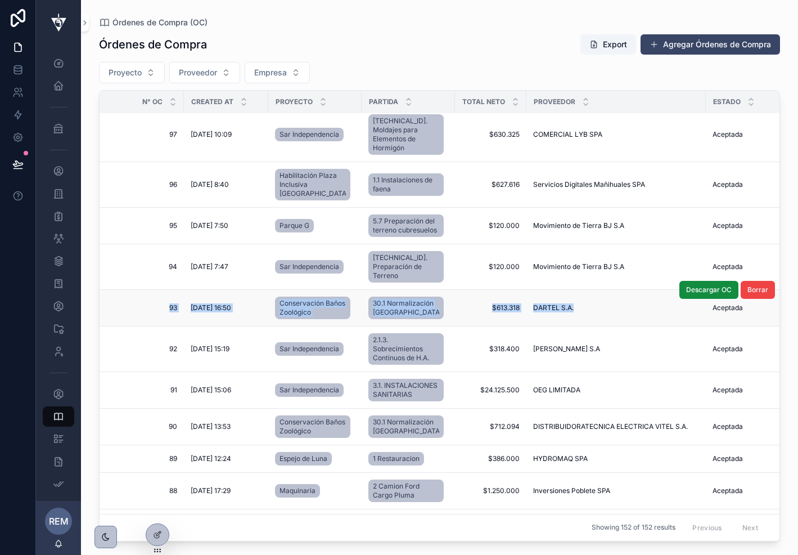
drag, startPoint x: 119, startPoint y: 310, endPoint x: 555, endPoint y: 330, distance: 436.5
click at [555, 326] on tr "93 93 [DATE] 16:50 [DATE] 16:50 Conservación Baños Zoológico 30.1 Normalización…" at bounding box center [635, 308] width 1070 height 37
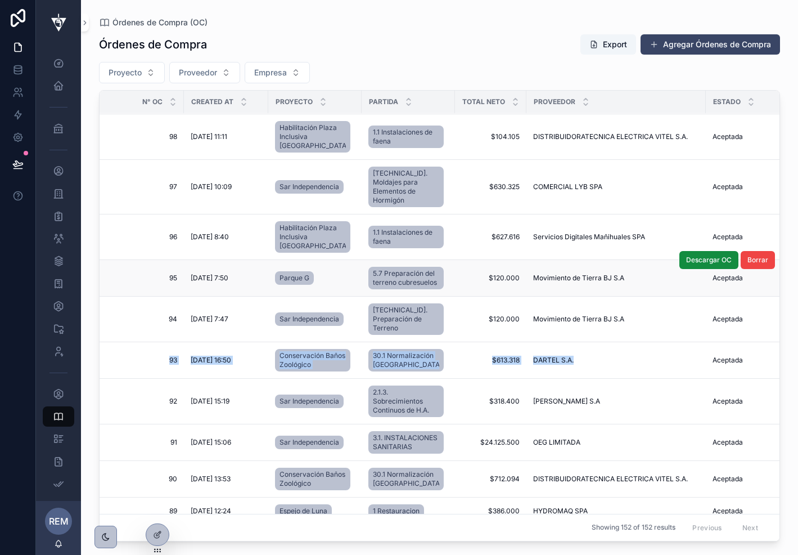
scroll to position [3448, 0]
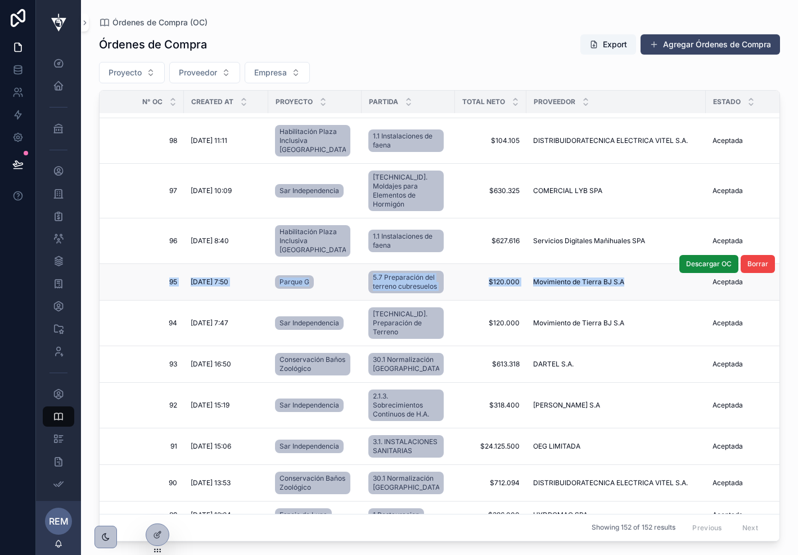
drag, startPoint x: 131, startPoint y: 277, endPoint x: 652, endPoint y: 284, distance: 520.5
click at [652, 284] on tr "95 95 [DATE] 7:50 [DATE] 7:50 Parque G 5.7 Preparación del terreno cubresuelos …" at bounding box center [635, 282] width 1070 height 37
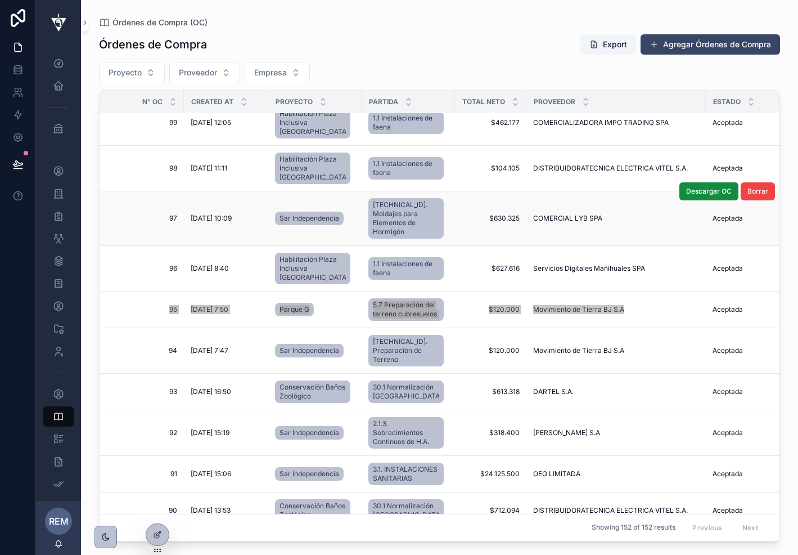
scroll to position [3408, 0]
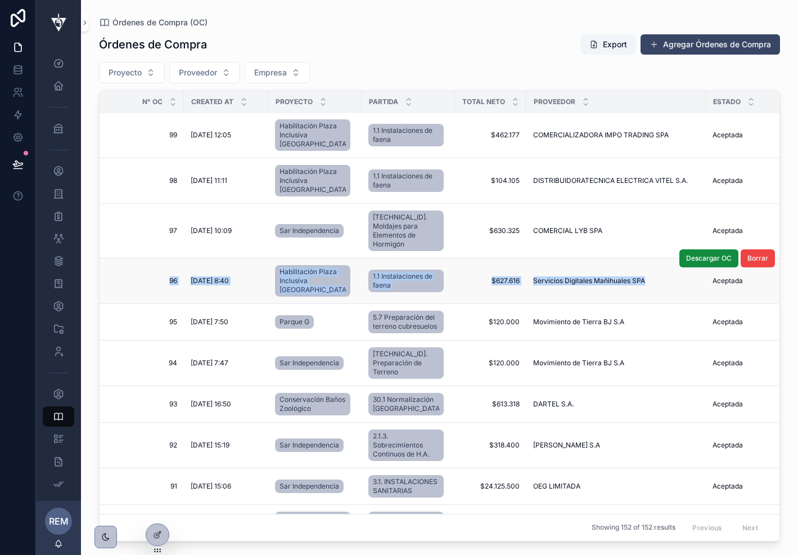
drag, startPoint x: 124, startPoint y: 267, endPoint x: 655, endPoint y: 281, distance: 530.7
click at [655, 281] on tr "96 96 [DATE] 8:40 [DATE] 8:40 Habilitación Plaza Inclusiva [GEOGRAPHIC_DATA] 1.…" at bounding box center [635, 281] width 1070 height 46
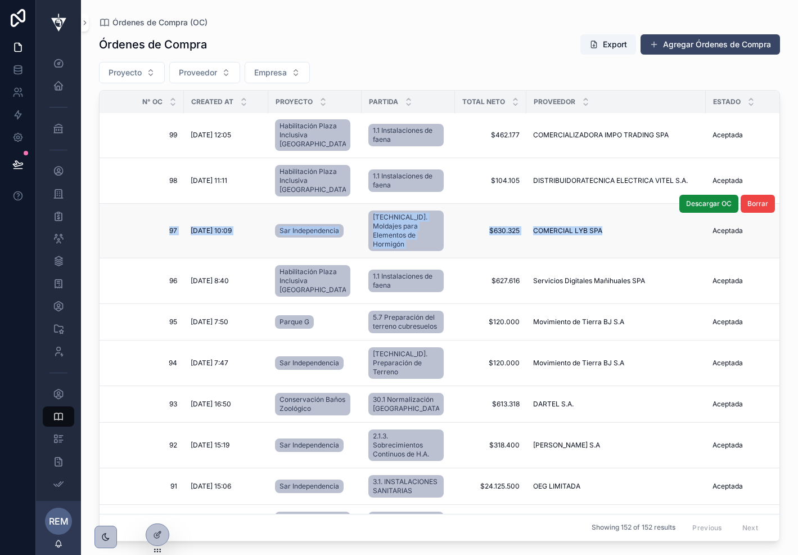
drag, startPoint x: 125, startPoint y: 222, endPoint x: 616, endPoint y: 233, distance: 490.8
click at [616, 233] on tr "97 97 [DATE] 10:09 [DATE] 10:09 Sar Independencia [TECHNICAL_ID]. Moldajes para…" at bounding box center [635, 231] width 1070 height 55
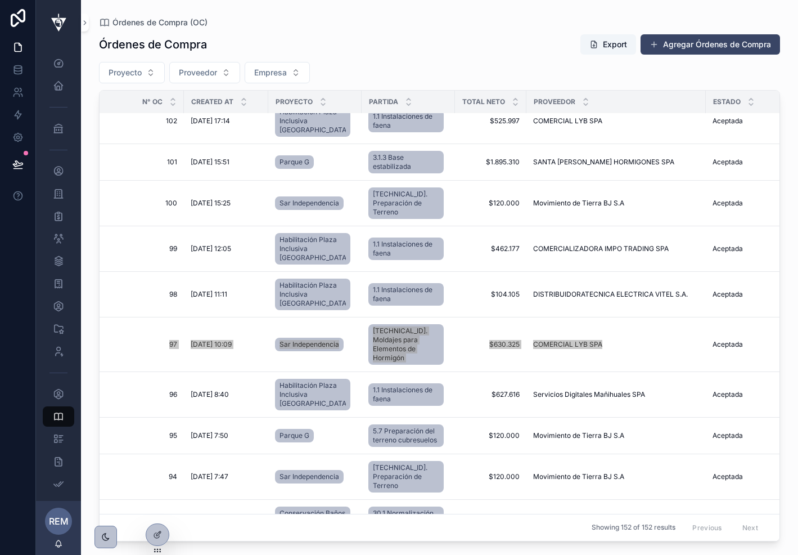
scroll to position [3269, 0]
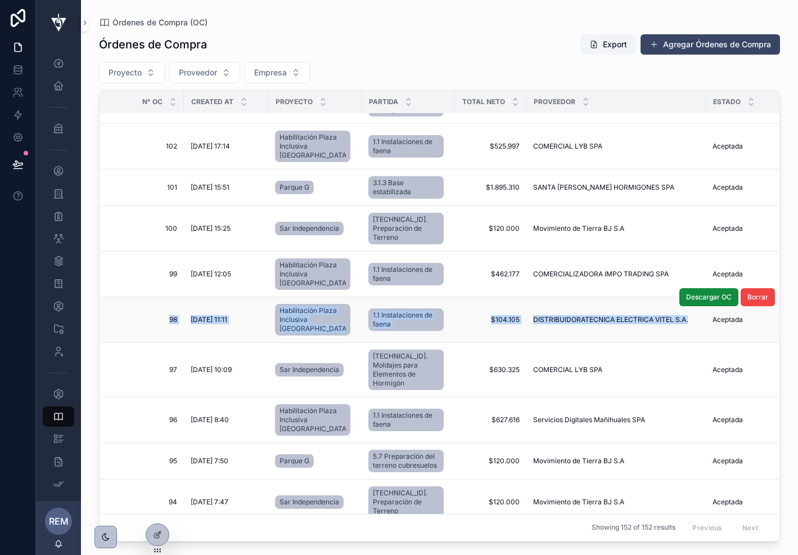
drag, startPoint x: 117, startPoint y: 312, endPoint x: 673, endPoint y: 329, distance: 556.1
click at [673, 329] on tr "98 98 [DATE] 11:11 [DATE] 11:11 Habilitación Plaza Inclusiva [GEOGRAPHIC_DATA] …" at bounding box center [635, 320] width 1070 height 46
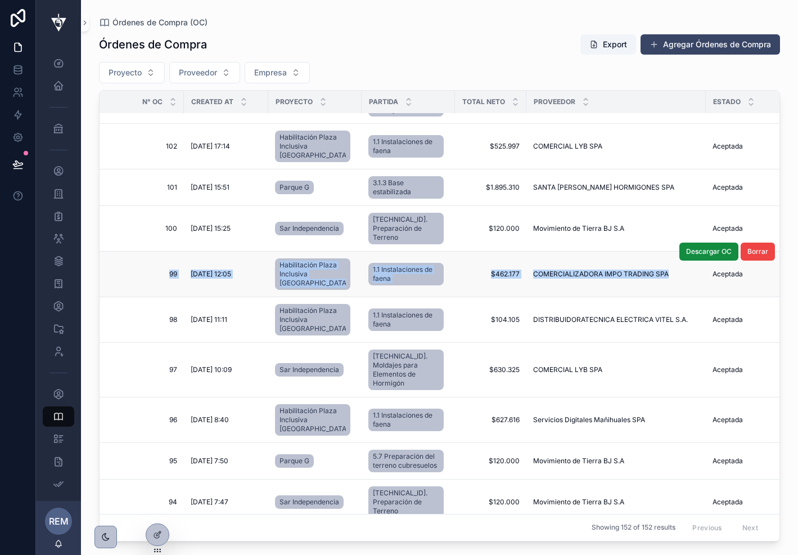
drag, startPoint x: 126, startPoint y: 267, endPoint x: 654, endPoint y: 288, distance: 528.8
click at [654, 288] on tr "99 99 [DATE] 12:05 [DATE] 12:05 Habilitación Plaza Inclusiva [GEOGRAPHIC_DATA] …" at bounding box center [635, 275] width 1070 height 46
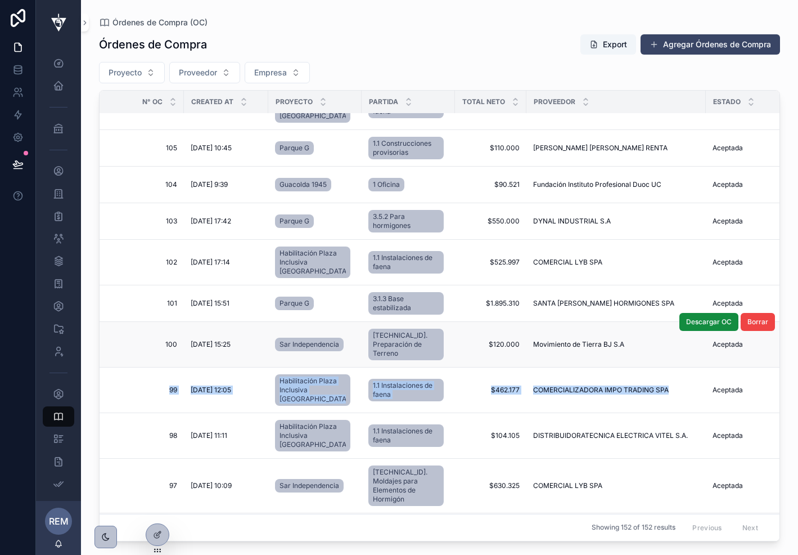
scroll to position [3164, 0]
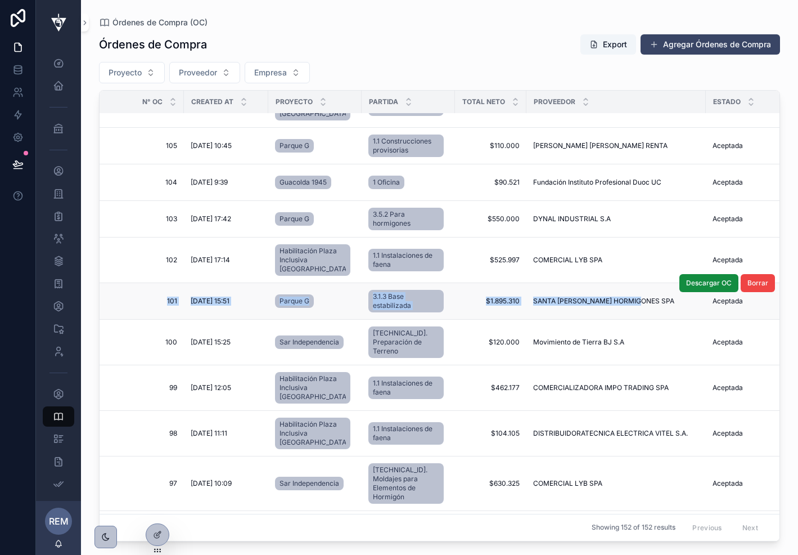
drag, startPoint x: 113, startPoint y: 290, endPoint x: 639, endPoint y: 302, distance: 526.2
click at [639, 302] on tr "101 101 [DATE] 15:51 [DATE] 15:51 Parque G 3.1.3 Base estabilizada $1.895.310 $…" at bounding box center [635, 301] width 1070 height 37
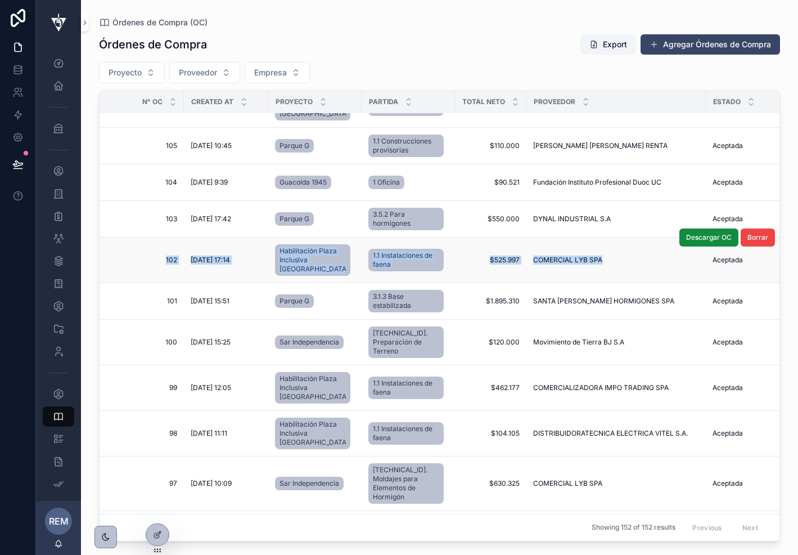
drag, startPoint x: 116, startPoint y: 243, endPoint x: 612, endPoint y: 263, distance: 495.5
click at [612, 263] on tr "102 102 [DATE] 17:14 [DATE] 17:14 Habilitación Plaza Inclusiva [GEOGRAPHIC_DATA…" at bounding box center [635, 260] width 1070 height 46
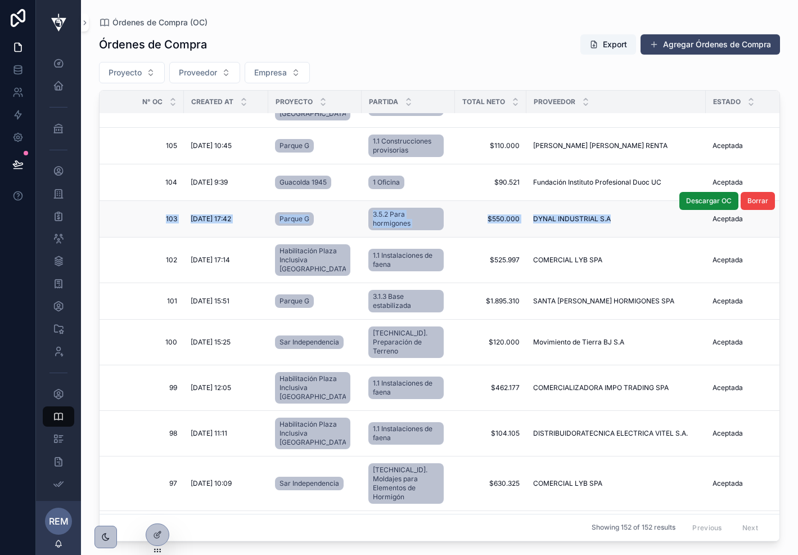
drag, startPoint x: 125, startPoint y: 209, endPoint x: 606, endPoint y: 221, distance: 480.6
click at [606, 221] on tr "103 103 [DATE] 17:42 [DATE] 17:42 Parque G 3.5.2 Para hormigones $550.000 $550.…" at bounding box center [635, 219] width 1070 height 37
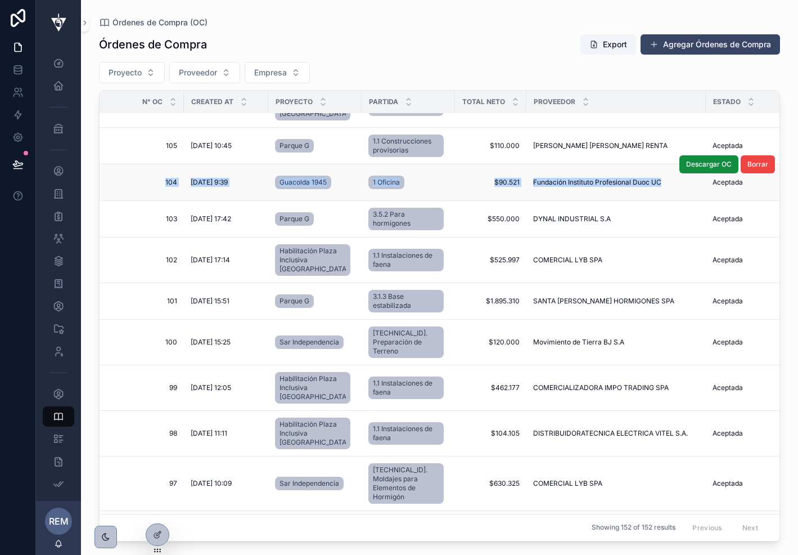
drag, startPoint x: 120, startPoint y: 174, endPoint x: 647, endPoint y: 184, distance: 527.3
click at [647, 184] on tr "104 104 [DATE] 9:39 [DATE] 9:39 Guacolda 1945 1 Oficina $90.521 $90.521 Fundaci…" at bounding box center [635, 182] width 1070 height 37
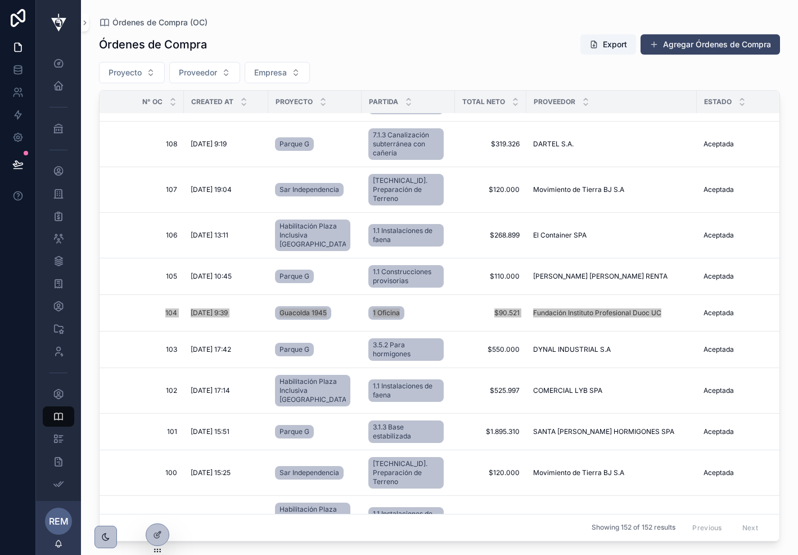
scroll to position [3026, 0]
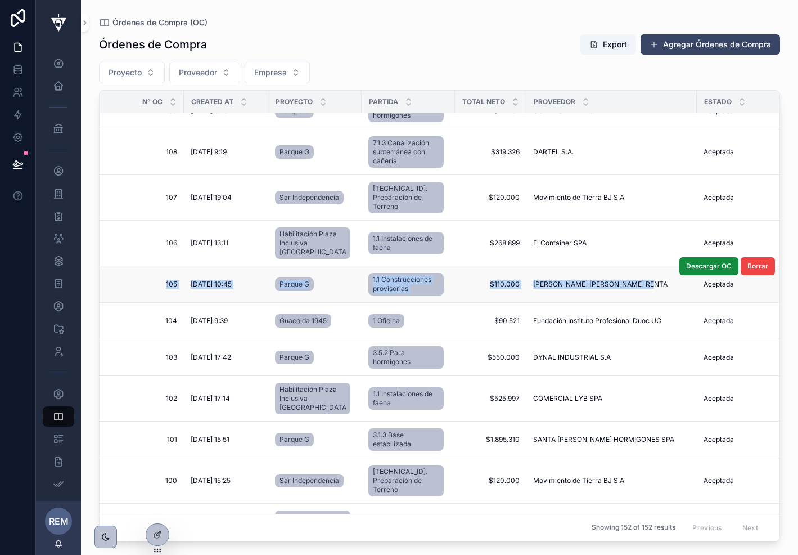
drag, startPoint x: 124, startPoint y: 262, endPoint x: 642, endPoint y: 281, distance: 518.0
click at [642, 281] on tr "105 105 [DATE] 10:45 [DATE] 10:45 Parque G 1.1 Construcciones provisorias $110.…" at bounding box center [630, 284] width 1061 height 37
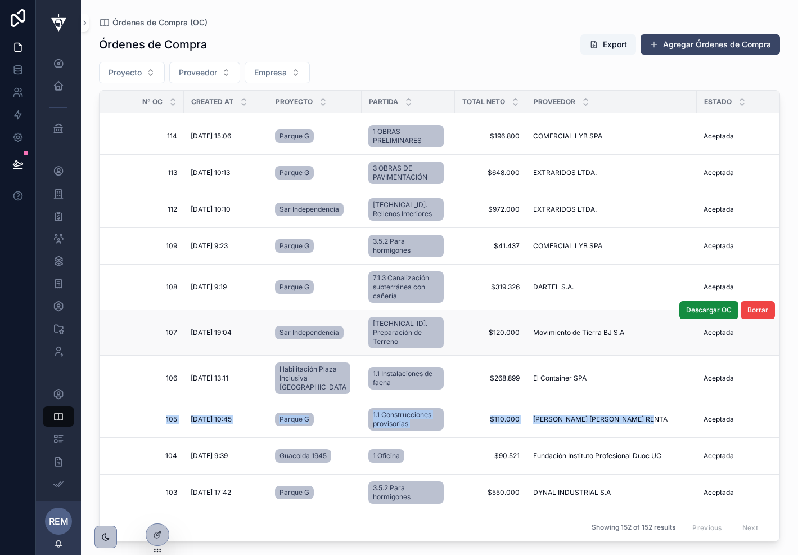
scroll to position [2877, 0]
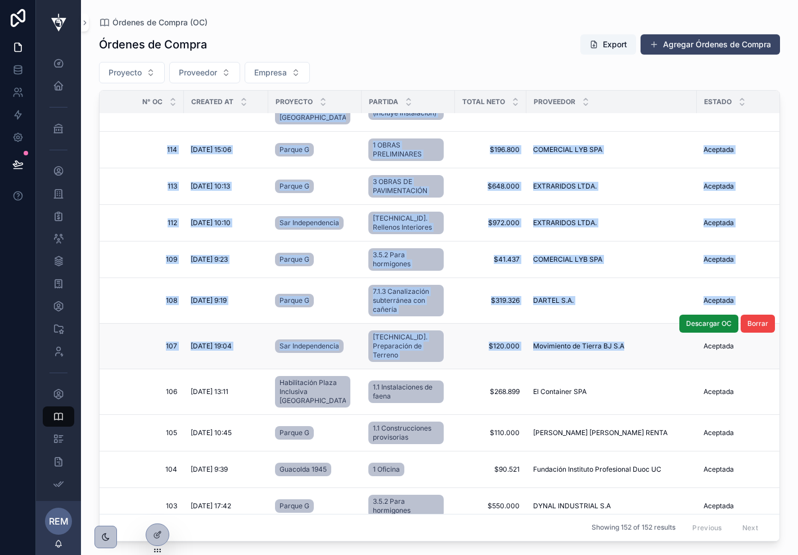
drag, startPoint x: 135, startPoint y: 323, endPoint x: 608, endPoint y: 338, distance: 473.4
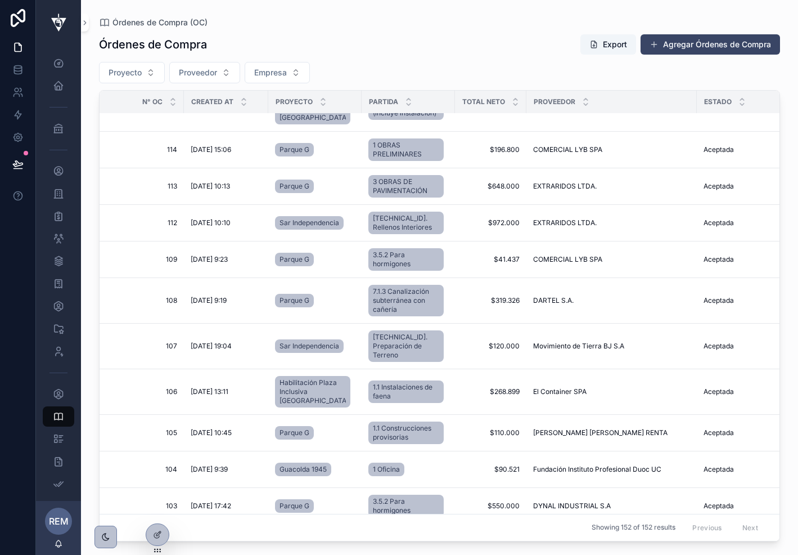
click at [86, 311] on div "Órdenes de Compra (OC) Órdenes de Compra Export Agregar Órdenes de Compra Proye…" at bounding box center [439, 270] width 717 height 541
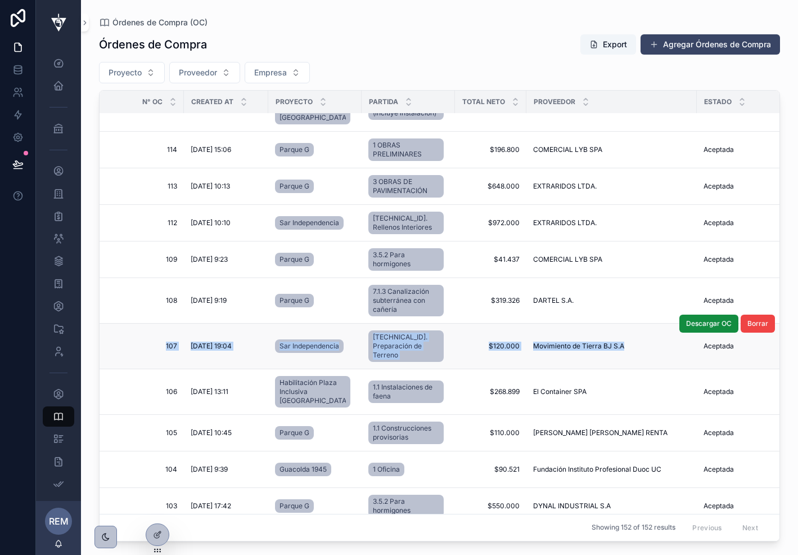
drag, startPoint x: 125, startPoint y: 324, endPoint x: 541, endPoint y: 345, distance: 416.3
click at [541, 345] on tr "107 107 [DATE] 19:04 [DATE] 19:04 Sar Independencia [TECHNICAL_ID]. Preparación…" at bounding box center [630, 347] width 1061 height 46
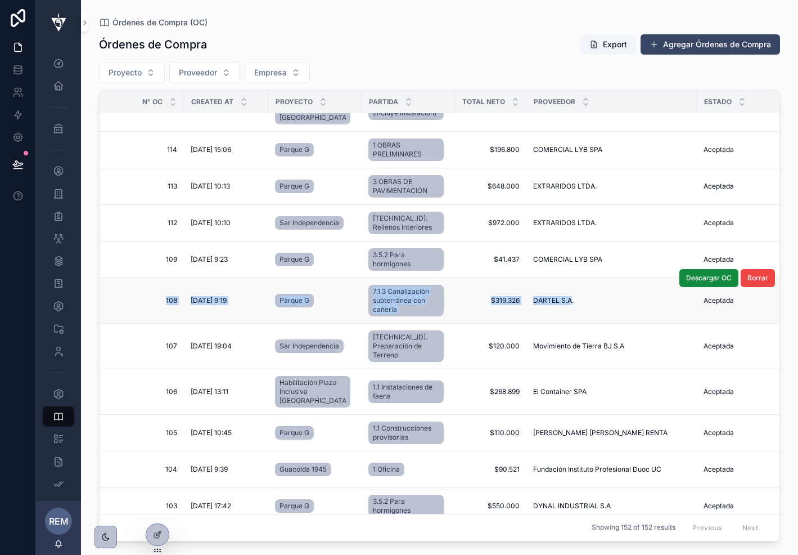
drag, startPoint x: 119, startPoint y: 280, endPoint x: 552, endPoint y: 290, distance: 433.3
click at [552, 290] on tr "108 108 [DATE] 9:19 [DATE] 9:19 Parque G 7.1.3 Canalización subterránea con cañ…" at bounding box center [630, 301] width 1061 height 46
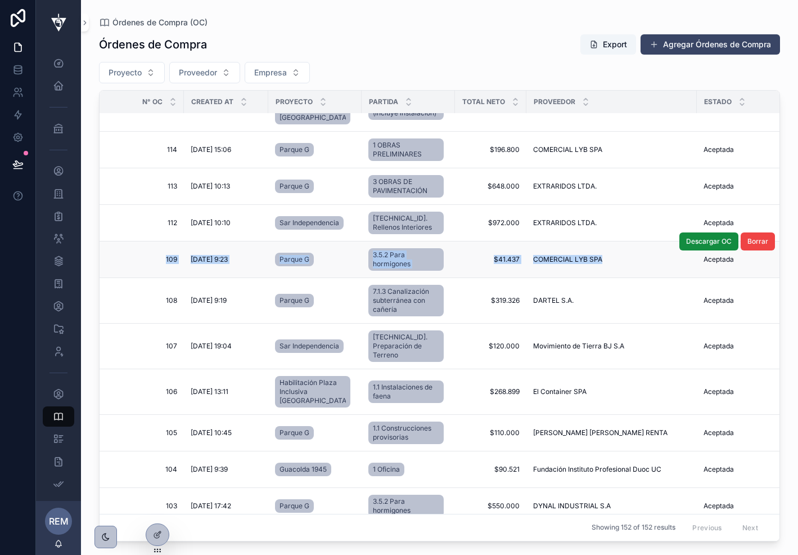
drag, startPoint x: 125, startPoint y: 238, endPoint x: 587, endPoint y: 255, distance: 462.2
click at [587, 255] on tr "109 109 [DATE] 9:23 [DATE] 9:23 Parque G 3.5.2 Para hormigones $41.437 $41.437 …" at bounding box center [630, 259] width 1061 height 37
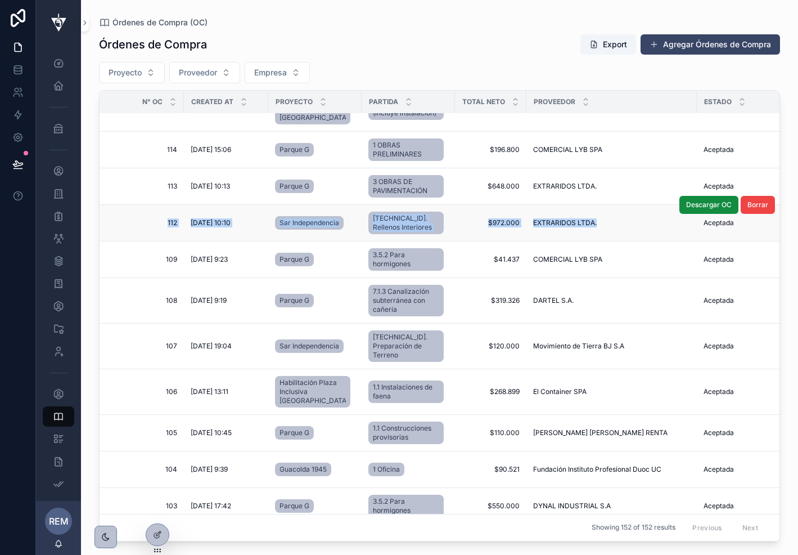
drag, startPoint x: 135, startPoint y: 205, endPoint x: 594, endPoint y: 213, distance: 458.6
click at [594, 213] on tr "112 112 [DATE] 10:10 [DATE] 10:10 Sar Independencia [TECHNICAL_ID]. Rellenos In…" at bounding box center [630, 223] width 1061 height 37
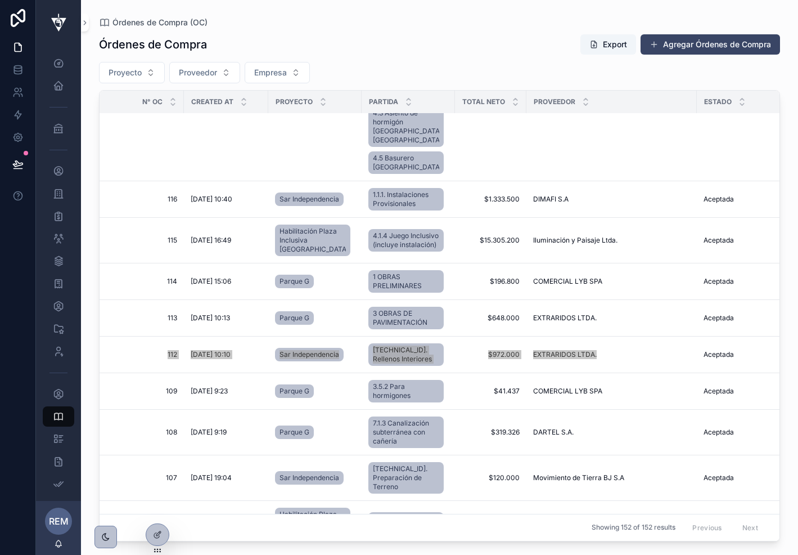
scroll to position [2743, 0]
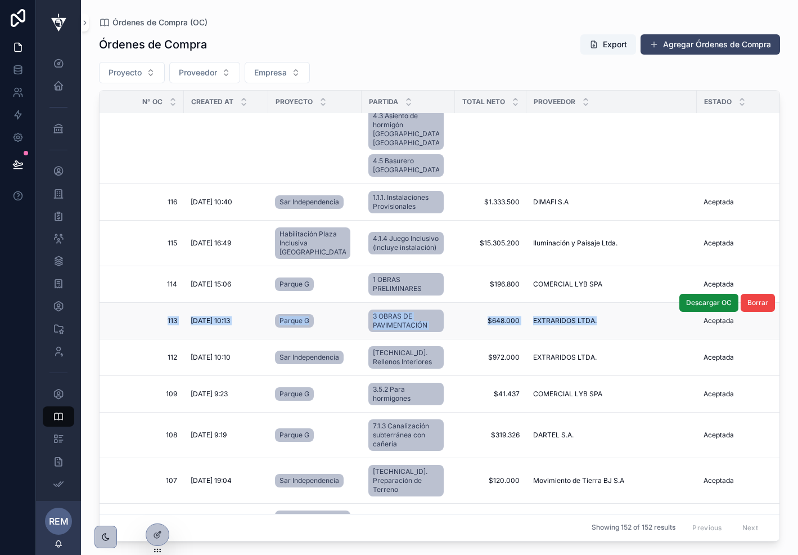
drag, startPoint x: 123, startPoint y: 302, endPoint x: 598, endPoint y: 310, distance: 474.9
click at [598, 310] on tr "113 113 [DATE] 10:13 [DATE] 10:13 Parque G 3 OBRAS DE PAVIMENTACIÓN $648.000 $6…" at bounding box center [630, 321] width 1061 height 37
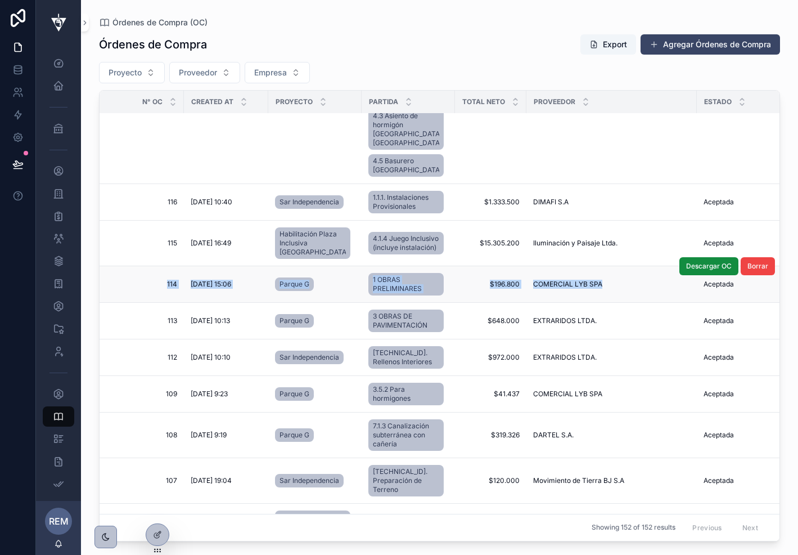
drag, startPoint x: 122, startPoint y: 266, endPoint x: 590, endPoint y: 272, distance: 468.7
click at [590, 272] on tr "114 114 [DATE] 15:06 [DATE] 15:06 Parque G 1 OBRAS PRELIMINARES $196.800 $196.8…" at bounding box center [630, 284] width 1061 height 37
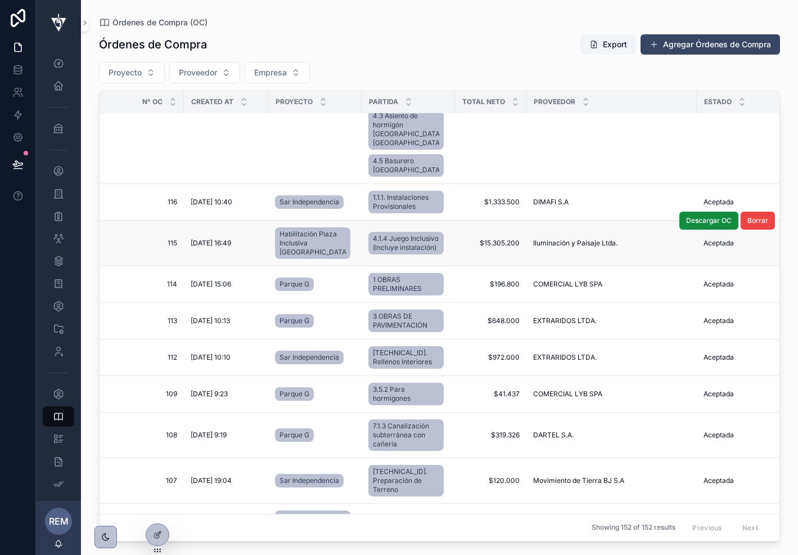
click at [126, 221] on td "115 115" at bounding box center [142, 244] width 84 height 46
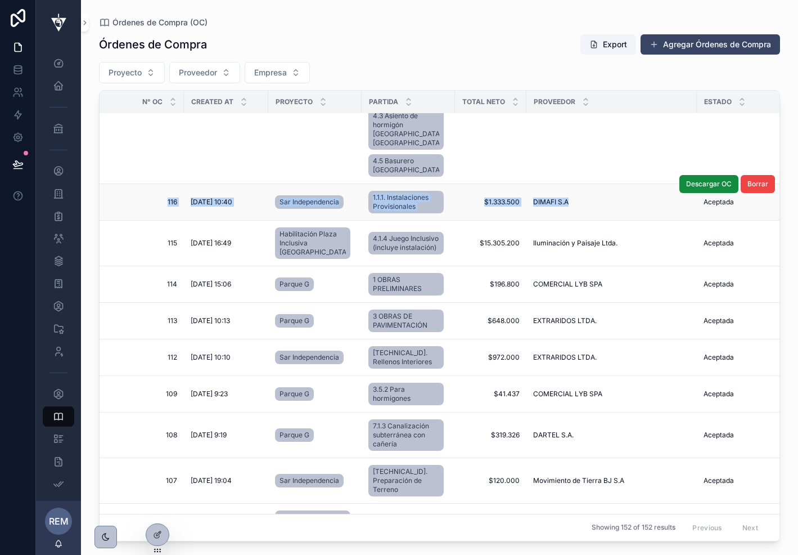
drag, startPoint x: 126, startPoint y: 182, endPoint x: 565, endPoint y: 190, distance: 438.9
click at [565, 190] on tr "116 116 [DATE] 10:40 [DATE] 10:40 Sar Independencia 1.1.1. Instalaciones Provis…" at bounding box center [630, 202] width 1061 height 37
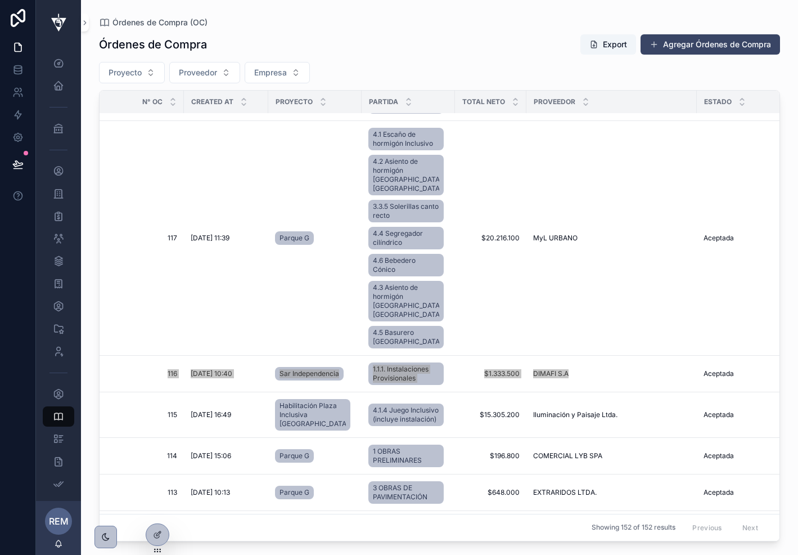
scroll to position [2489, 0]
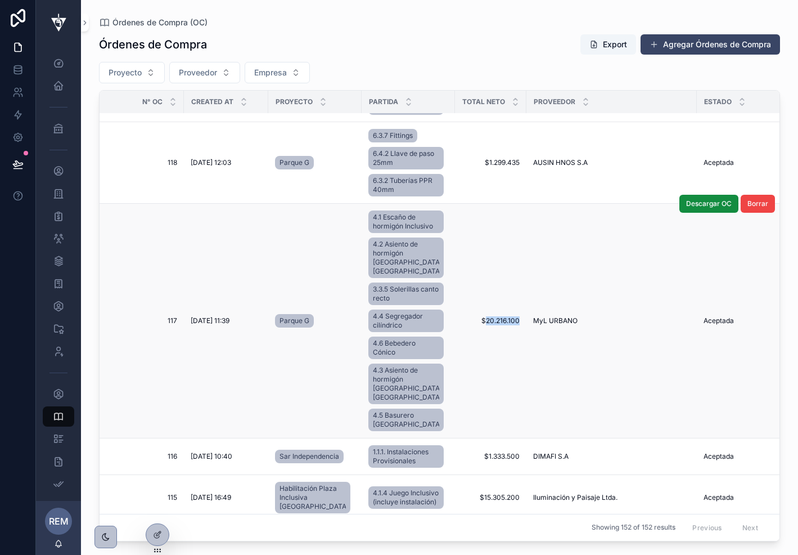
drag, startPoint x: 502, startPoint y: 316, endPoint x: 468, endPoint y: 317, distance: 33.8
click at [468, 317] on td "$20.216.100 $20.216.100" at bounding box center [490, 321] width 71 height 235
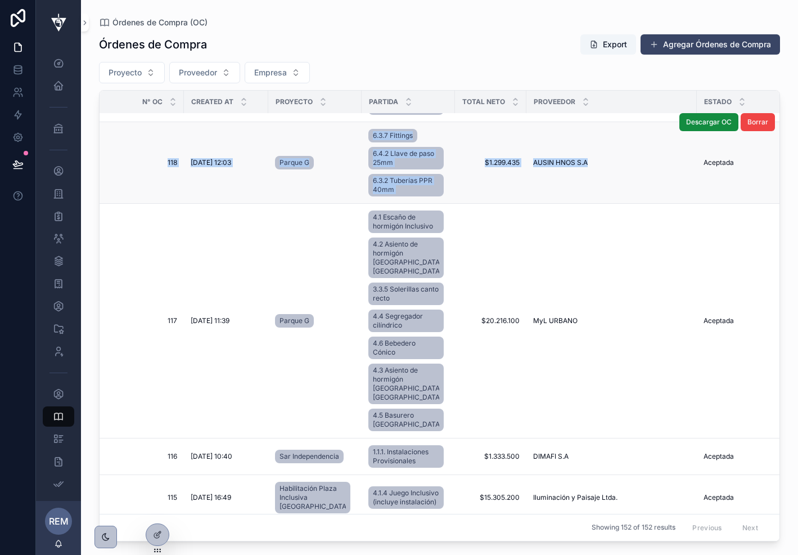
drag, startPoint x: 133, startPoint y: 138, endPoint x: 592, endPoint y: 163, distance: 459.8
click at [592, 163] on tr "118 118 [DATE] 12:03 [DATE] 12:03 Parque G 6.3.7 Fittings 6.4.2 Llave de paso 2…" at bounding box center [630, 163] width 1061 height 82
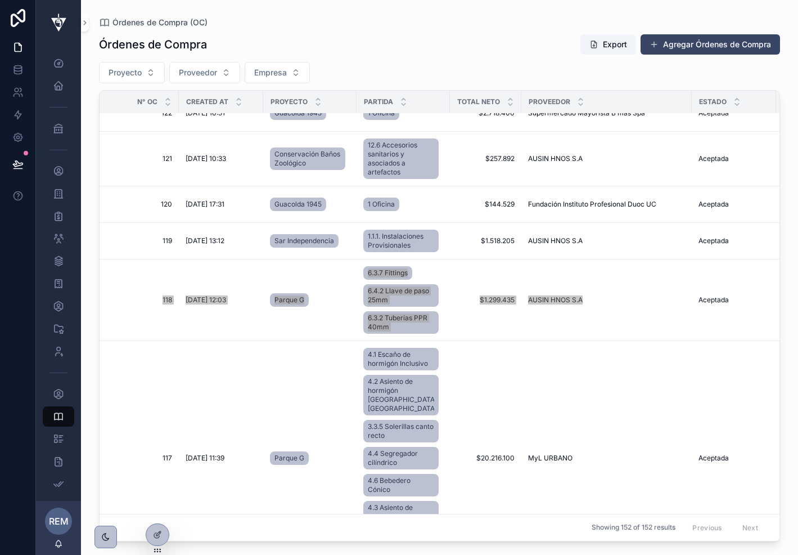
scroll to position [2327, 8]
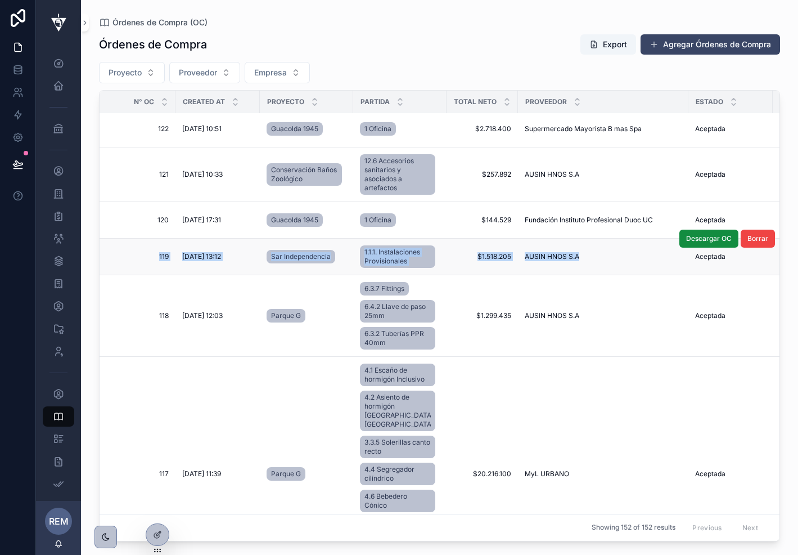
drag, startPoint x: 115, startPoint y: 255, endPoint x: 567, endPoint y: 268, distance: 452.0
click at [567, 268] on tr "119 119 [DATE] 13:12 [DATE] 13:12 Sar Independencia 1.1.1. Instalaciones Provis…" at bounding box center [621, 257] width 1061 height 37
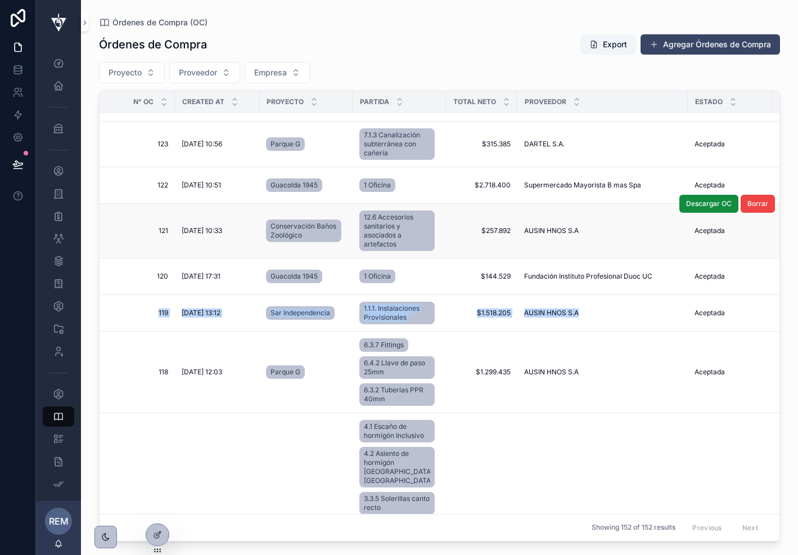
scroll to position [2265, 9]
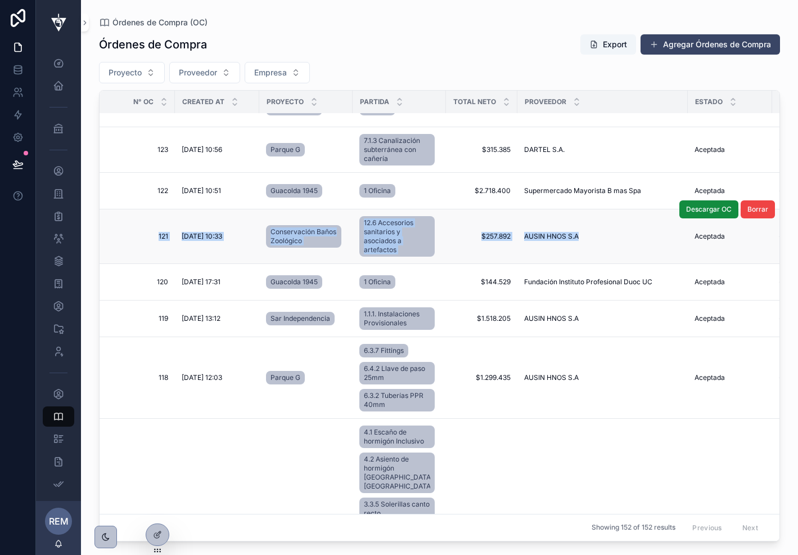
drag, startPoint x: 115, startPoint y: 230, endPoint x: 601, endPoint y: 247, distance: 486.4
click at [601, 247] on tr "121 121 [DATE] 10:33 [DATE] 10:33 Conservación Baños Zoológico 12.6 Accesorios …" at bounding box center [621, 236] width 1061 height 55
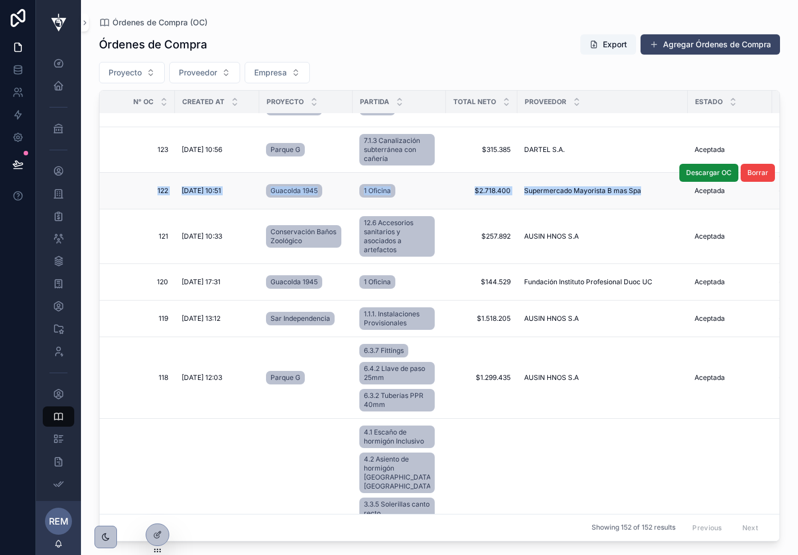
drag, startPoint x: 121, startPoint y: 193, endPoint x: 628, endPoint y: 201, distance: 507.0
click at [628, 201] on tr "122 122 [DATE] 10:51 [DATE] 10:51 Guacolda 1945 1 Oficina $2.718.400 $2.718.400…" at bounding box center [621, 191] width 1061 height 37
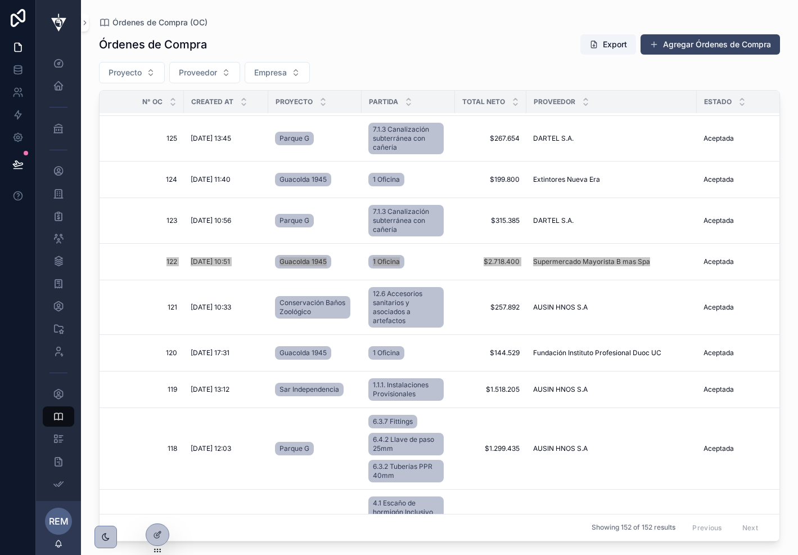
scroll to position [2154, 1]
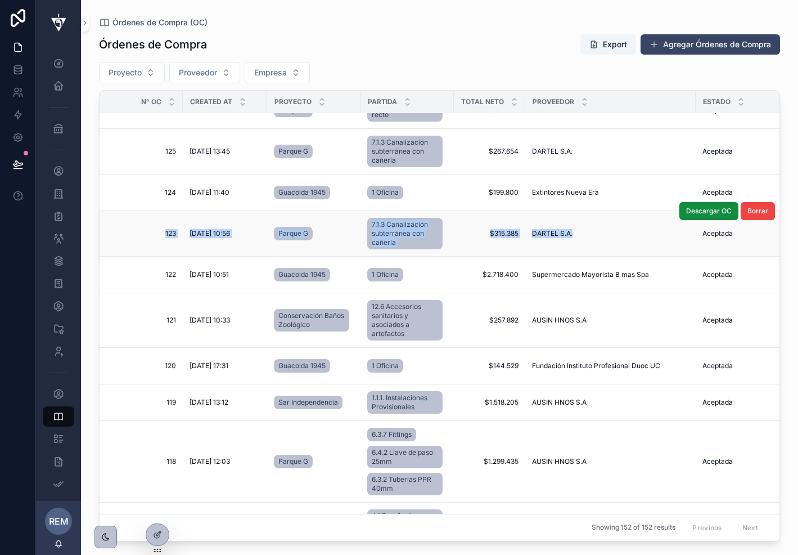
drag, startPoint x: 120, startPoint y: 254, endPoint x: 558, endPoint y: 269, distance: 438.0
click at [558, 257] on tr "123 123 [DATE] 10:56 [DATE] 10:56 Parque G 7.1.3 Canalización subterránea con c…" at bounding box center [628, 234] width 1061 height 46
drag, startPoint x: 136, startPoint y: 219, endPoint x: 595, endPoint y: 228, distance: 459.8
click at [595, 211] on tr "124 124 [DATE] 11:40 [DATE] 11:40 Guacolda 1945 1 Oficina $199.800 $199.800 Ext…" at bounding box center [628, 192] width 1061 height 37
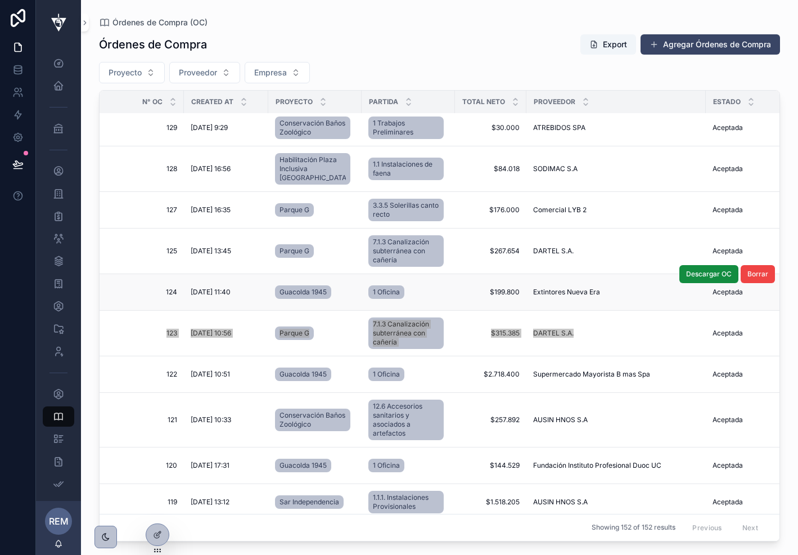
scroll to position [2022, 0]
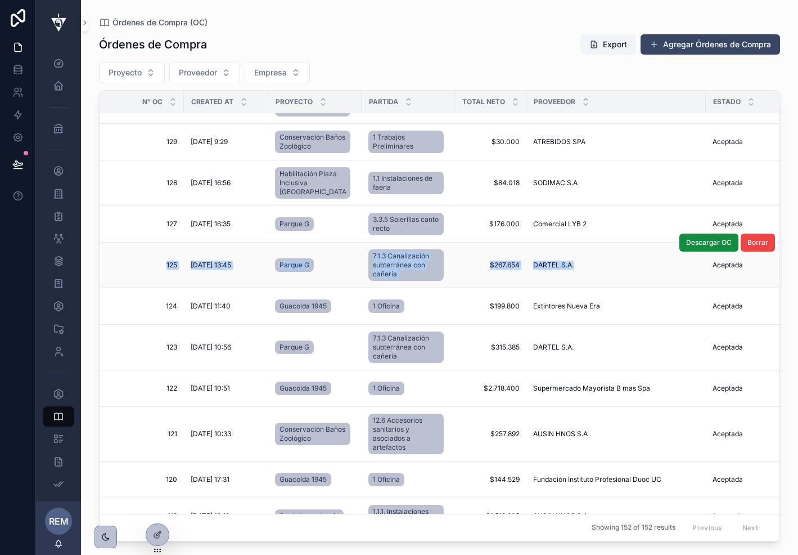
drag, startPoint x: 119, startPoint y: 307, endPoint x: 565, endPoint y: 320, distance: 446.4
click at [565, 288] on tr "125 125 [DATE] 13:45 [DATE] 13:45 Parque G 7.1.3 Canalización subterránea con c…" at bounding box center [635, 265] width 1070 height 46
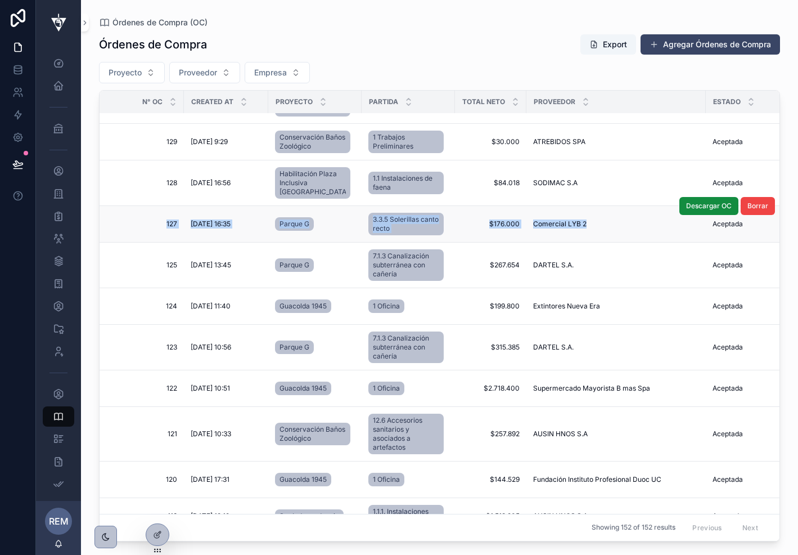
drag, startPoint x: 134, startPoint y: 266, endPoint x: 578, endPoint y: 277, distance: 443.5
click at [578, 242] on tr "127 127 [DATE] 16:35 [DATE] 16:35 Parque G 3.3.5 Solerillas canto recto $176.00…" at bounding box center [635, 224] width 1070 height 37
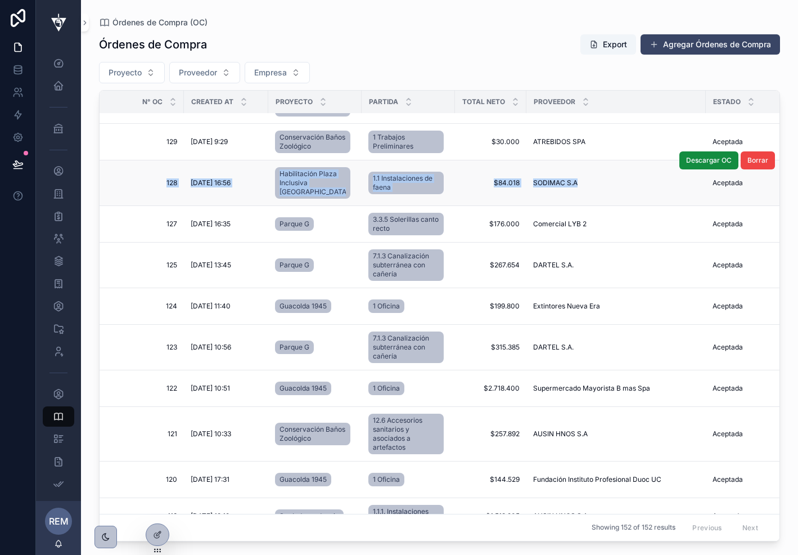
drag, startPoint x: 131, startPoint y: 223, endPoint x: 572, endPoint y: 238, distance: 441.4
click at [572, 206] on tr "128 128 [DATE] 16:56 [DATE] 16:56 Habilitación Plaza Inclusiva [GEOGRAPHIC_DATA…" at bounding box center [635, 183] width 1070 height 46
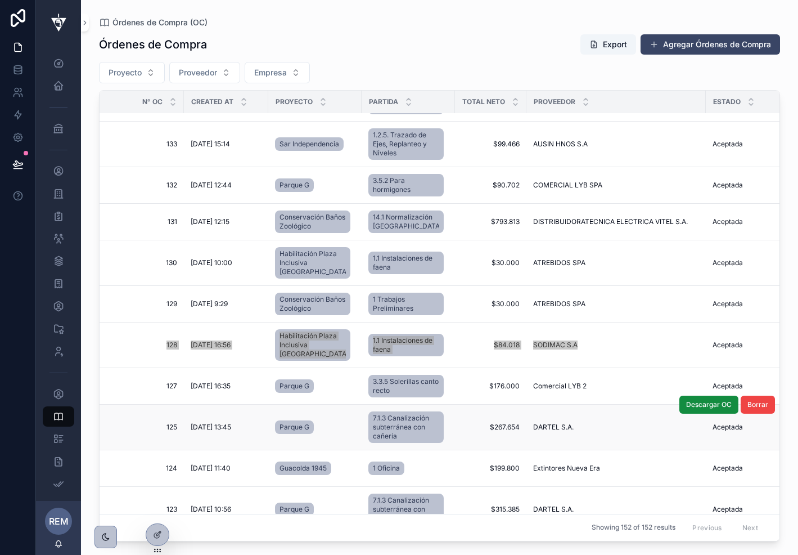
scroll to position [1854, 0]
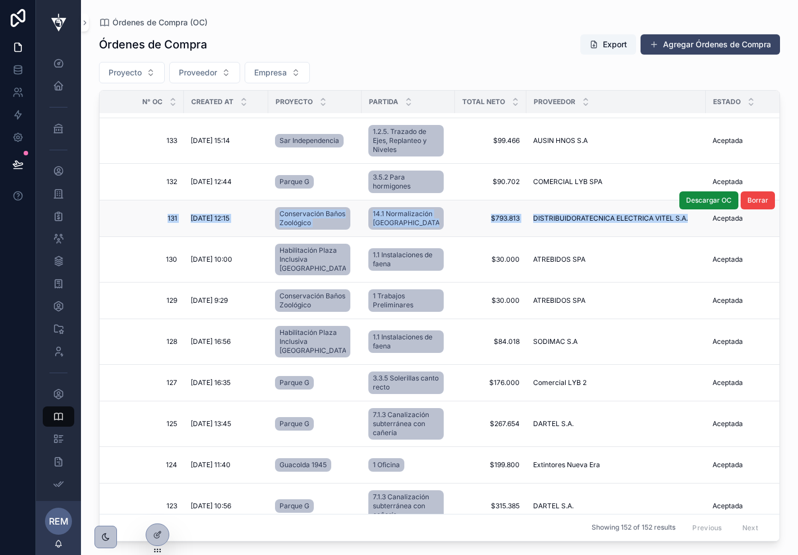
drag, startPoint x: 135, startPoint y: 266, endPoint x: 648, endPoint y: 284, distance: 512.9
click at [648, 237] on tr "131 131 [DATE] 12:15 [DATE] 12:15 Conservación Baños Zoológico 14.1 Normalizaci…" at bounding box center [635, 218] width 1070 height 37
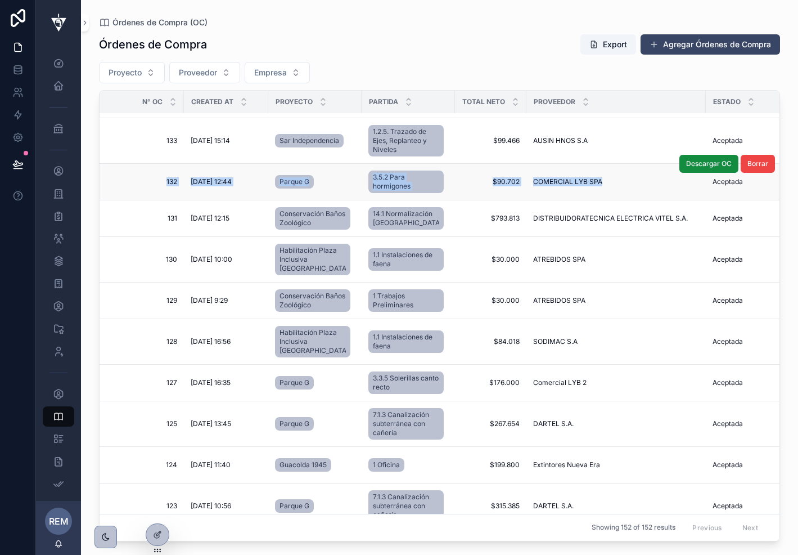
drag, startPoint x: 124, startPoint y: 228, endPoint x: 565, endPoint y: 250, distance: 442.2
click at [565, 200] on tr "132 132 [DATE] 12:44 [DATE] 12:44 Parque G 3.5.2 Para hormigones $90.702 $90.70…" at bounding box center [635, 182] width 1070 height 37
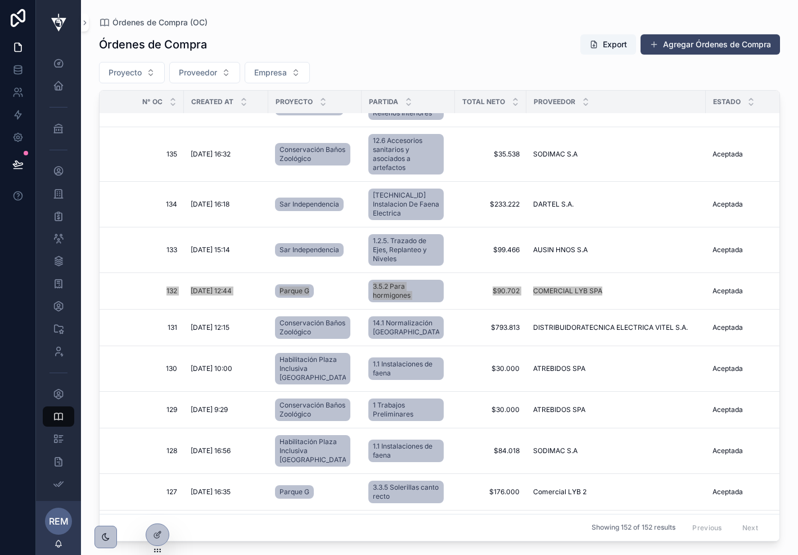
scroll to position [1740, 0]
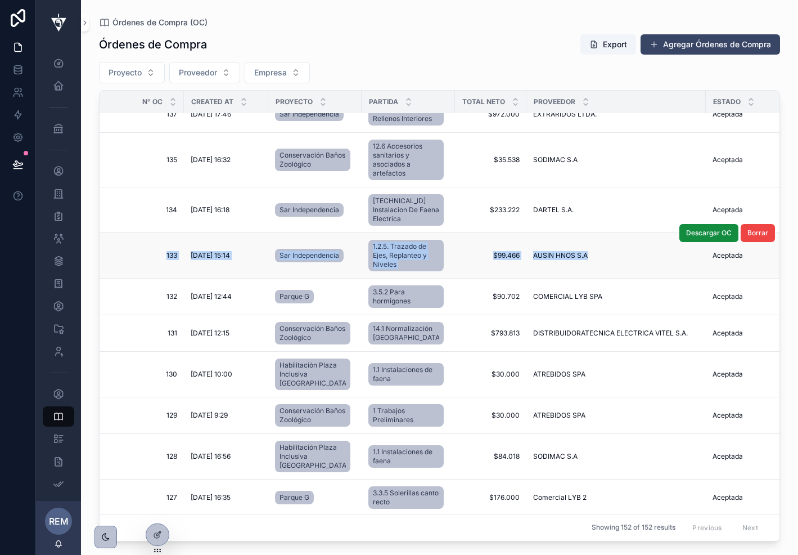
drag, startPoint x: 120, startPoint y: 299, endPoint x: 593, endPoint y: 307, distance: 473.2
click at [593, 279] on tr "133 133 [DATE] 15:14 [DATE] 15:14 Sar Independencia 1.2.5. Trazado de Ejes, Rep…" at bounding box center [635, 256] width 1070 height 46
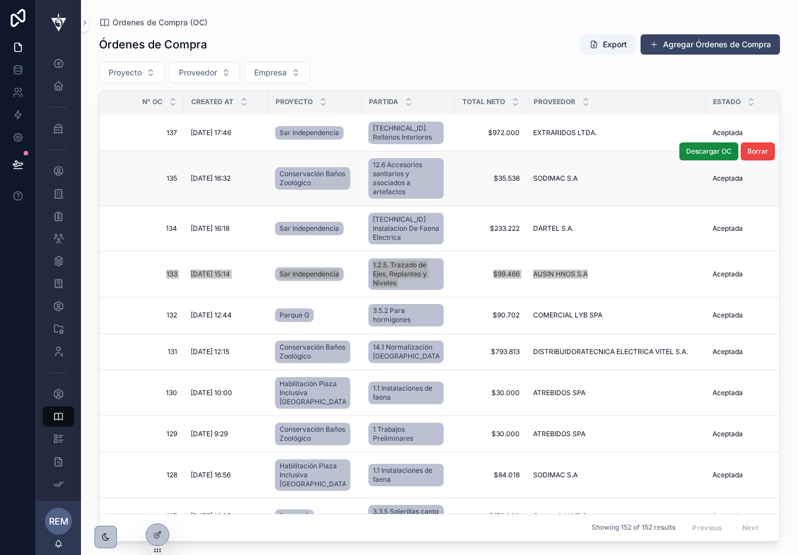
scroll to position [1690, 0]
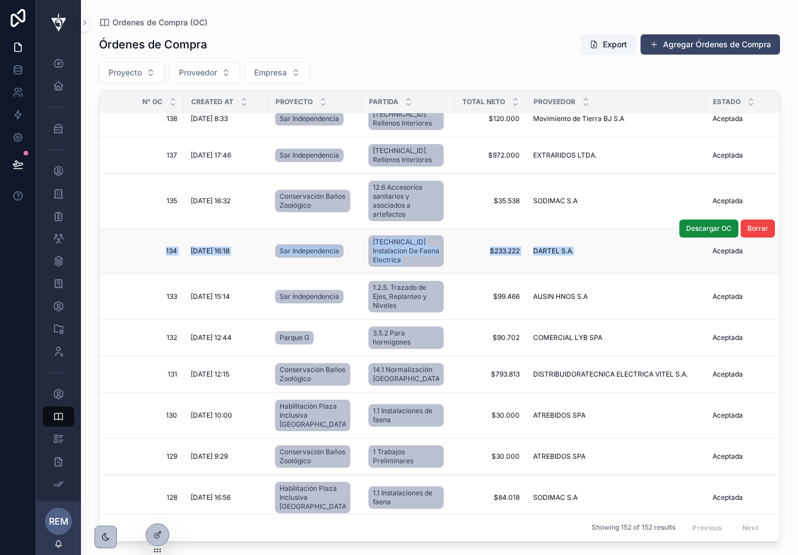
drag, startPoint x: 129, startPoint y: 300, endPoint x: 561, endPoint y: 325, distance: 432.8
click at [561, 274] on tr "134 134 [DATE] 16:18 [DATE] 16:18 Sar Independencia [TECHNICAL_ID] Instalacion …" at bounding box center [635, 251] width 1070 height 46
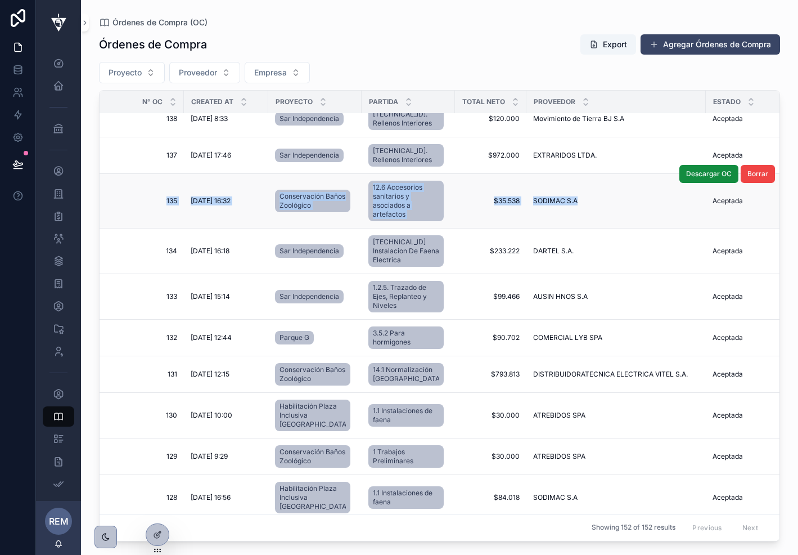
drag, startPoint x: 127, startPoint y: 255, endPoint x: 572, endPoint y: 267, distance: 445.2
click at [572, 228] on tr "135 135 [DATE] 16:32 [DATE] 16:32 Conservación Baños Zoológico 12.6 Accesorios …" at bounding box center [635, 201] width 1070 height 55
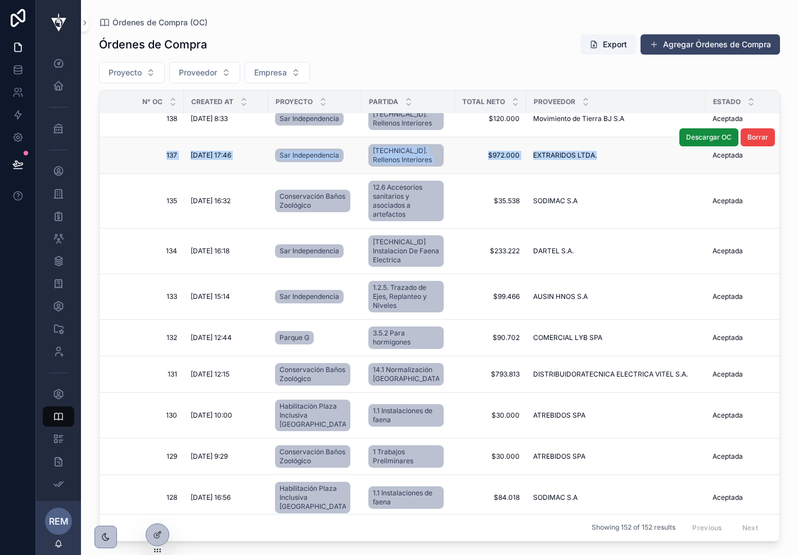
drag, startPoint x: 133, startPoint y: 207, endPoint x: 585, endPoint y: 220, distance: 452.0
click at [585, 174] on tr "137 137 [DATE] 17:46 [DATE] 17:46 Sar Independencia [TECHNICAL_ID]. Rellenos In…" at bounding box center [635, 155] width 1070 height 37
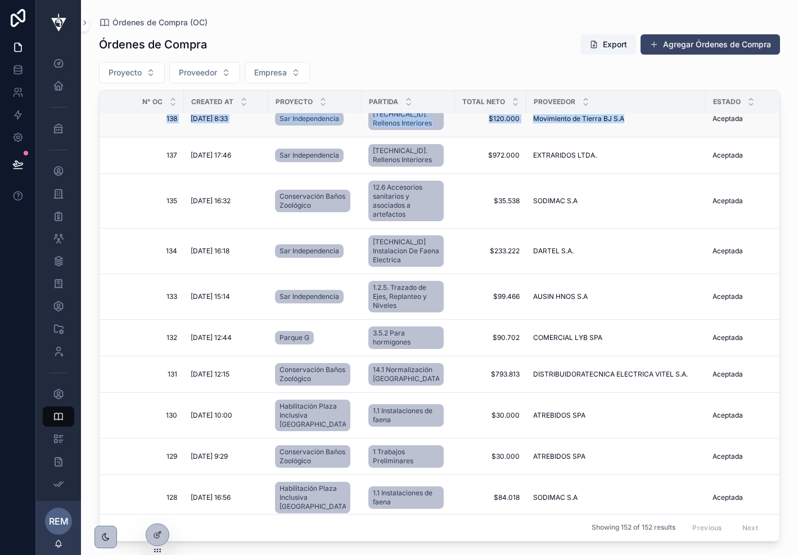
drag, startPoint x: 121, startPoint y: 174, endPoint x: 618, endPoint y: 181, distance: 496.9
click at [618, 137] on tr "138 138 [DATE] 8:33 [DATE] 8:33 Sar Independencia [TECHNICAL_ID]. Rellenos Inte…" at bounding box center [635, 119] width 1070 height 37
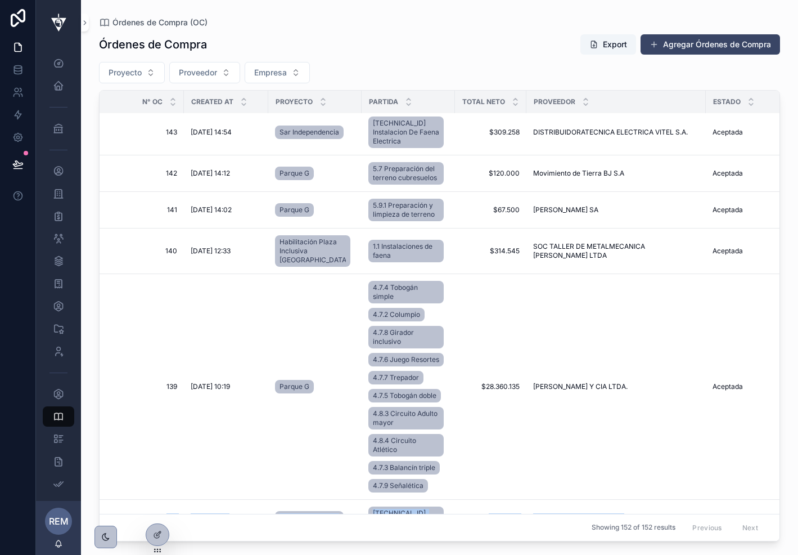
scroll to position [1275, 0]
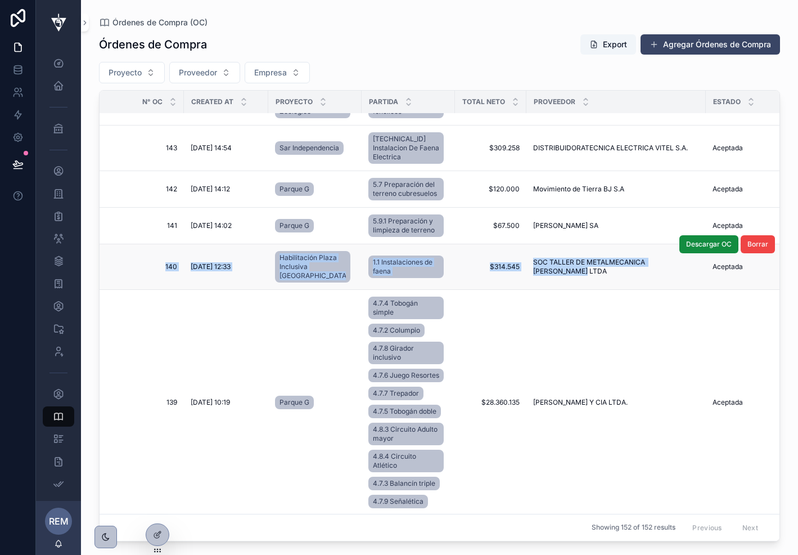
drag, startPoint x: 119, startPoint y: 291, endPoint x: 575, endPoint y: 316, distance: 456.4
click at [575, 290] on tr "140 140 [DATE] 12:33 [DATE] 12:33 Habilitación Plaza Inclusiva [GEOGRAPHIC_DATA…" at bounding box center [635, 267] width 1070 height 46
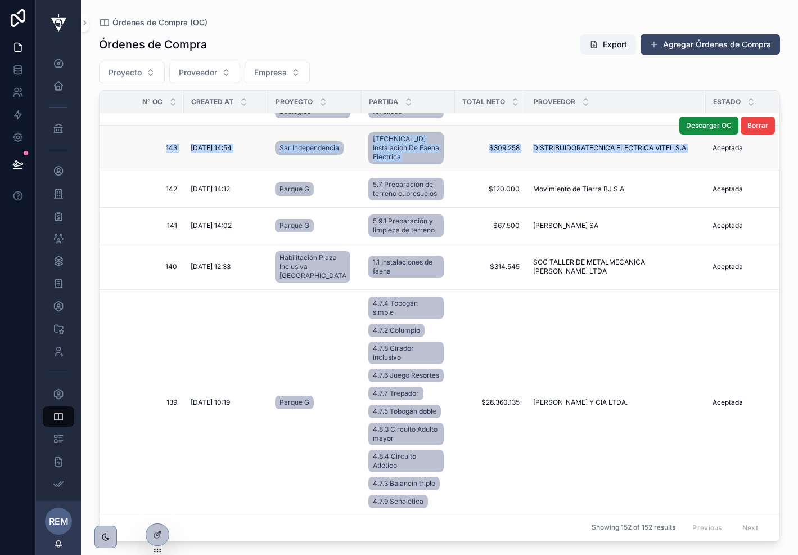
drag, startPoint x: 128, startPoint y: 152, endPoint x: 672, endPoint y: 167, distance: 544.8
click at [672, 167] on tr "143 143 [DATE] 14:54 [DATE] 14:54 Sar Independencia [TECHNICAL_ID] Instalacion …" at bounding box center [635, 148] width 1070 height 46
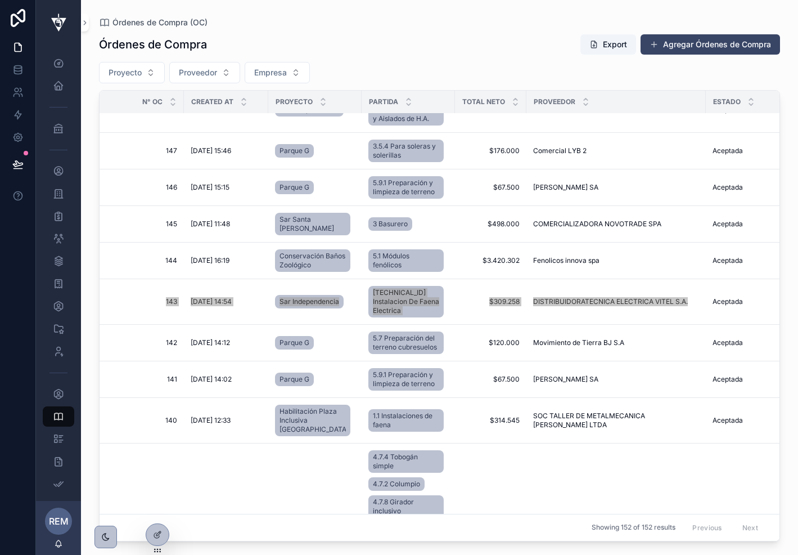
scroll to position [1112, 0]
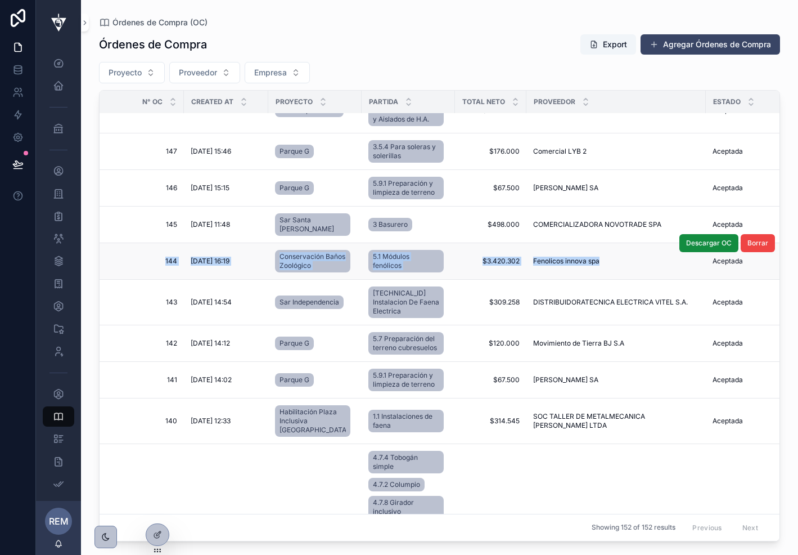
drag, startPoint x: 124, startPoint y: 275, endPoint x: 603, endPoint y: 289, distance: 479.0
click at [603, 280] on tr "144 144 [DATE] 16:19 [DATE] 16:19 Conservación Baños Zoológico 5.1 Módulos fenó…" at bounding box center [635, 261] width 1070 height 37
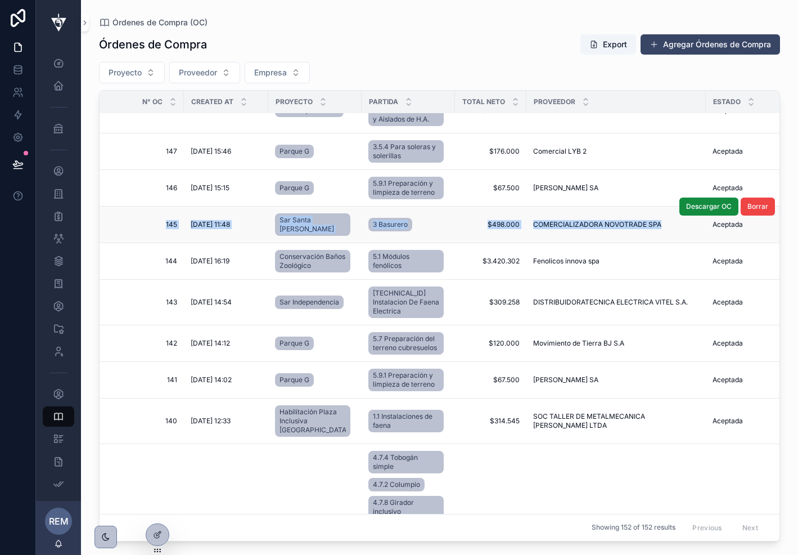
drag, startPoint x: 120, startPoint y: 242, endPoint x: 645, endPoint y: 250, distance: 525.6
click at [645, 243] on tr "145 145 [DATE] 11:48 [DATE] 11:48 Sar Santa [PERSON_NAME] 3 Basurero $498.000 $…" at bounding box center [635, 224] width 1070 height 37
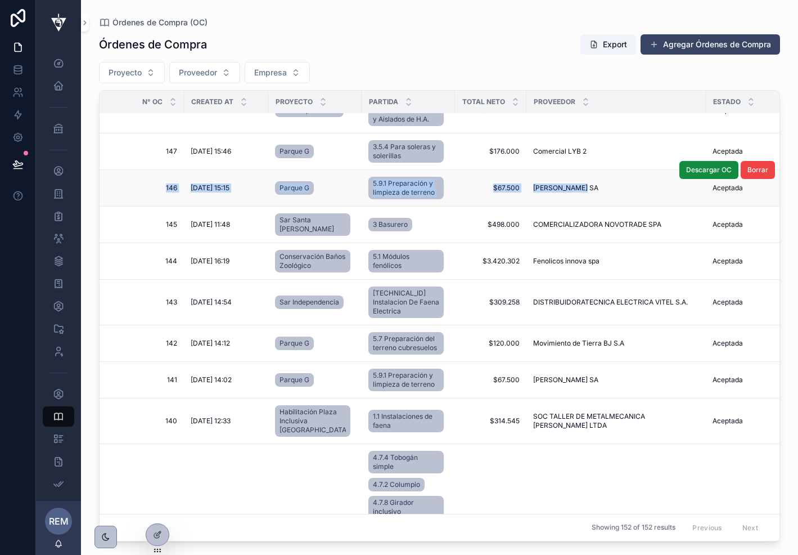
drag, startPoint x: 127, startPoint y: 201, endPoint x: 578, endPoint y: 214, distance: 451.4
click at [578, 206] on tr "146 146 [DATE] 15:15 [DATE] 15:15 Parque G 5.9.1 Preparación y limpieza de terr…" at bounding box center [635, 188] width 1070 height 37
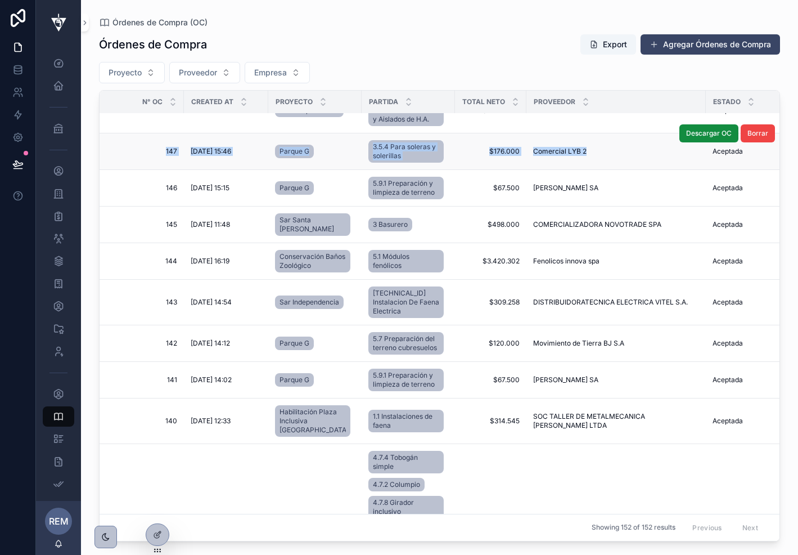
drag, startPoint x: 131, startPoint y: 161, endPoint x: 594, endPoint y: 169, distance: 463.1
click at [594, 169] on tr "147 147 [DATE] 15:46 [DATE] 15:46 Parque G 3.5.4 Para soleras y solerillas $176…" at bounding box center [635, 151] width 1070 height 37
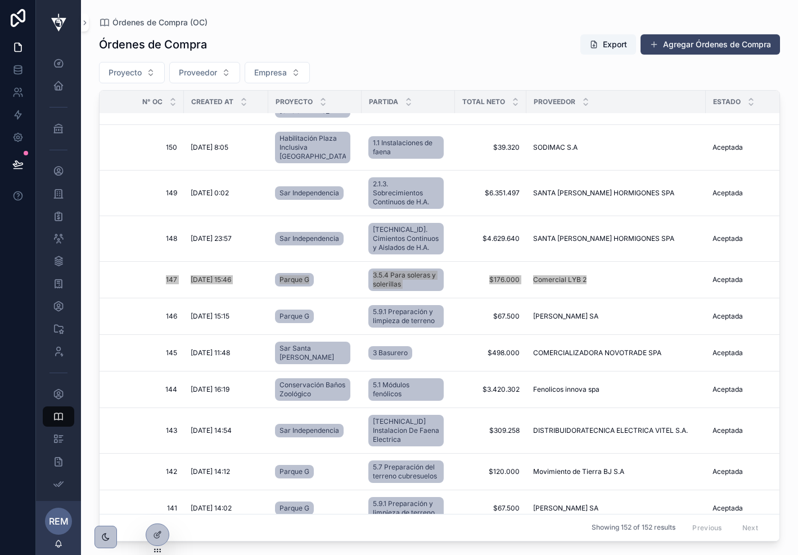
scroll to position [983, 0]
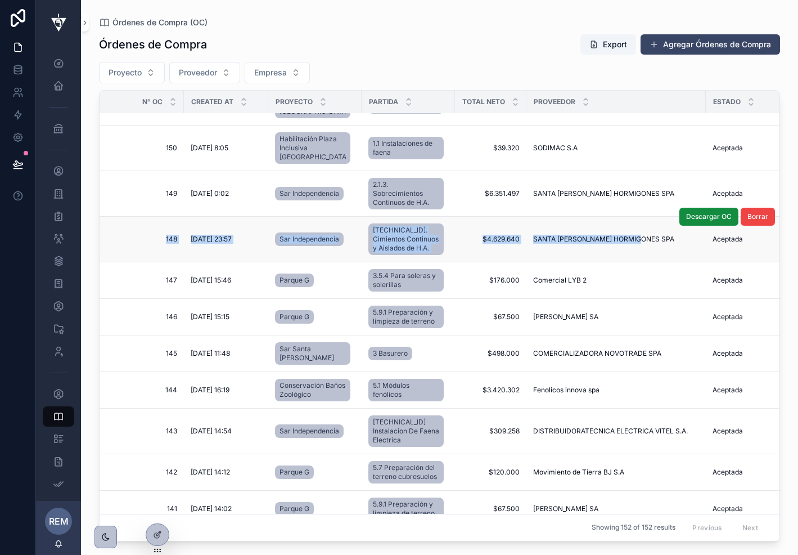
drag, startPoint x: 123, startPoint y: 248, endPoint x: 628, endPoint y: 257, distance: 505.3
click at [628, 257] on tr "148 148 [DATE] 23:57 [DATE] 23:57 Sar Independencia [TECHNICAL_ID]. Cimientos C…" at bounding box center [635, 240] width 1070 height 46
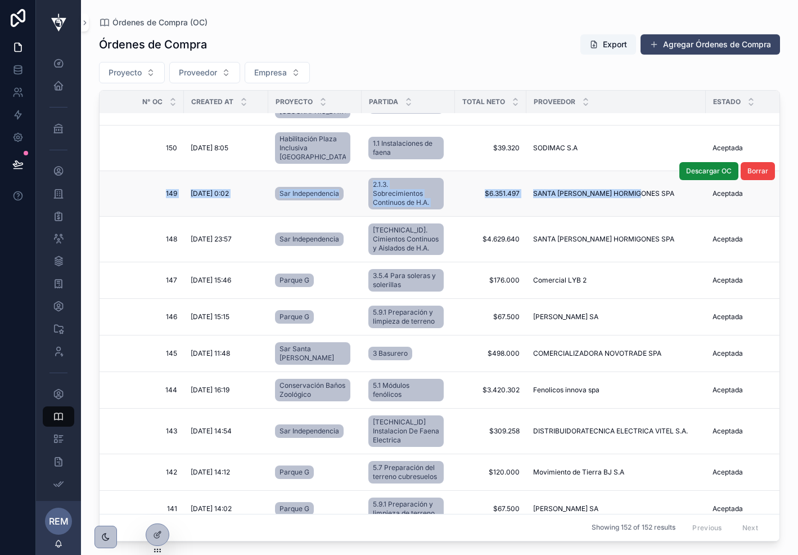
drag, startPoint x: 127, startPoint y: 196, endPoint x: 626, endPoint y: 206, distance: 499.2
click at [626, 206] on tr "149 149 [DATE] 0:02 [DATE] 0:02 Sar Independencia 2.1.3. Sobrecimientos Continu…" at bounding box center [635, 194] width 1070 height 46
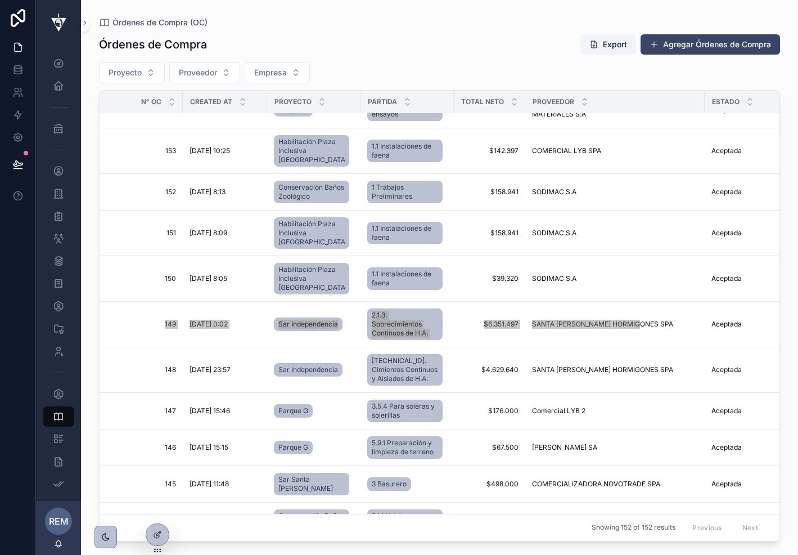
scroll to position [830, 1]
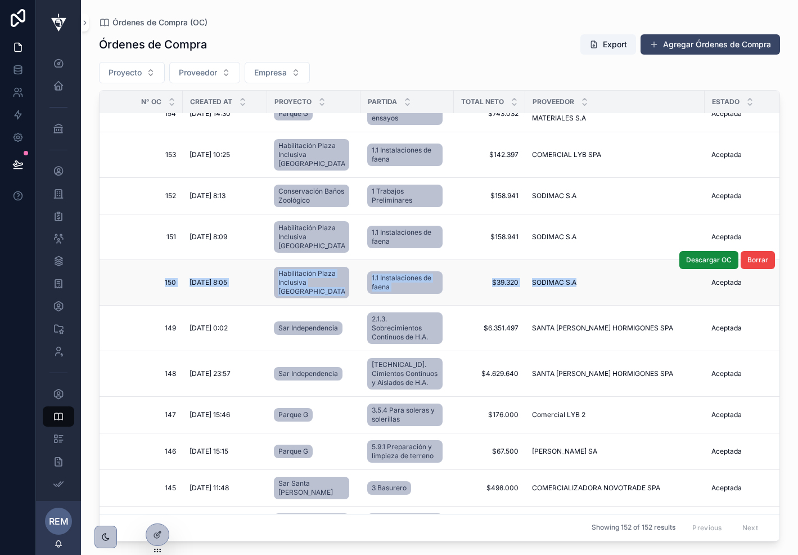
drag, startPoint x: 131, startPoint y: 299, endPoint x: 599, endPoint y: 313, distance: 467.8
click at [599, 306] on tr "150 150 [DATE] 8:05 [DATE] 8:05 Habilitación Plaza Inclusiva [GEOGRAPHIC_DATA] …" at bounding box center [633, 283] width 1070 height 46
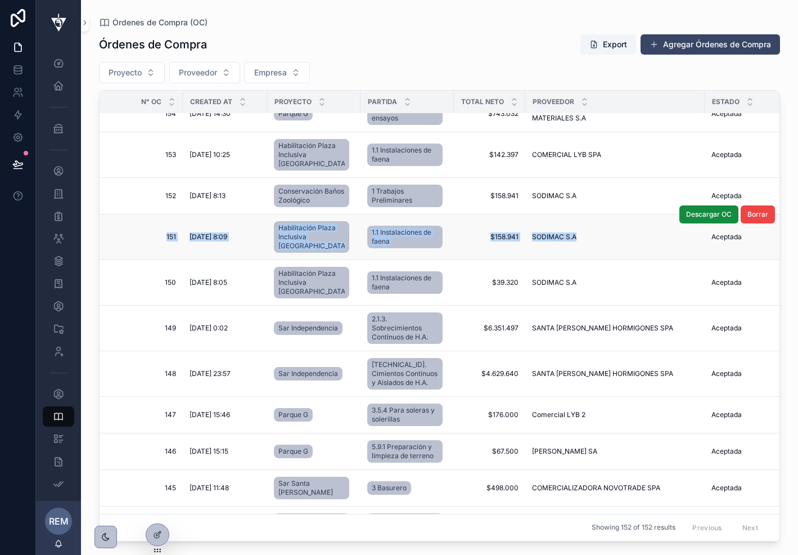
drag, startPoint x: 124, startPoint y: 255, endPoint x: 585, endPoint y: 262, distance: 460.8
click at [585, 260] on tr "151 151 [DATE] 8:09 [DATE] 8:09 Habilitación Plaza Inclusiva [GEOGRAPHIC_DATA] …" at bounding box center [633, 237] width 1070 height 46
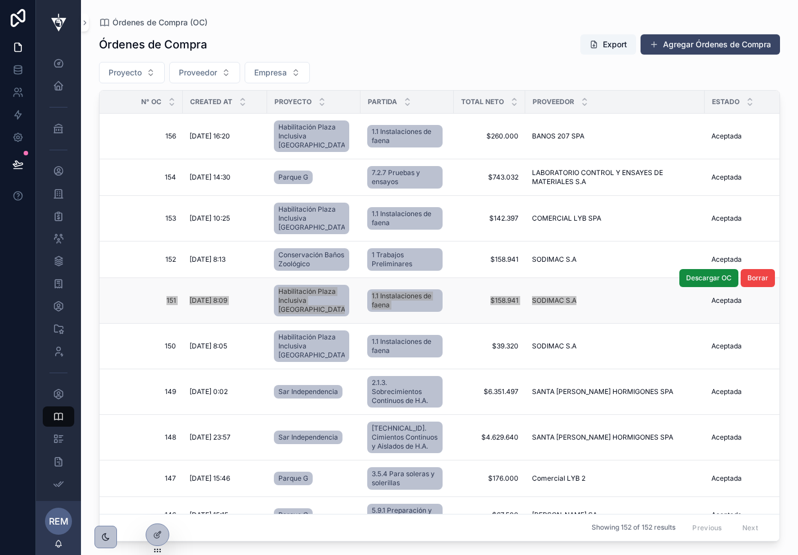
scroll to position [770, 1]
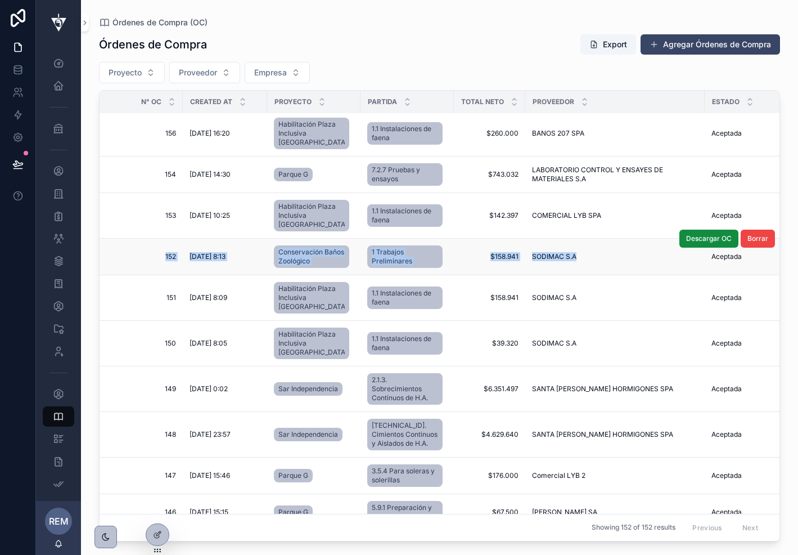
drag, startPoint x: 133, startPoint y: 276, endPoint x: 580, endPoint y: 281, distance: 446.8
click at [580, 275] on tr "152 152 [DATE] 8:13 [DATE] 8:13 Conservación Baños Zoológico 1 Trabajos Prelimi…" at bounding box center [633, 257] width 1070 height 37
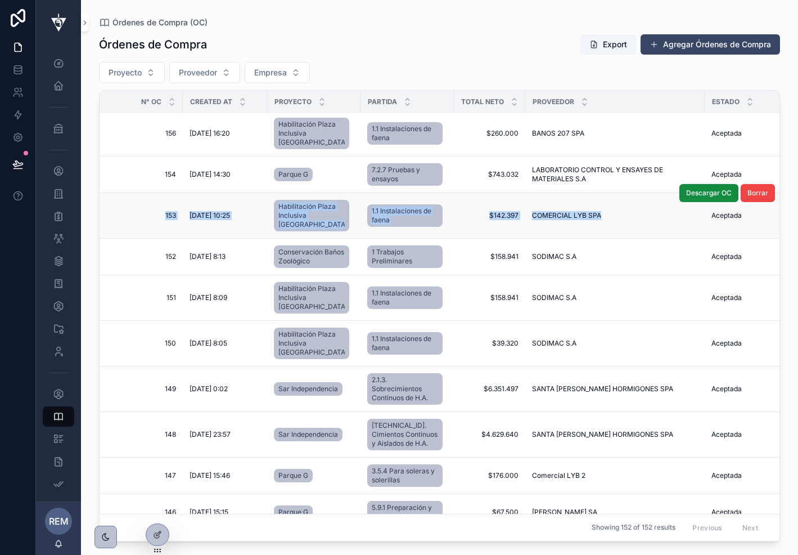
drag, startPoint x: 120, startPoint y: 226, endPoint x: 599, endPoint y: 240, distance: 479.0
click at [599, 239] on tr "153 153 [DATE] 10:25 [DATE] 10:25 Habilitación Plaza Inclusiva [GEOGRAPHIC_DATA…" at bounding box center [633, 216] width 1070 height 46
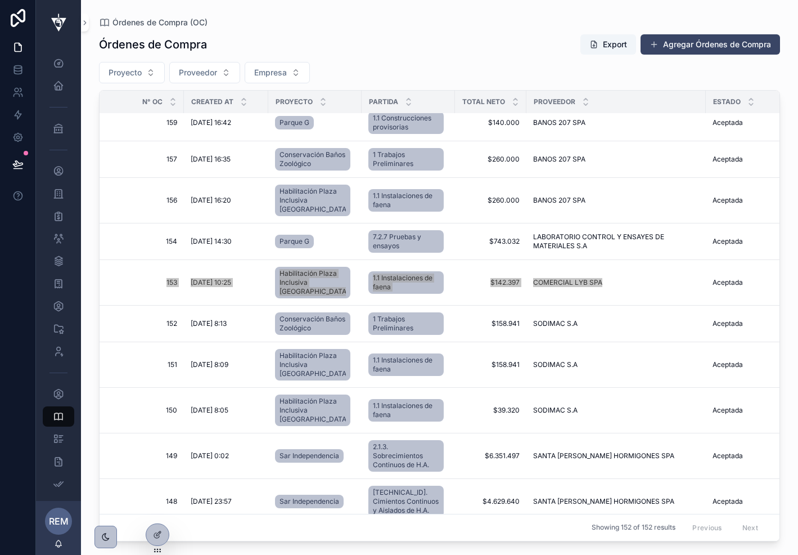
scroll to position [688, 0]
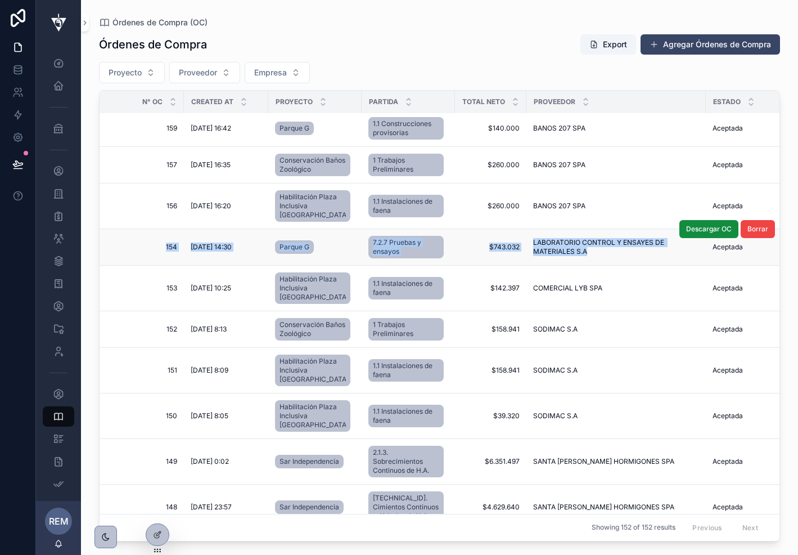
drag, startPoint x: 126, startPoint y: 273, endPoint x: 588, endPoint y: 286, distance: 462.1
click at [588, 266] on tr "154 154 [DATE] 14:30 [DATE] 14:30 Parque G 7.2.7 Pruebas y ensayos $743.032 $74…" at bounding box center [635, 247] width 1070 height 37
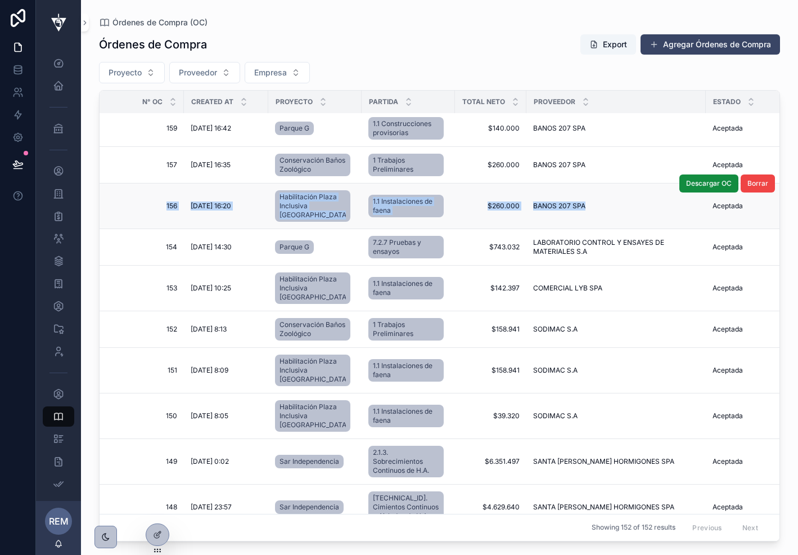
drag, startPoint x: 123, startPoint y: 226, endPoint x: 639, endPoint y: 249, distance: 515.9
click at [639, 229] on tr "156 156 [DATE] 16:20 [DATE] 16:20 Habilitación Plaza Inclusiva [GEOGRAPHIC_DATA…" at bounding box center [635, 206] width 1070 height 46
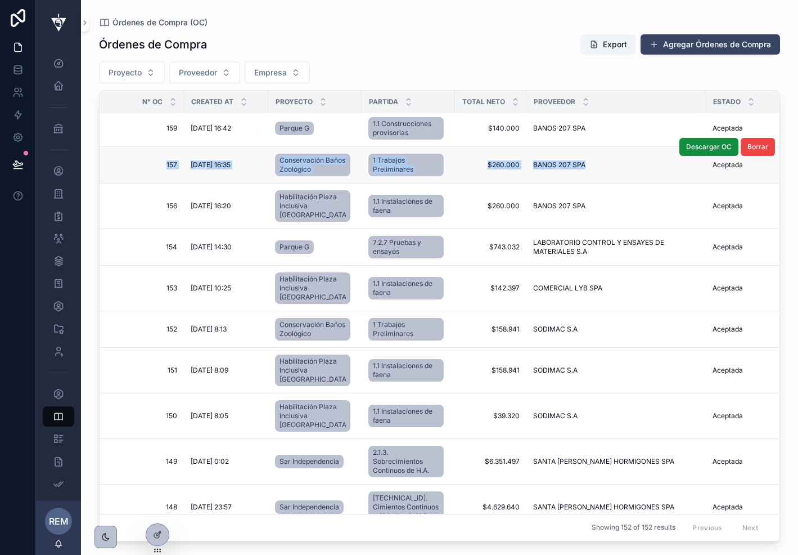
drag, startPoint x: 133, startPoint y: 187, endPoint x: 586, endPoint y: 201, distance: 453.1
click at [586, 183] on tr "157 157 [DATE] 16:35 [DATE] 16:35 Conservación Baños Zoológico 1 Trabajos Preli…" at bounding box center [635, 165] width 1070 height 37
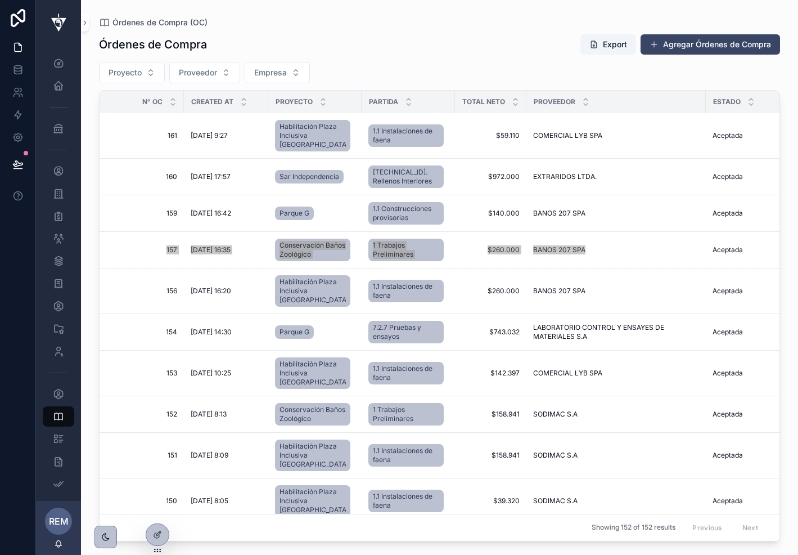
scroll to position [592, 0]
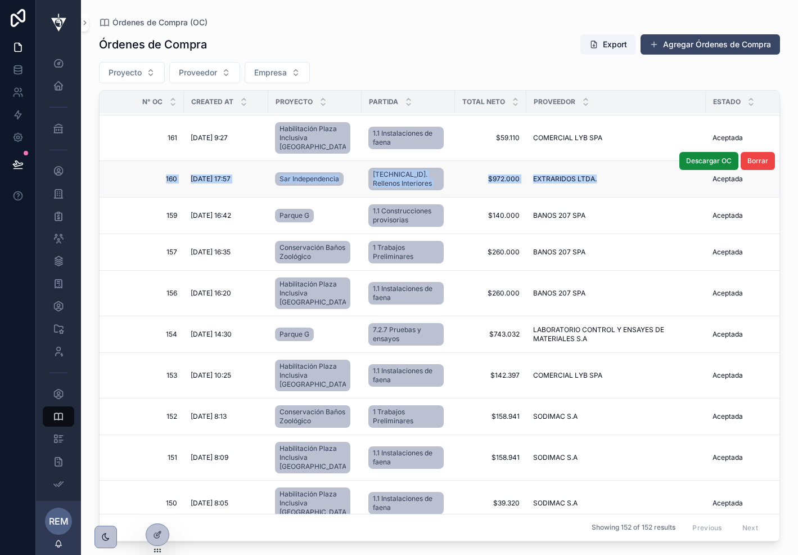
drag, startPoint x: 123, startPoint y: 204, endPoint x: 584, endPoint y: 215, distance: 461.5
click at [584, 197] on tr "160 160 [DATE] 17:57 [DATE] 17:57 Sar Independencia [TECHNICAL_ID]. Rellenos In…" at bounding box center [635, 179] width 1070 height 37
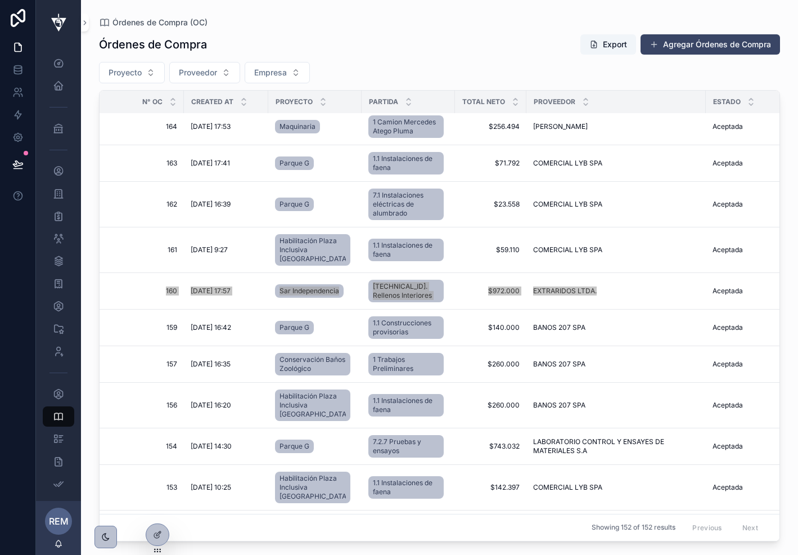
scroll to position [523, 0]
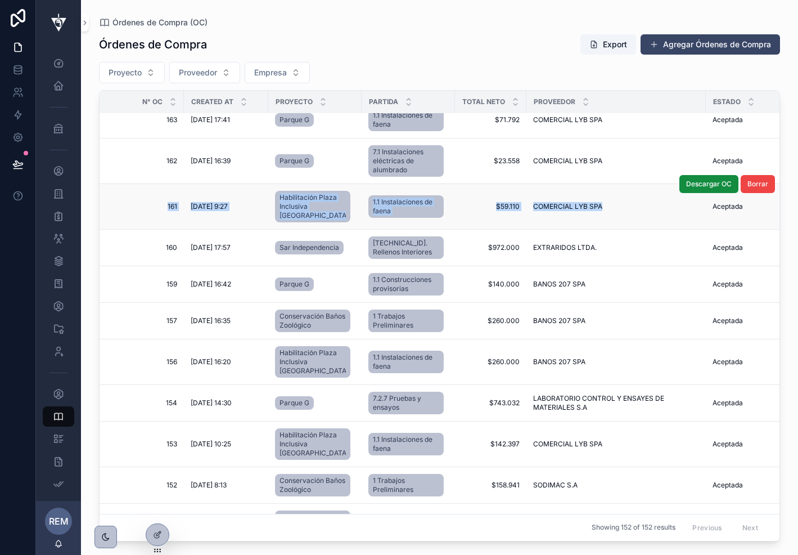
drag, startPoint x: 118, startPoint y: 235, endPoint x: 608, endPoint y: 245, distance: 490.2
click at [608, 230] on tr "161 161 [DATE] 9:27 [DATE] 9:27 Habilitación Plaza Inclusiva [GEOGRAPHIC_DATA] …" at bounding box center [635, 207] width 1070 height 46
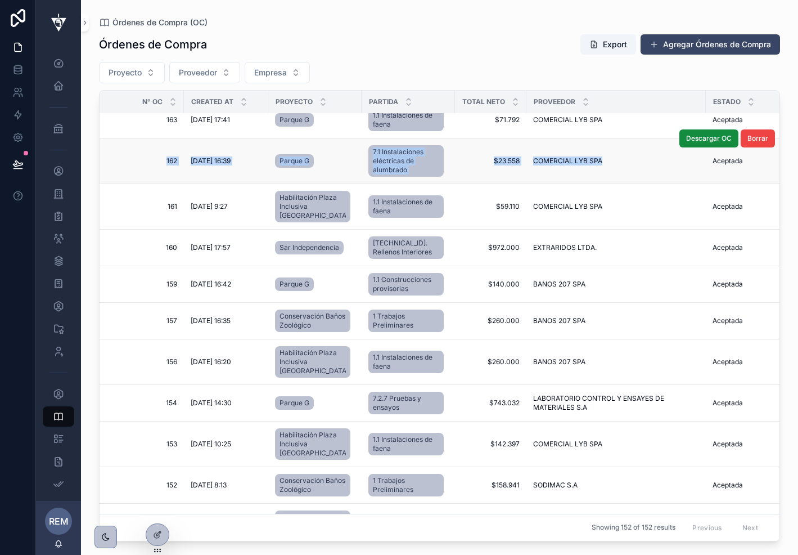
drag, startPoint x: 131, startPoint y: 181, endPoint x: 594, endPoint y: 197, distance: 463.3
click at [594, 184] on tr "162 162 [DATE] 16:39 [DATE] 16:39 Parque G 7.1 Instalaciones eléctricas de alum…" at bounding box center [635, 161] width 1070 height 46
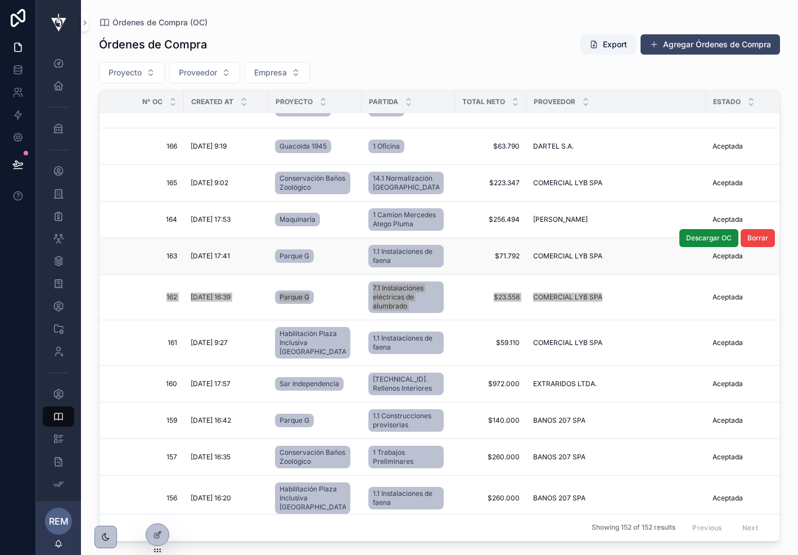
scroll to position [371, 0]
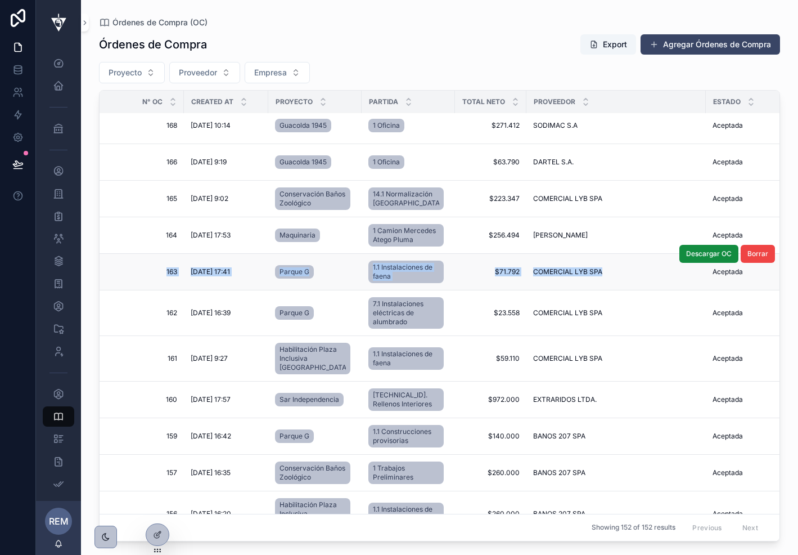
drag, startPoint x: 117, startPoint y: 297, endPoint x: 594, endPoint y: 311, distance: 477.3
click at [594, 290] on tr "163 163 [DATE] 17:41 [DATE] 17:41 Parque G 1.1 Instalaciones de faena $71.792 $…" at bounding box center [635, 272] width 1070 height 37
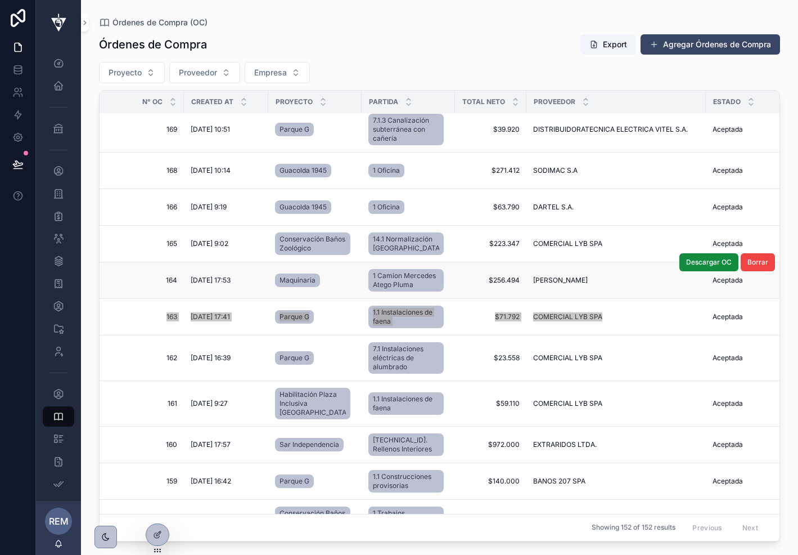
scroll to position [323, 0]
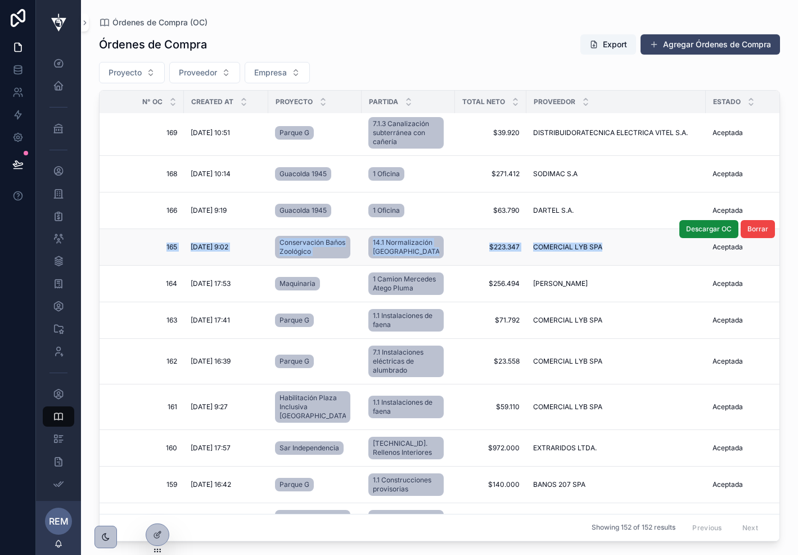
drag, startPoint x: 118, startPoint y: 252, endPoint x: 617, endPoint y: 273, distance: 499.5
click at [617, 266] on tr "165 165 [DATE] 9:02 [DATE] 9:02 Conservación Baños Zoológico 14.1 Normalización…" at bounding box center [635, 247] width 1070 height 37
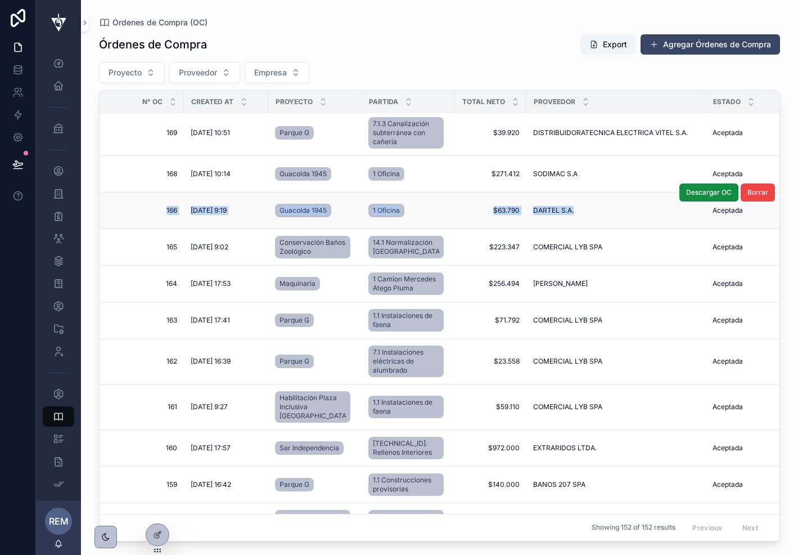
drag, startPoint x: 129, startPoint y: 222, endPoint x: 604, endPoint y: 235, distance: 475.1
click at [604, 229] on tr "166 166 [DATE] 9:19 [DATE] 9:19 Guacolda 1945 1 Oficina $63.790 $63.790 DARTEL …" at bounding box center [635, 210] width 1070 height 37
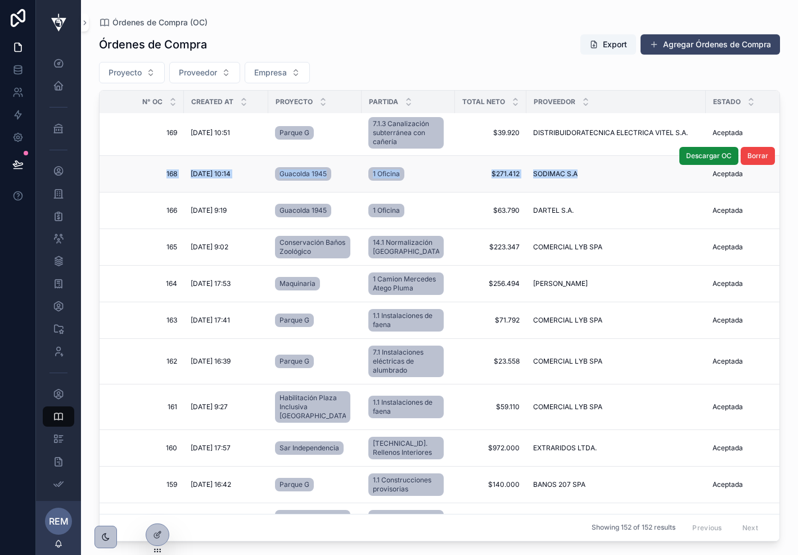
drag, startPoint x: 127, startPoint y: 181, endPoint x: 624, endPoint y: 188, distance: 497.4
click at [624, 188] on tr "168 168 [DATE] 10:14 [DATE] 10:14 Guacolda 1945 1 Oficina $271.412 $271.412 SOD…" at bounding box center [635, 174] width 1070 height 37
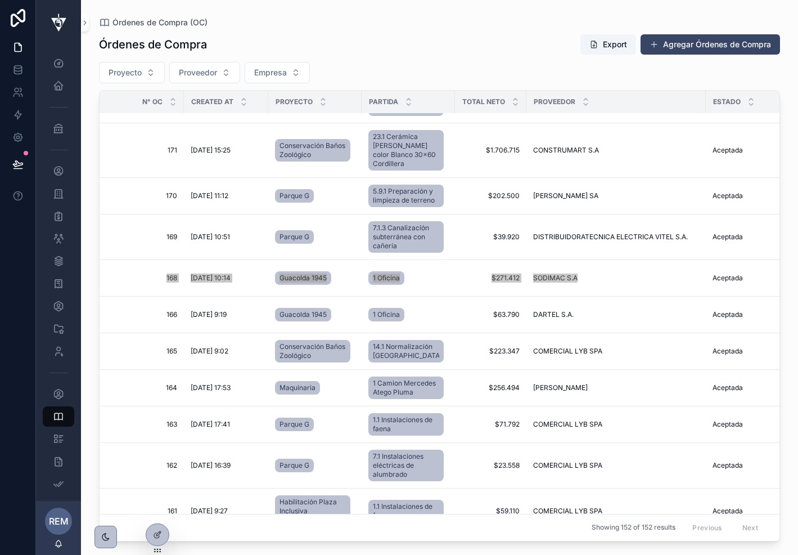
scroll to position [205, 0]
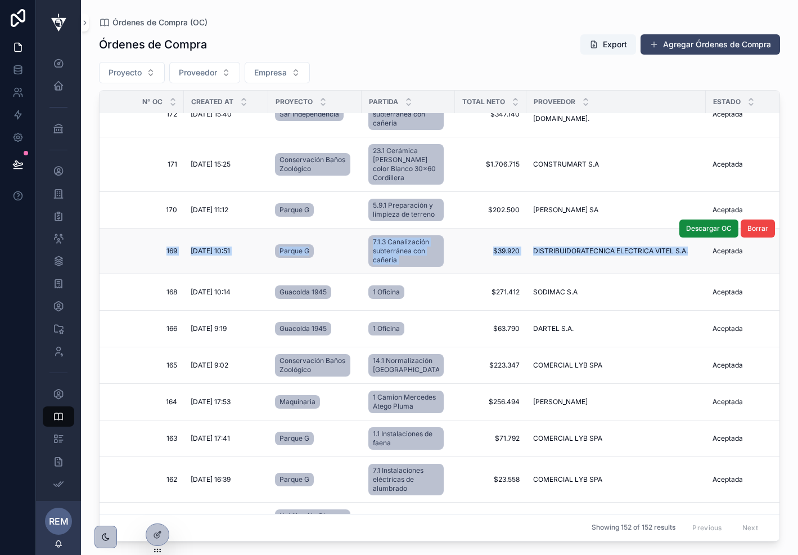
drag, startPoint x: 134, startPoint y: 260, endPoint x: 672, endPoint y: 273, distance: 538.0
click at [672, 273] on tr "169 169 [DATE] 10:51 [DATE] 10:51 Parque G 7.1.3 Canalización subterránea con c…" at bounding box center [635, 251] width 1070 height 46
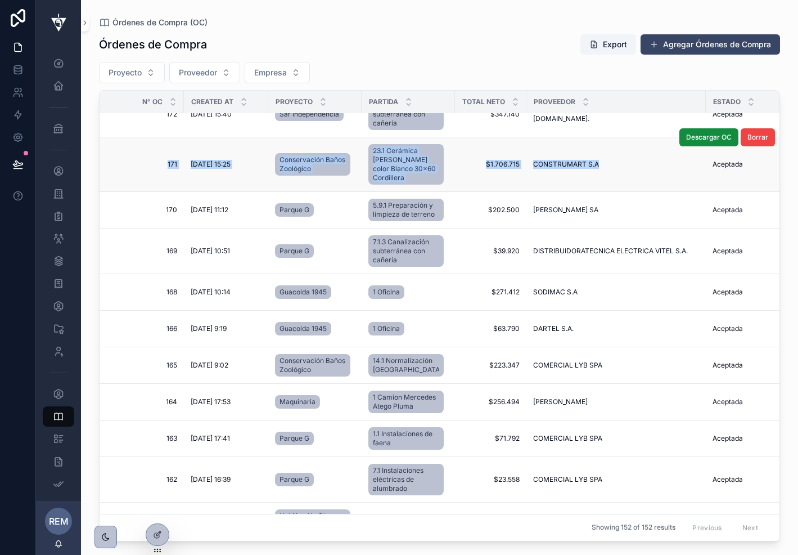
drag, startPoint x: 128, startPoint y: 167, endPoint x: 589, endPoint y: 172, distance: 460.3
click at [589, 172] on tr "171 171 [DATE] 15:25 [DATE] 15:25 Conservación Baños Zoológico 23.1 Cerámica [P…" at bounding box center [635, 164] width 1070 height 55
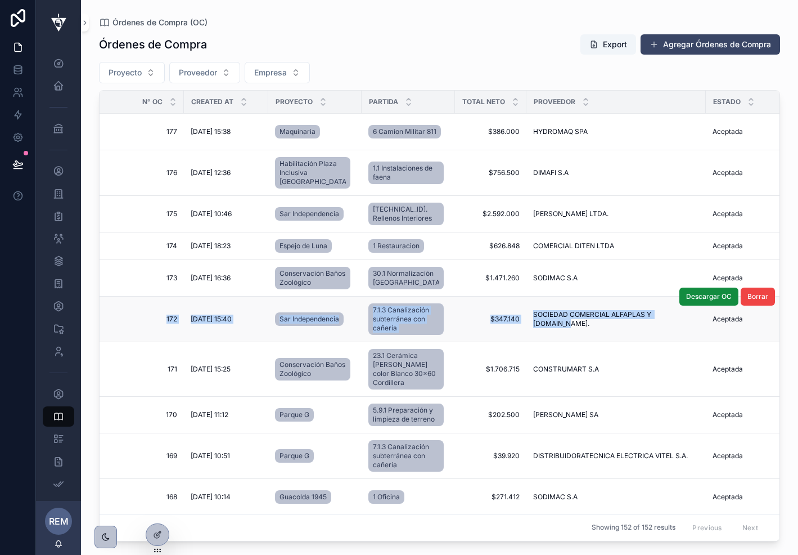
drag, startPoint x: 120, startPoint y: 317, endPoint x: 668, endPoint y: 330, distance: 548.2
click at [668, 330] on tr "172 172 10/9/2025 15:40 10/9/2025 15:40 Sar Independencia 7.1.3 Canalización su…" at bounding box center [635, 320] width 1070 height 46
copy tr "172 172 10/9/2025 15:40 10/9/2025 15:40 Sar Independencia 7.1.3 Canalización su…"
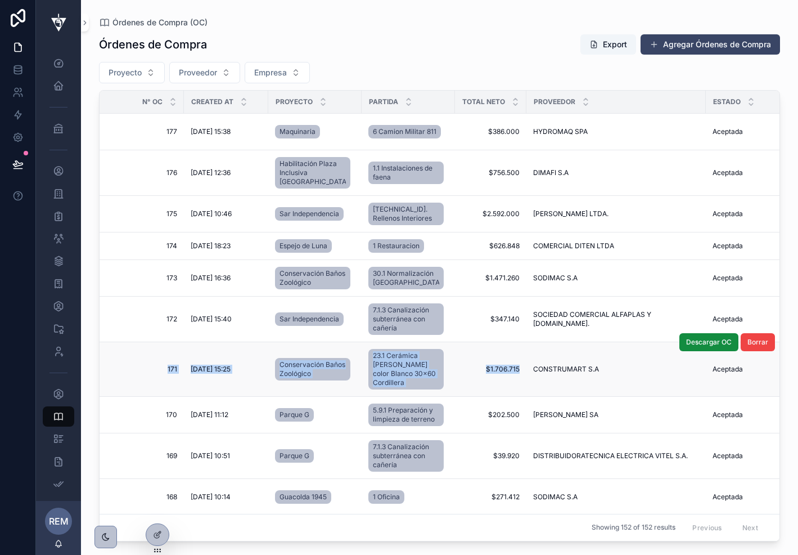
drag, startPoint x: 126, startPoint y: 370, endPoint x: 456, endPoint y: 385, distance: 330.6
click at [456, 385] on tr "171 171 [DATE] 15:25 [DATE] 15:25 Conservación Baños Zoológico 23.1 Cerámica [P…" at bounding box center [635, 369] width 1070 height 55
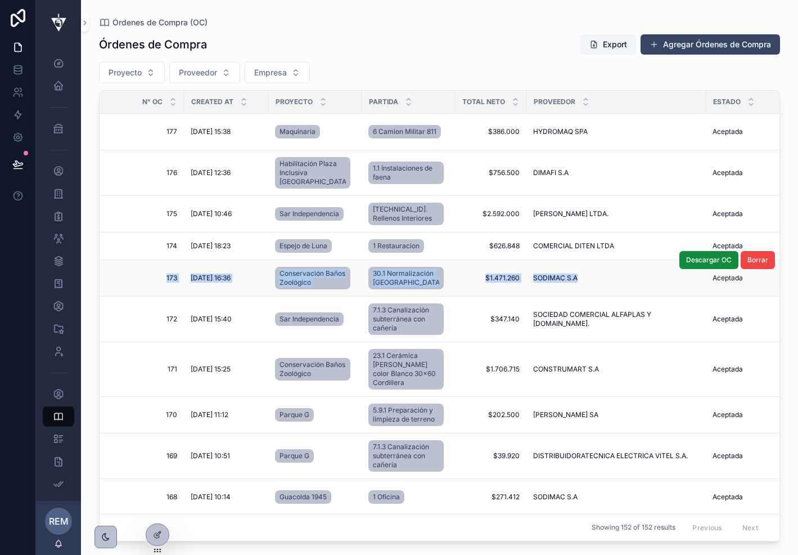
drag, startPoint x: 116, startPoint y: 275, endPoint x: 625, endPoint y: 284, distance: 509.3
click at [625, 284] on tr "173 173 10/9/2025 16:36 10/9/2025 16:36 Conservación Baños Zoológico 30.1 Norma…" at bounding box center [635, 278] width 1070 height 37
copy tr "173 173 10/9/2025 16:36 10/9/2025 16:36 Conservación Baños Zoológico 30.1 Norma…"
click at [123, 242] on span "174" at bounding box center [145, 245] width 64 height 9
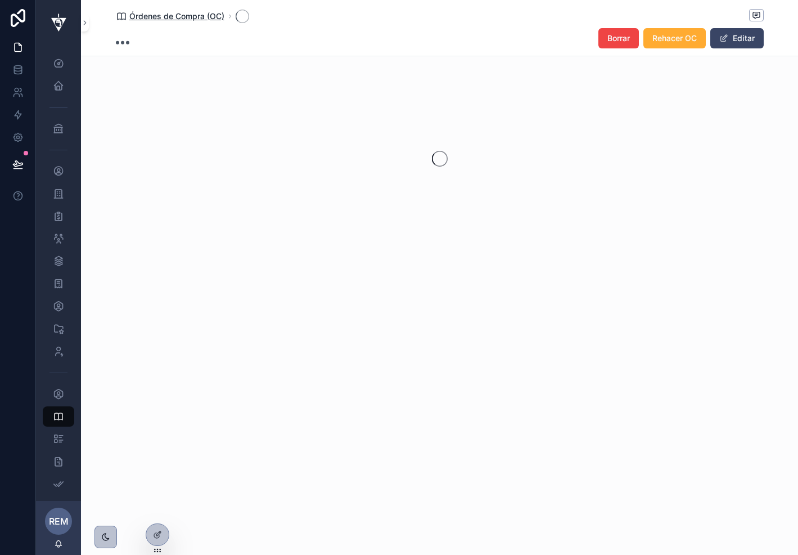
click at [142, 12] on span "Órdenes de Compra (OC)" at bounding box center [176, 16] width 95 height 11
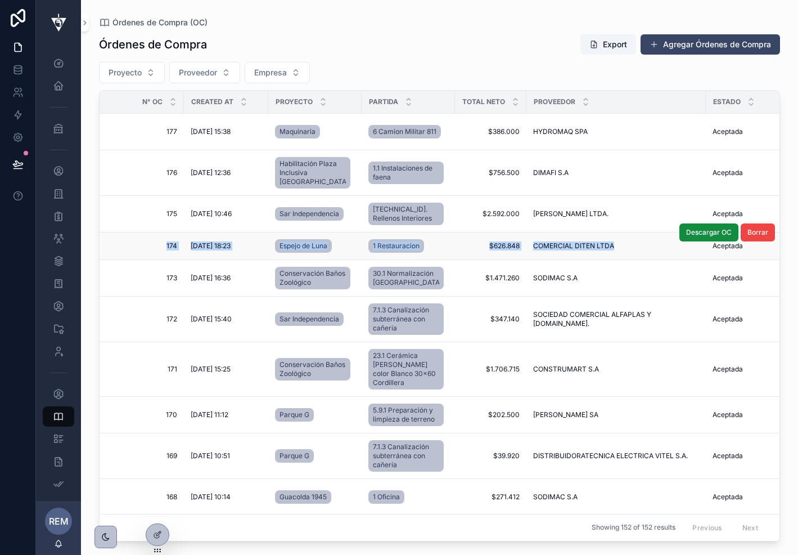
drag, startPoint x: 125, startPoint y: 239, endPoint x: 604, endPoint y: 253, distance: 479.0
click at [604, 253] on tr "174 174 10/9/2025 18:23 10/9/2025 18:23 Espejo de Luna 1 Restauracion $626.848 …" at bounding box center [635, 246] width 1070 height 28
copy tr "174 174 10/9/2025 18:23 10/9/2025 18:23 Espejo de Luna 1 Restauracion $626.848 …"
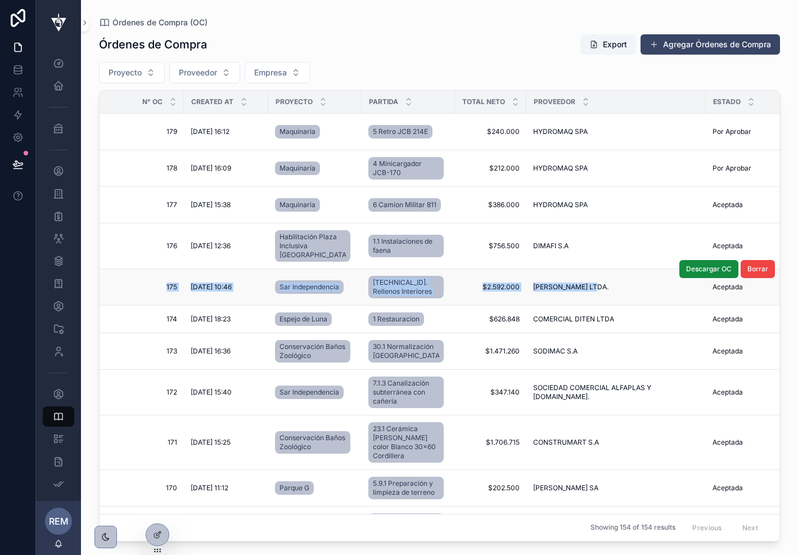
drag, startPoint x: 125, startPoint y: 280, endPoint x: 587, endPoint y: 285, distance: 462.5
click at [587, 285] on tr "175 175 11/9/2025 10:46 11/9/2025 10:46 Sar Independencia 2.1.1.3. Rellenos Int…" at bounding box center [635, 287] width 1070 height 37
copy tr "175 175 11/9/2025 10:46 11/9/2025 10:46 Sar Independencia 2.1.1.3. Rellenos Int…"
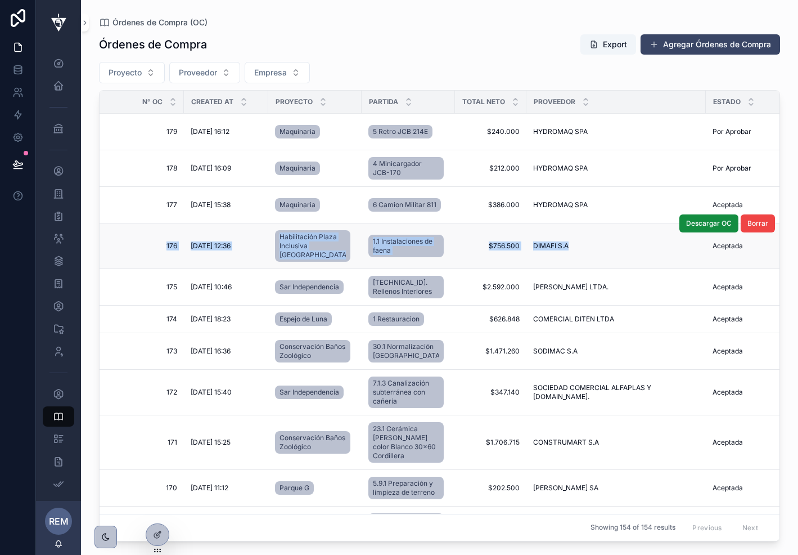
drag, startPoint x: 133, startPoint y: 237, endPoint x: 554, endPoint y: 243, distance: 421.5
click at [554, 243] on tr "176 176 11/9/2025 12:36 11/9/2025 12:36 Habilitación Plaza Inclusiva Parque Peñ…" at bounding box center [635, 246] width 1070 height 46
copy tr "176 176 11/9/2025 12:36 11/9/2025 12:36 Habilitación Plaza Inclusiva Parque Peñ…"
drag, startPoint x: 119, startPoint y: 200, endPoint x: 214, endPoint y: 160, distance: 102.6
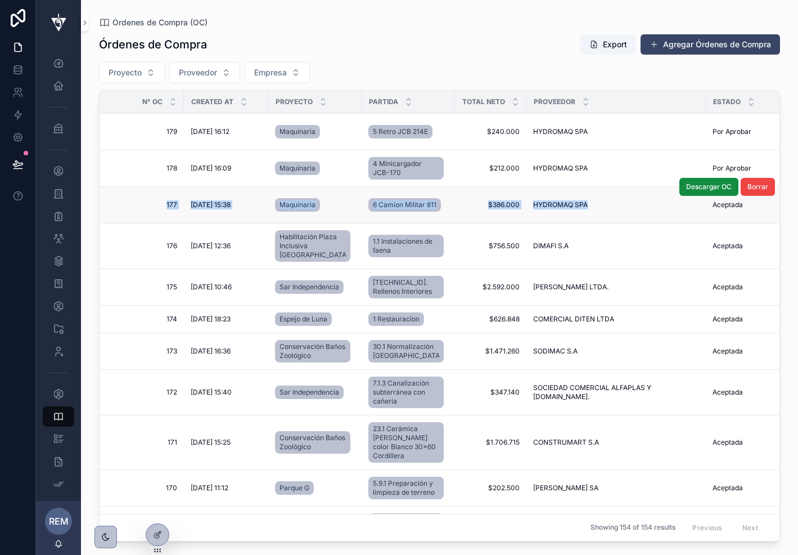
drag, startPoint x: 164, startPoint y: 201, endPoint x: 583, endPoint y: 209, distance: 418.7
click at [583, 209] on tr "177 177 11/9/2025 15:38 11/9/2025 15:38 Maquinaria 6 Camion Militar 811 $386.00…" at bounding box center [635, 205] width 1070 height 37
copy tr "177 177 11/9/2025 15:38 11/9/2025 15:38 Maquinaria 6 Camion Militar 811 $386.00…"
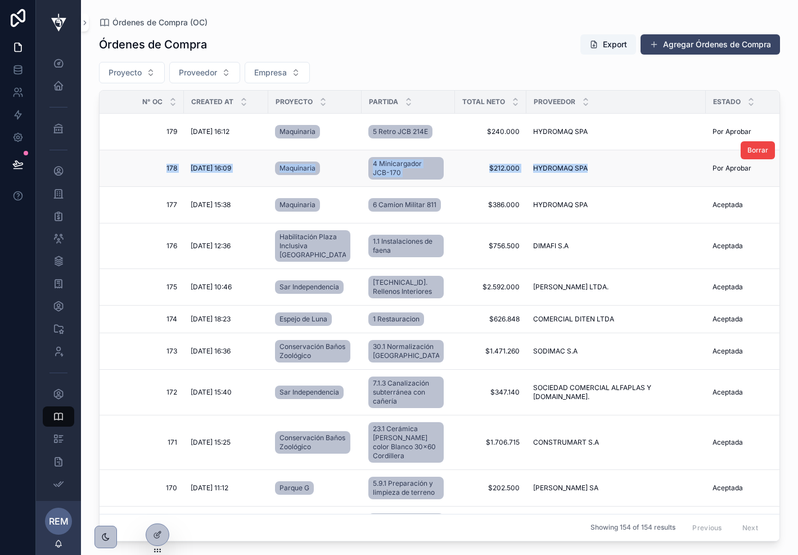
drag, startPoint x: 123, startPoint y: 158, endPoint x: 589, endPoint y: 168, distance: 465.4
click at [589, 168] on tr "178 178 11/9/2025 16:09 11/9/2025 16:09 Maquinaria 4 Minicargador JCB-170 $212.…" at bounding box center [635, 168] width 1070 height 37
copy tr "178 178 11/9/2025 16:09 11/9/2025 16:09 Maquinaria 4 Minicargador JCB-170 $212.…"
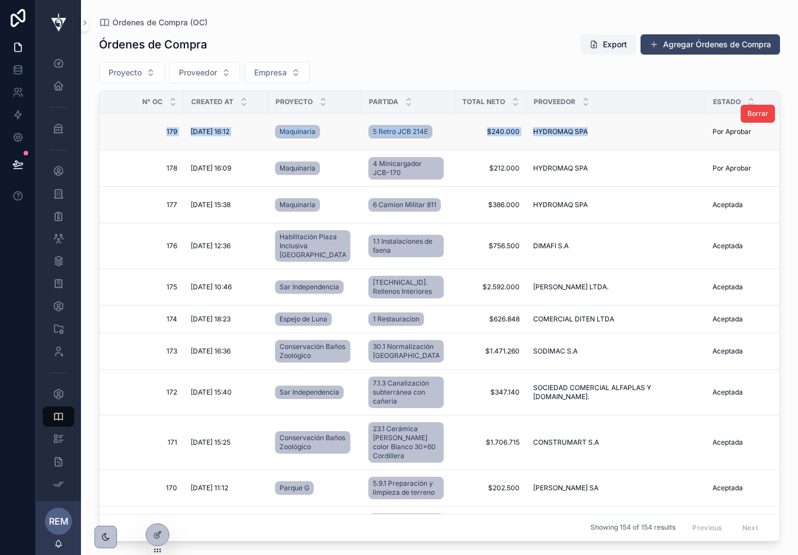
drag, startPoint x: 122, startPoint y: 122, endPoint x: 590, endPoint y: 133, distance: 468.8
click at [590, 133] on tr "179 179 11/9/2025 16:12 11/9/2025 16:12 Maquinaria 5 Retro JCB 214E $240.000 $2…" at bounding box center [635, 132] width 1070 height 37
copy tr "179 179 11/9/2025 16:12 11/9/2025 16:12 Maquinaria 5 Retro JCB 214E $240.000 $2…"
